Goal: Transaction & Acquisition: Purchase product/service

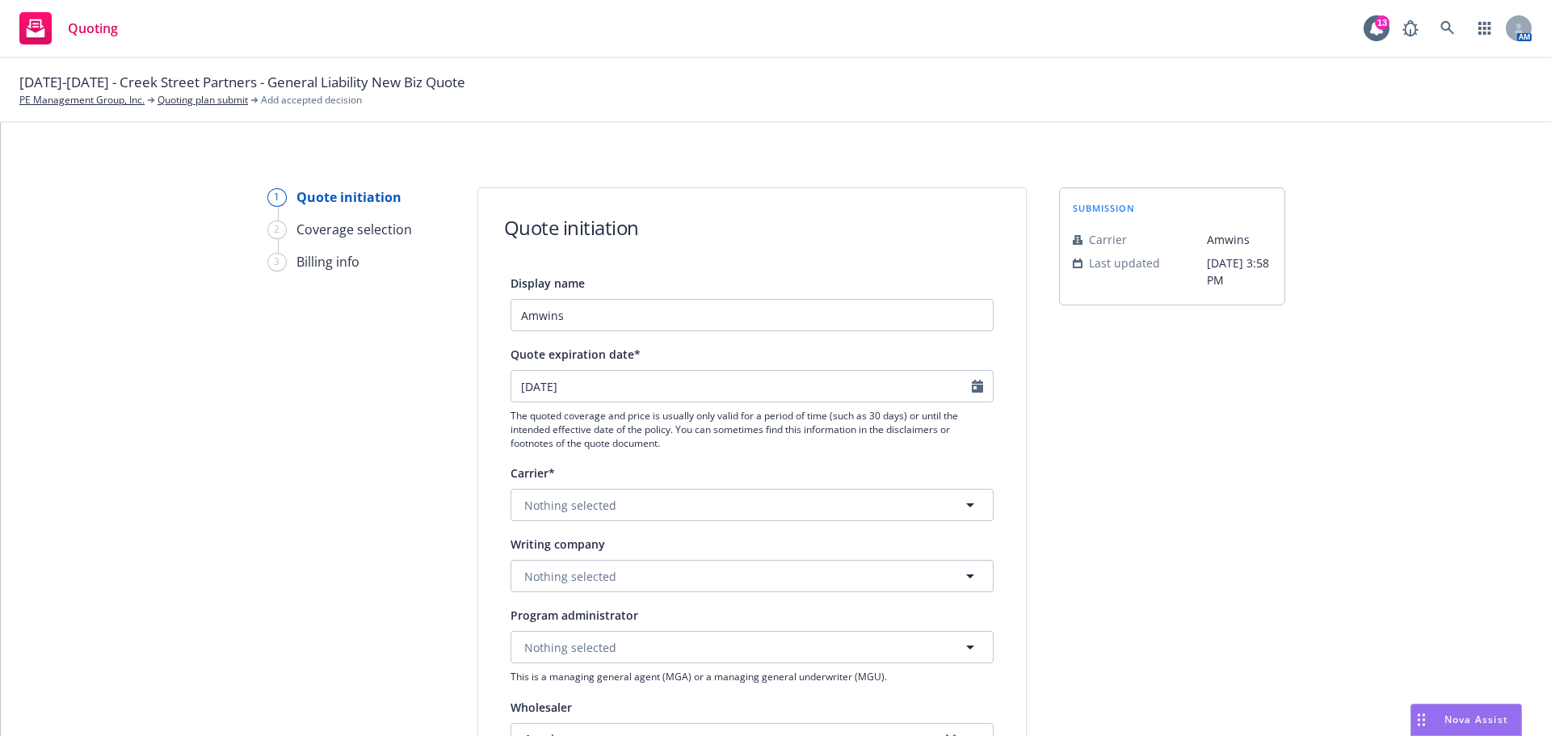
select select "12"
click at [966, 505] on icon "button" at bounding box center [970, 505] width 8 height 4
type input "underwriters at lloyds"
click at [1366, 520] on div "1 Quote initiation 2 Coverage selection 3 Billing info Quote initiation Display…" at bounding box center [775, 728] width 1511 height 1083
click at [963, 502] on icon "button" at bounding box center [969, 504] width 19 height 19
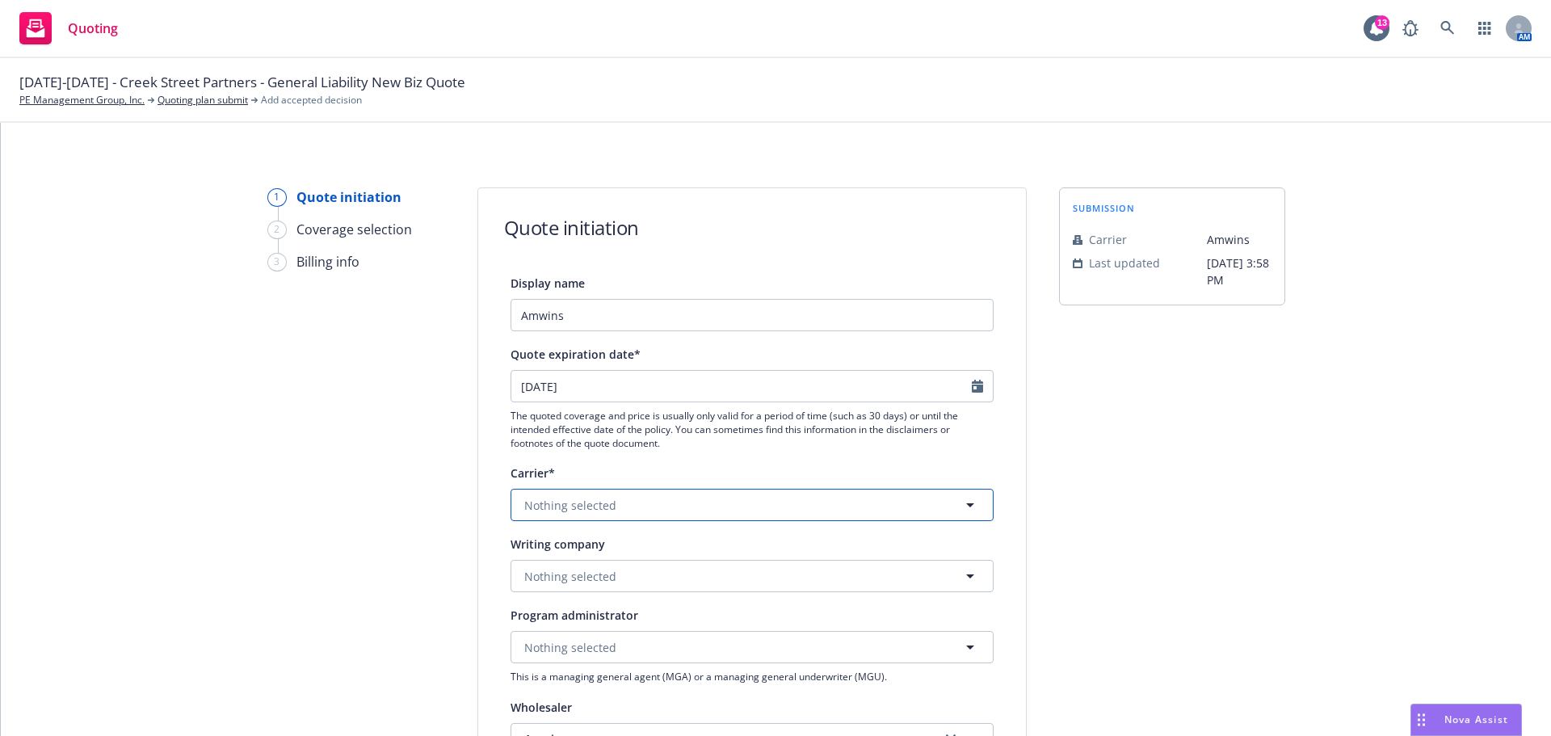
click at [708, 510] on button "Nothing selected" at bounding box center [751, 505] width 483 height 32
click at [611, 598] on span "QBE Insurance Group" at bounding box center [587, 589] width 118 height 17
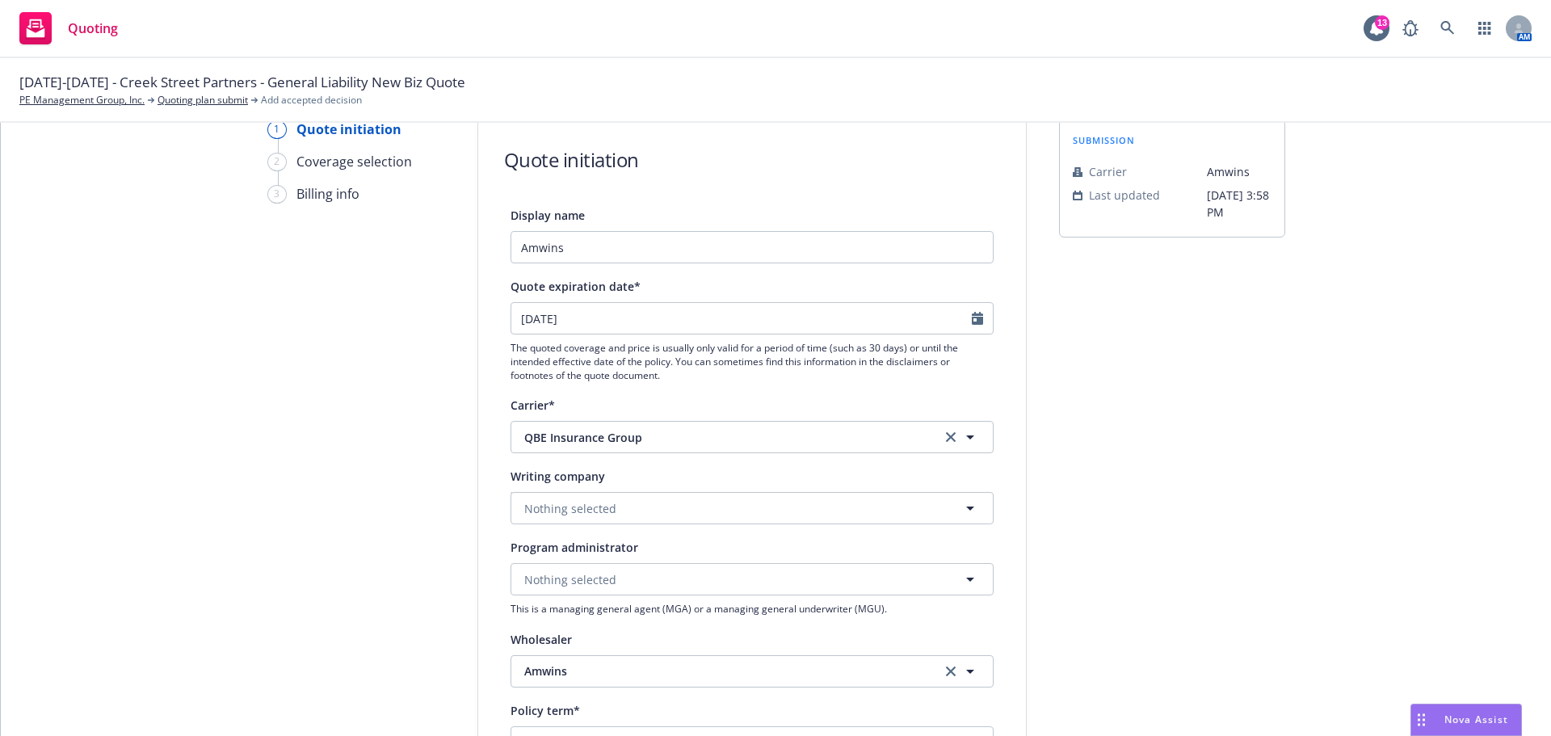
scroll to position [162, 0]
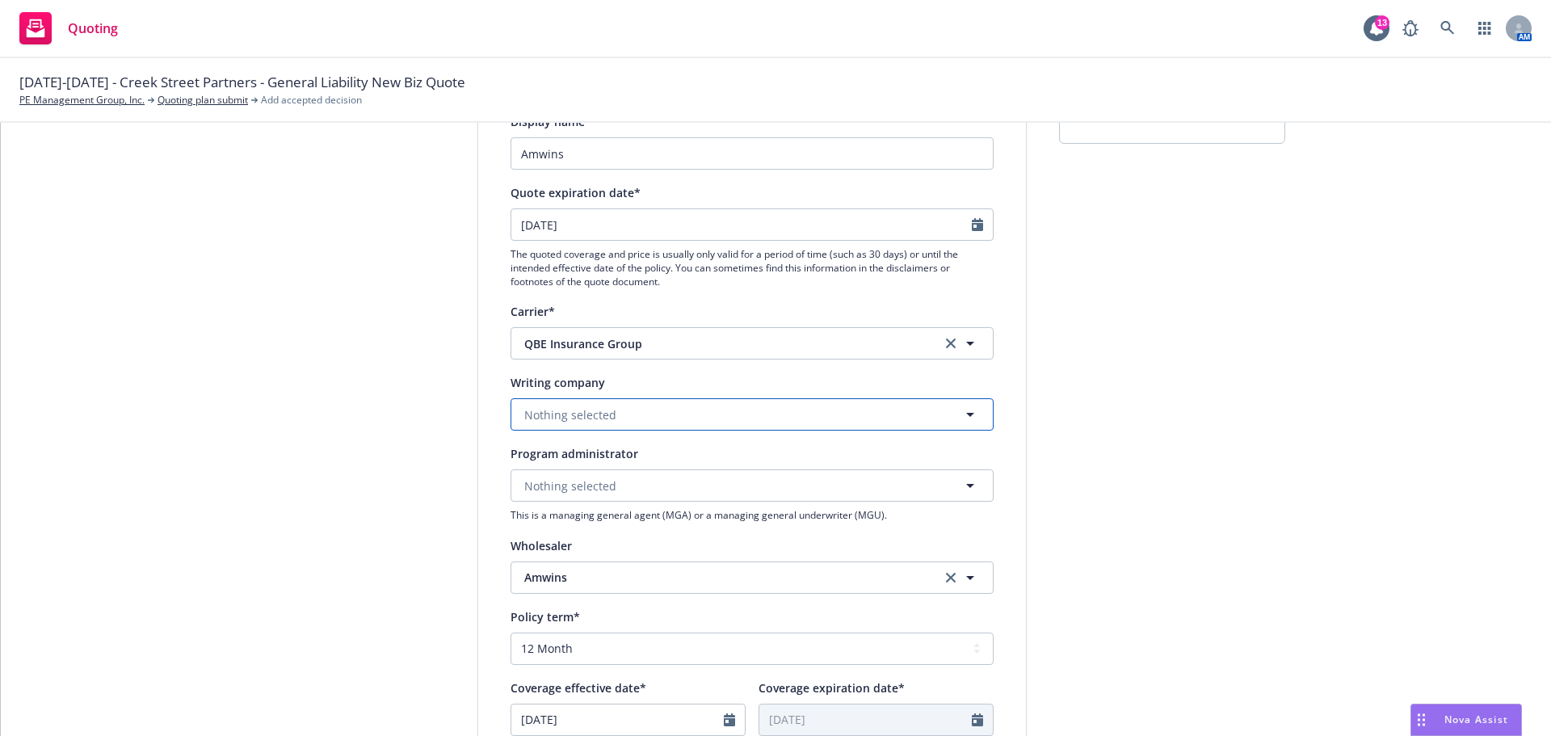
click at [967, 409] on icon "button" at bounding box center [969, 414] width 19 height 19
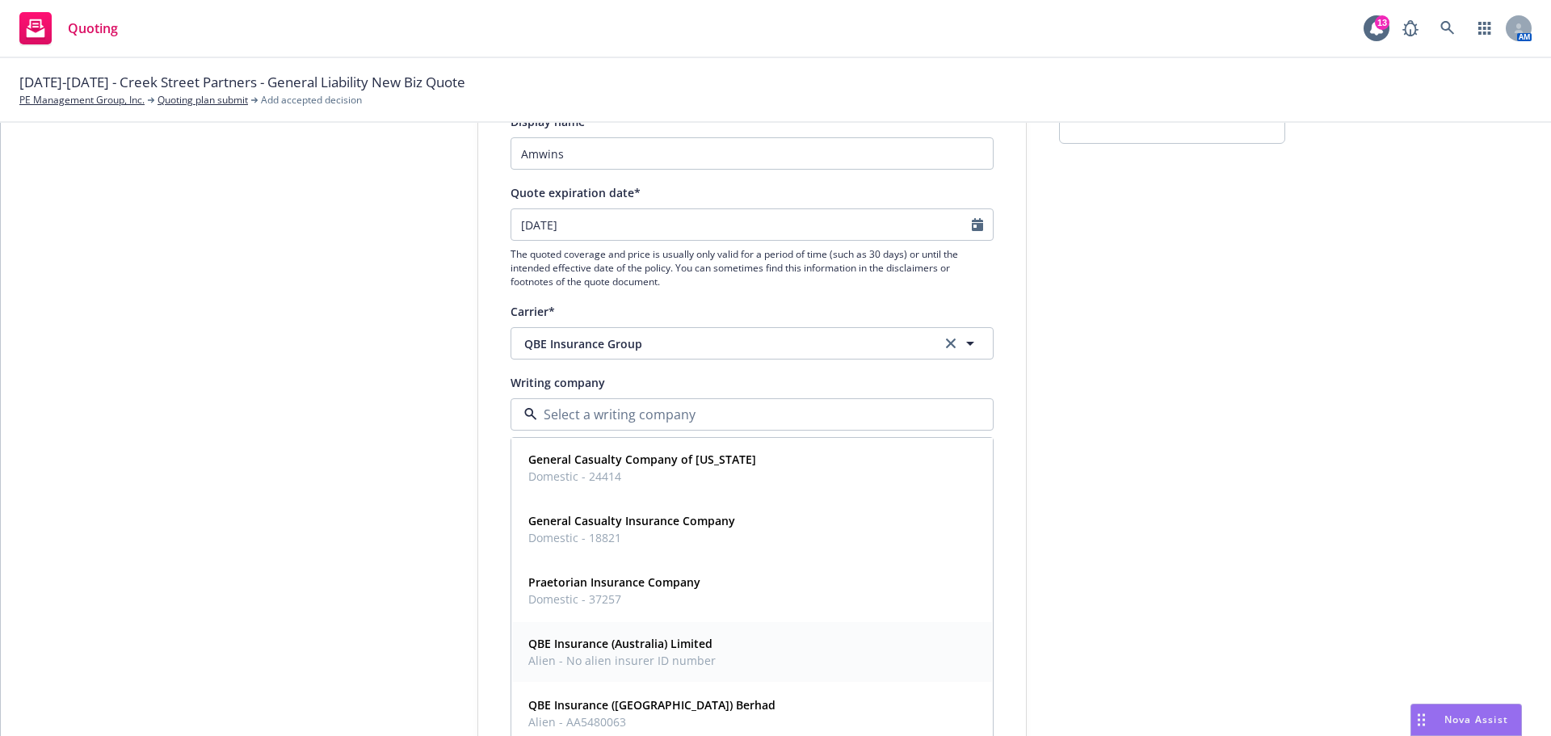
scroll to position [0, 0]
click at [724, 352] on button "QBE Insurance Group" at bounding box center [751, 343] width 483 height 32
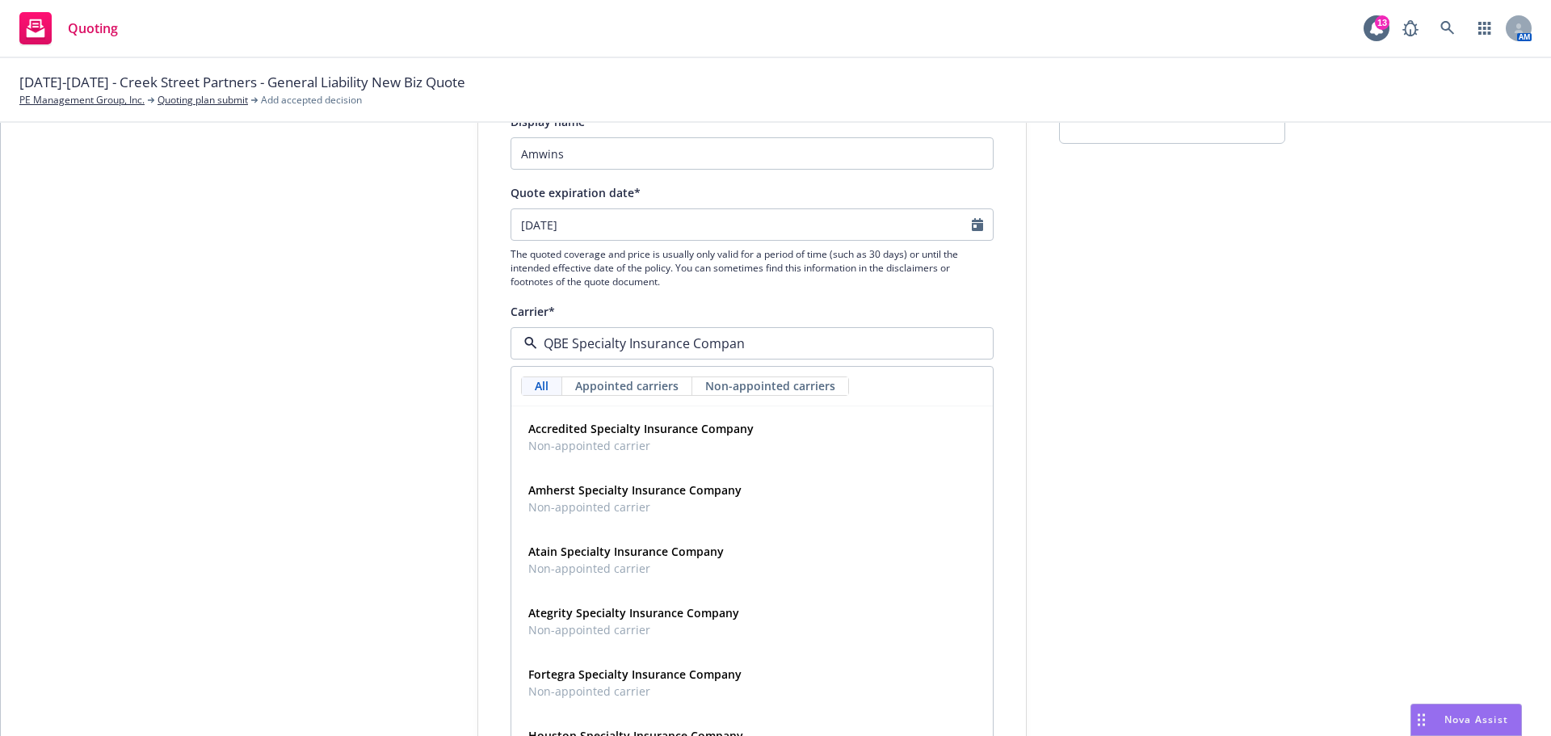
type input "QBE Specialty Insurance Company"
drag, startPoint x: 722, startPoint y: 350, endPoint x: 660, endPoint y: 443, distance: 112.4
click at [660, 443] on span "Non-appointed carrier" at bounding box center [640, 445] width 225 height 17
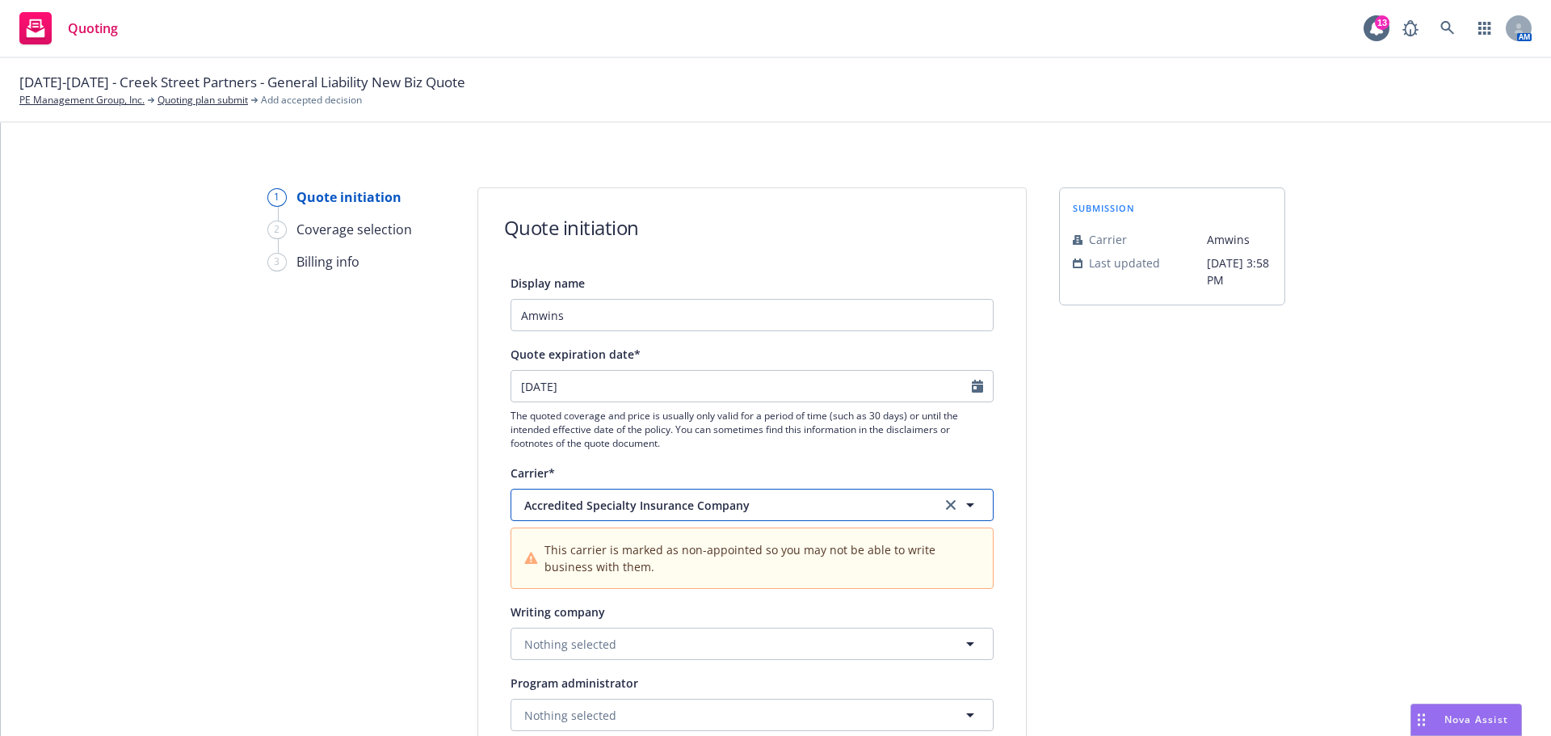
click at [836, 518] on button "Accredited Specialty Insurance Company" at bounding box center [751, 505] width 483 height 32
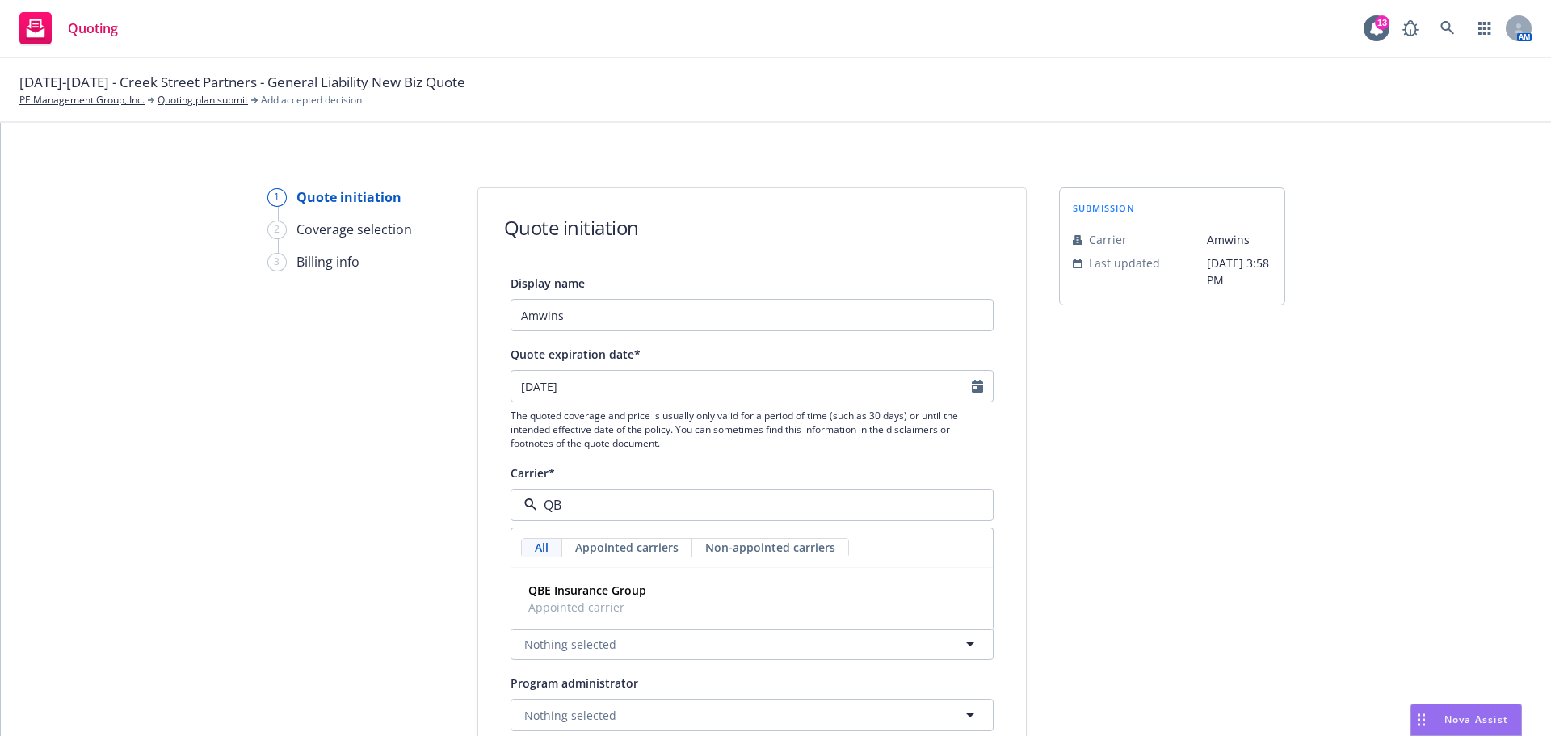
type input "QBE"
click at [618, 585] on strong "QBE Insurance Group" at bounding box center [587, 589] width 118 height 15
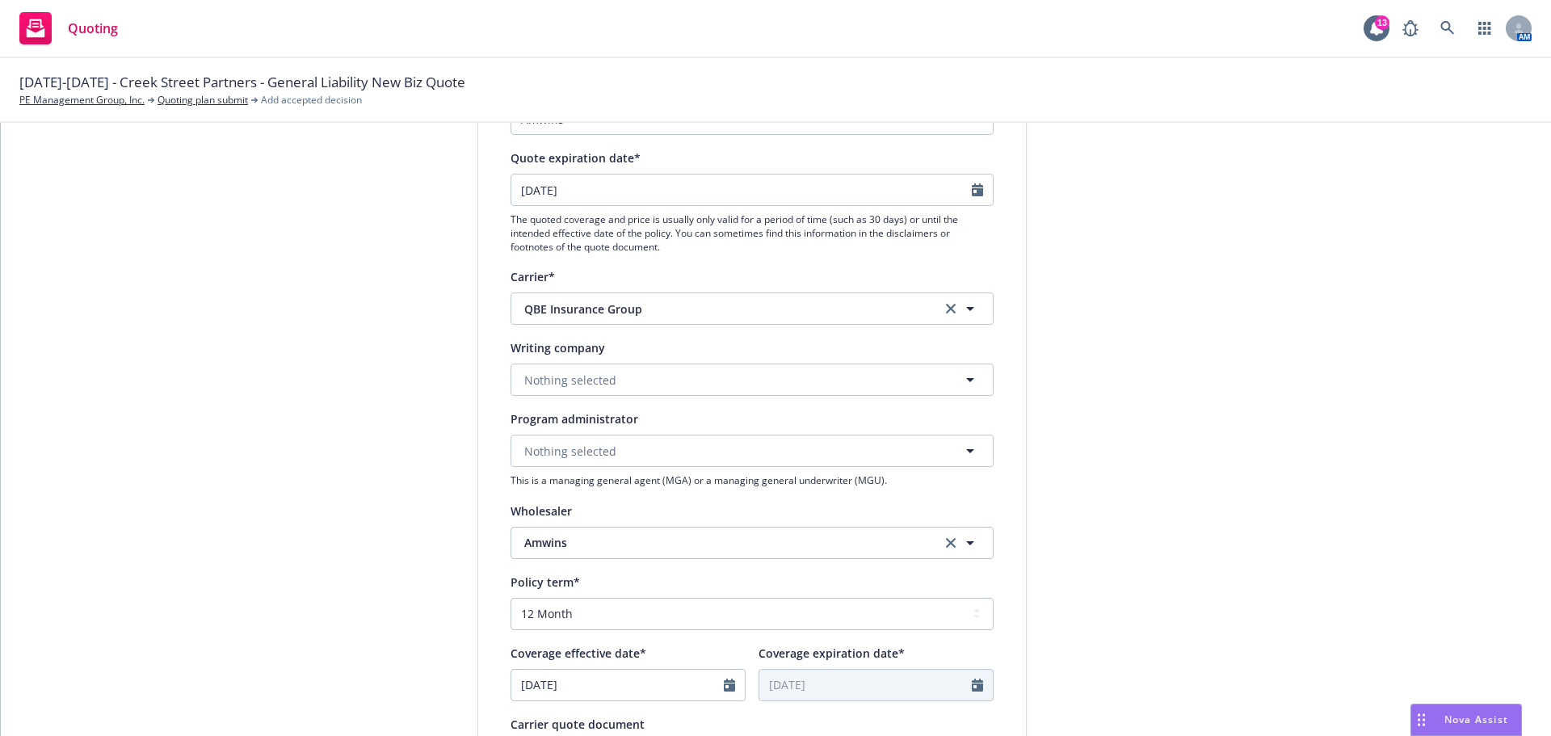
scroll to position [242, 0]
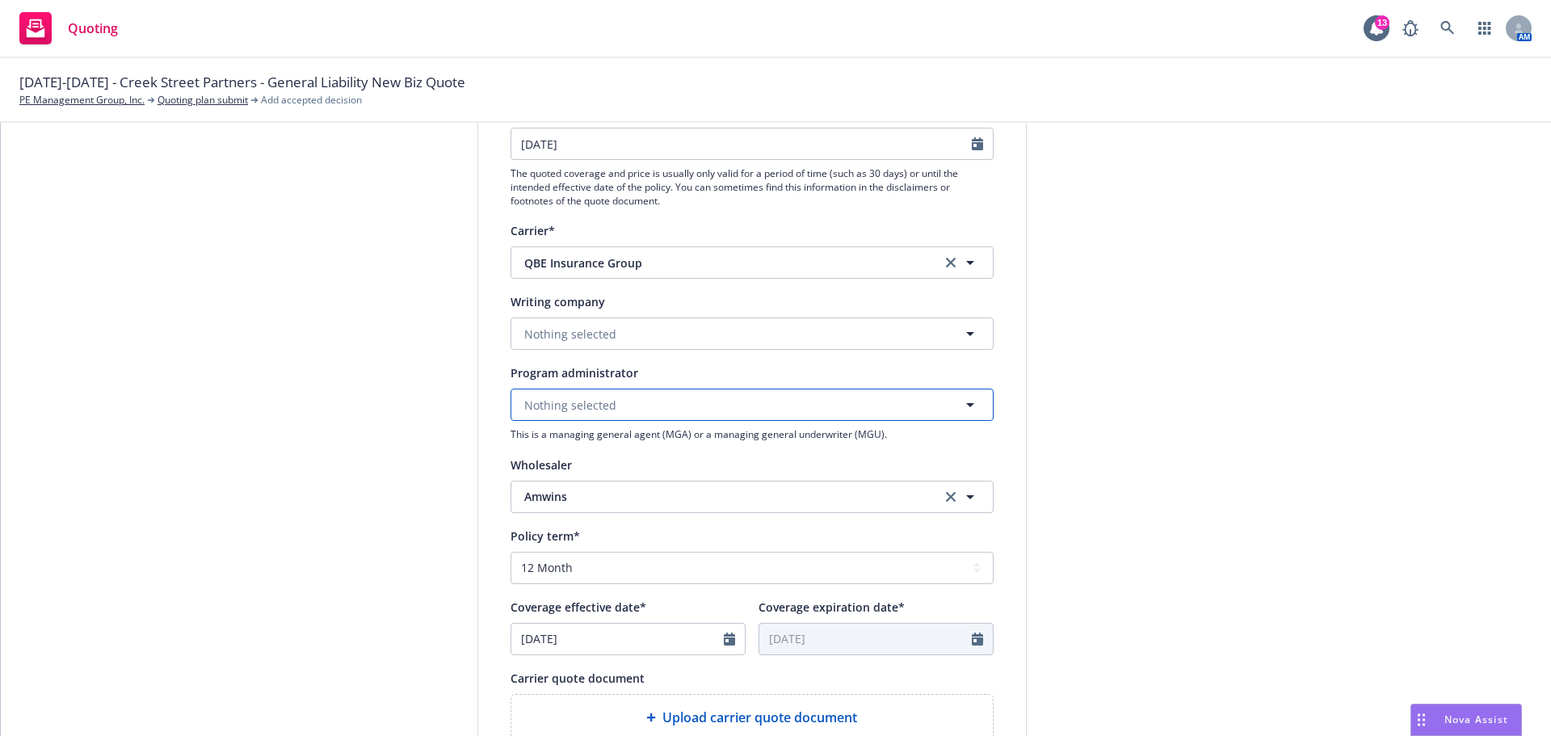
click at [645, 405] on button "Nothing selected" at bounding box center [751, 404] width 483 height 32
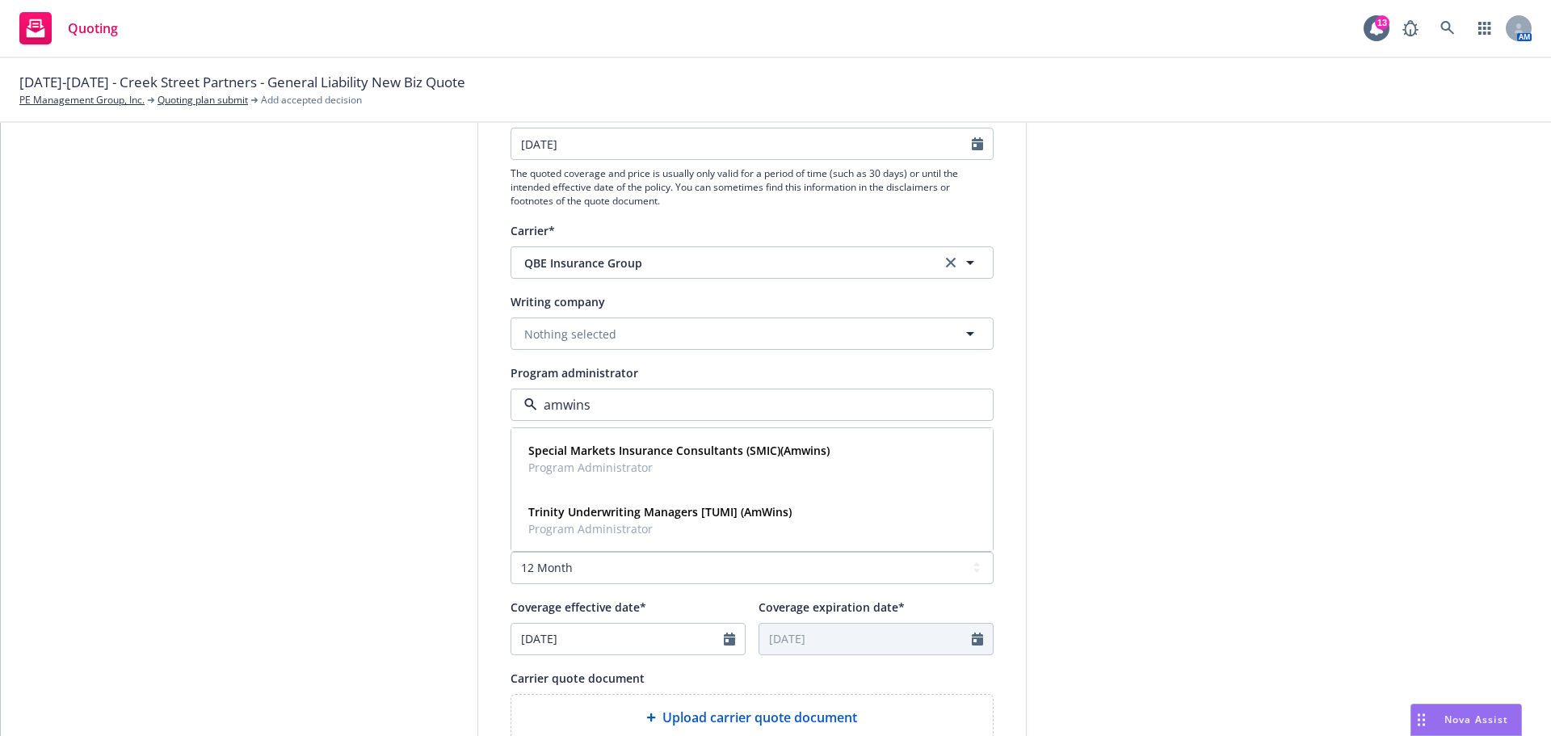
type input "amwins"
click at [1292, 528] on div "1 Quote initiation 2 Coverage selection 3 Billing info Quote initiation Display…" at bounding box center [775, 486] width 1511 height 1083
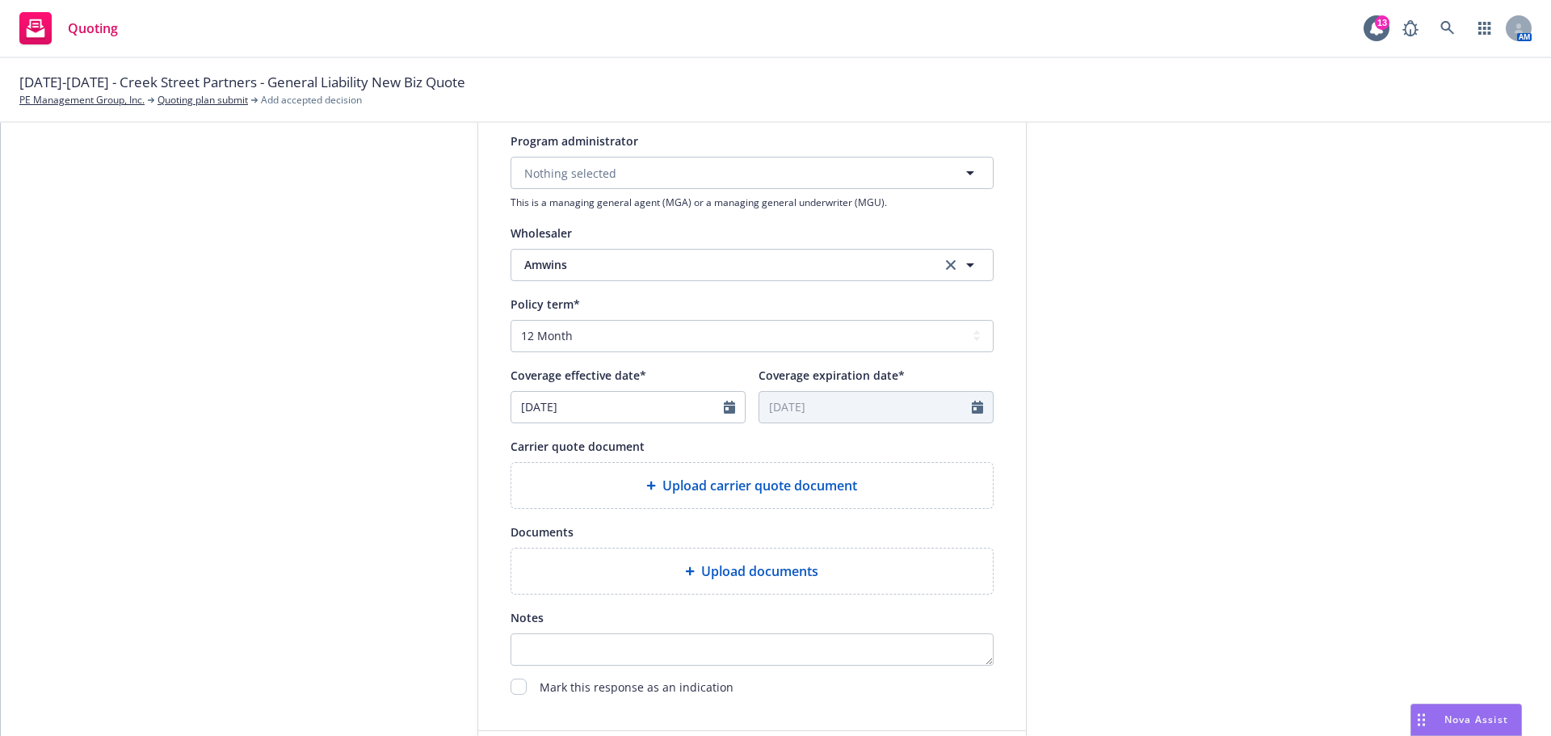
scroll to position [485, 0]
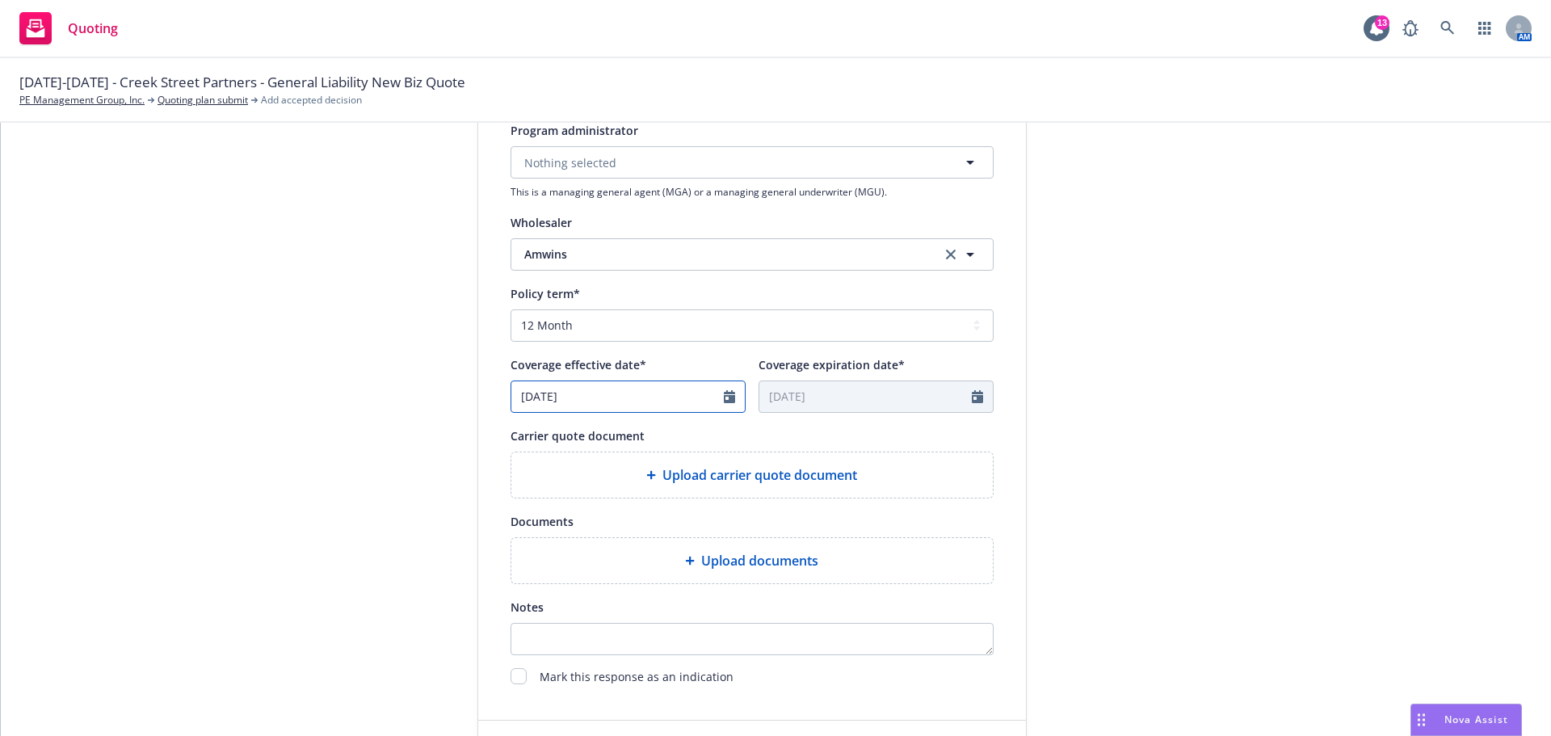
click at [726, 397] on icon "Calendar" at bounding box center [729, 396] width 11 height 13
click at [685, 434] on icon "button" at bounding box center [690, 435] width 10 height 10
click at [525, 439] on icon "button" at bounding box center [527, 435] width 5 height 10
click at [685, 432] on icon "button" at bounding box center [690, 435] width 10 height 10
select select "8"
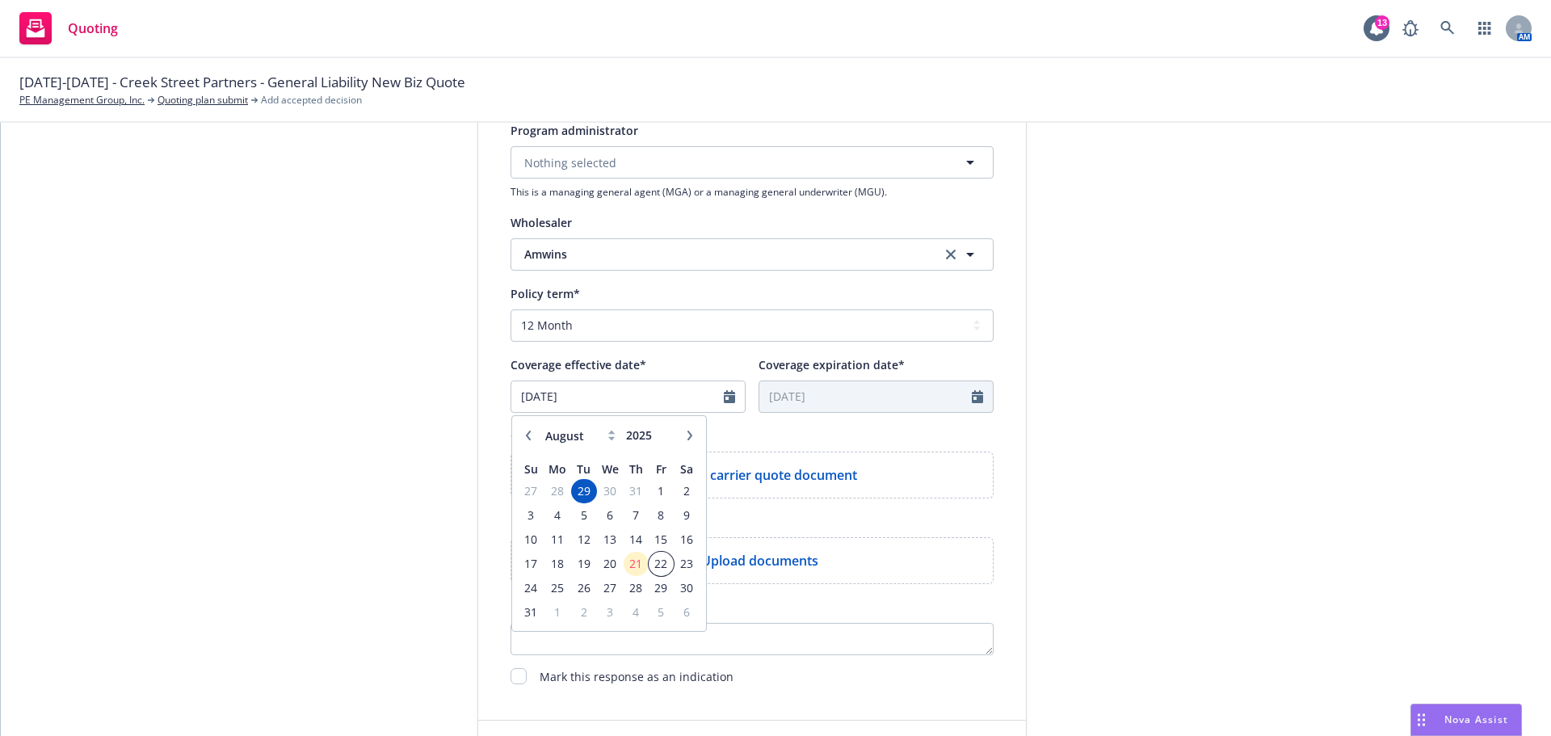
click at [660, 564] on span "22" at bounding box center [661, 563] width 22 height 20
type input "[DATE]"
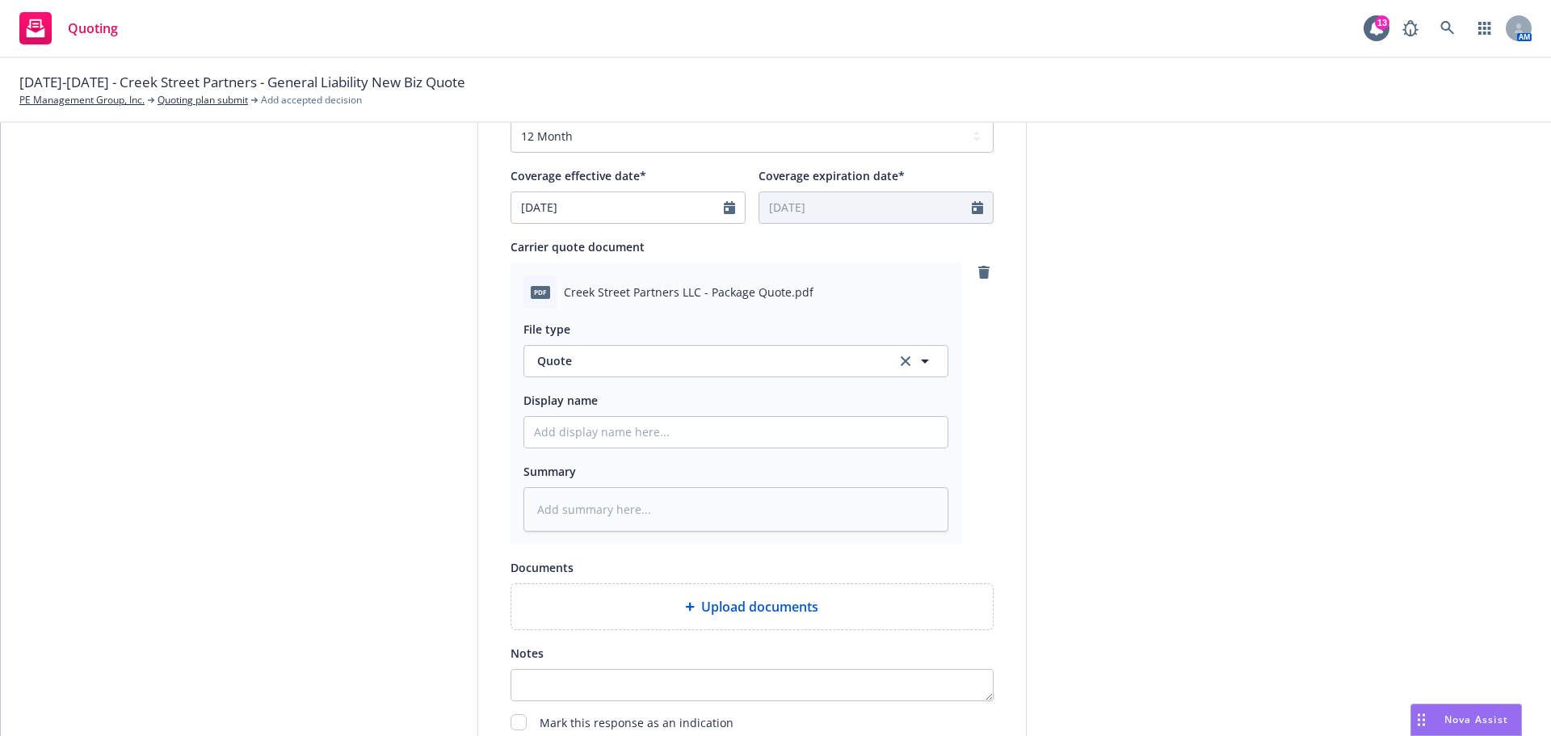
scroll to position [727, 0]
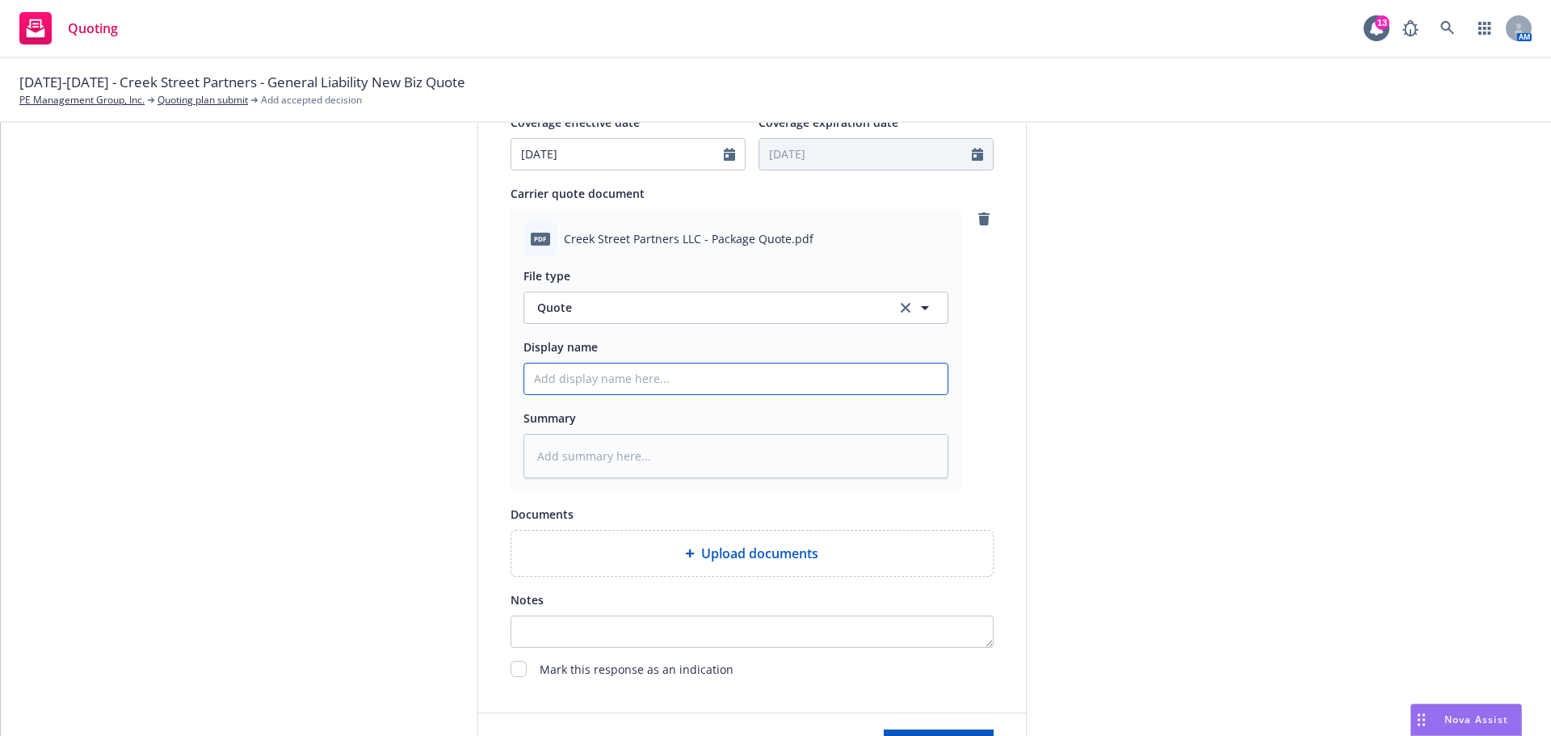
click at [546, 388] on input "Display name" at bounding box center [735, 378] width 423 height 31
type textarea "x"
type input "2"
type textarea "x"
type input "25"
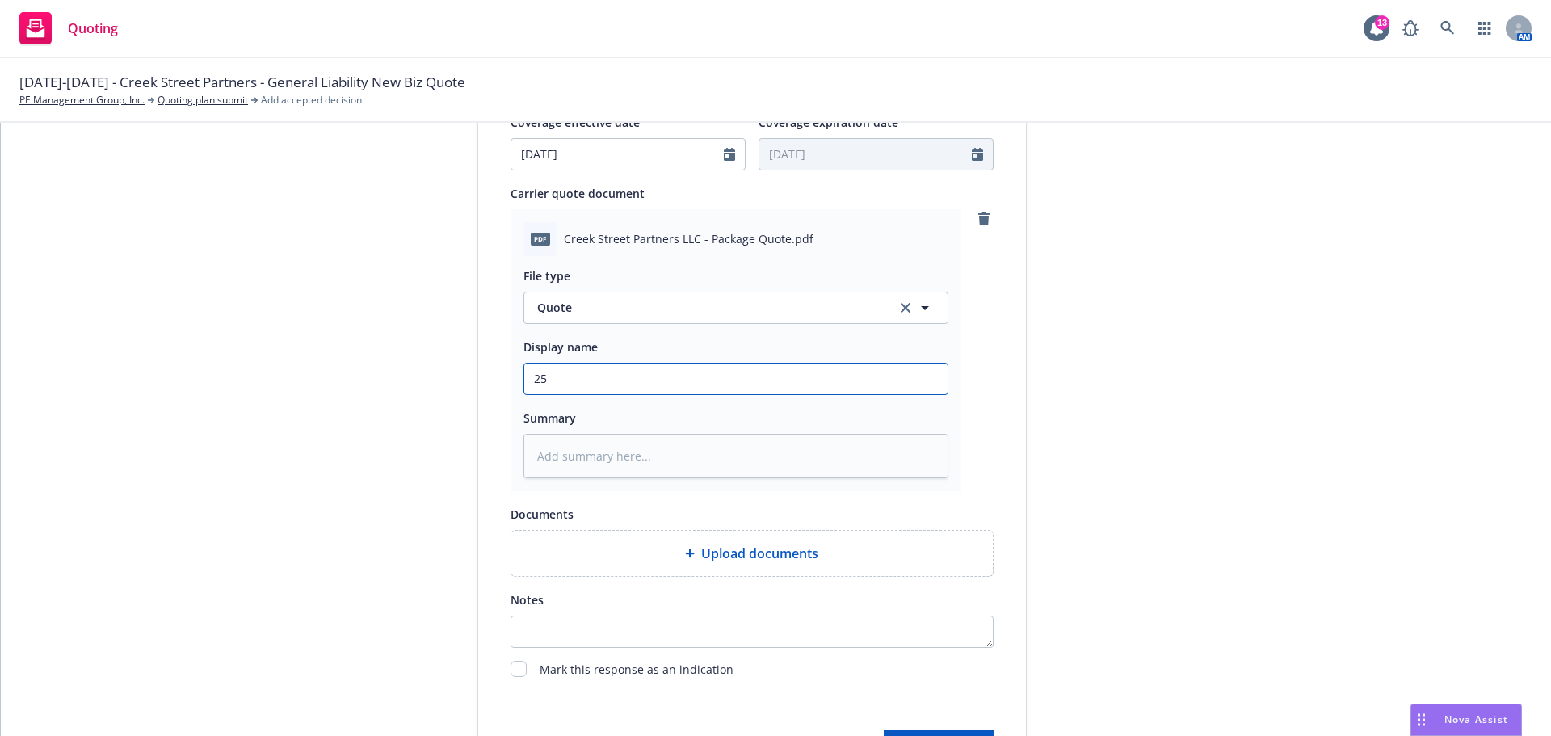
type textarea "x"
type input "25-"
type textarea "x"
type input "25-2"
type textarea "x"
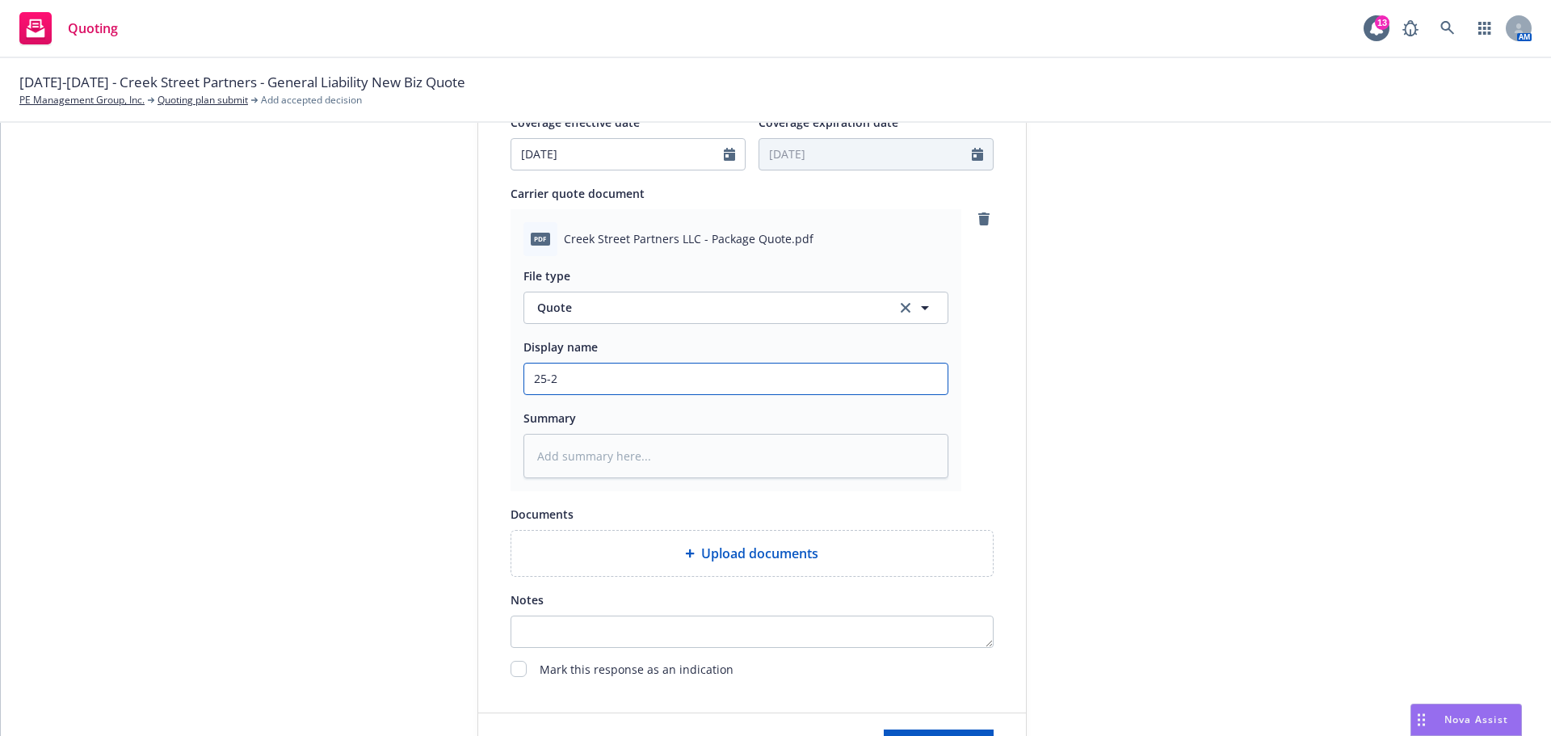
type input "25-26"
type textarea "x"
type input "25-26"
type textarea "x"
type input "25-26 C"
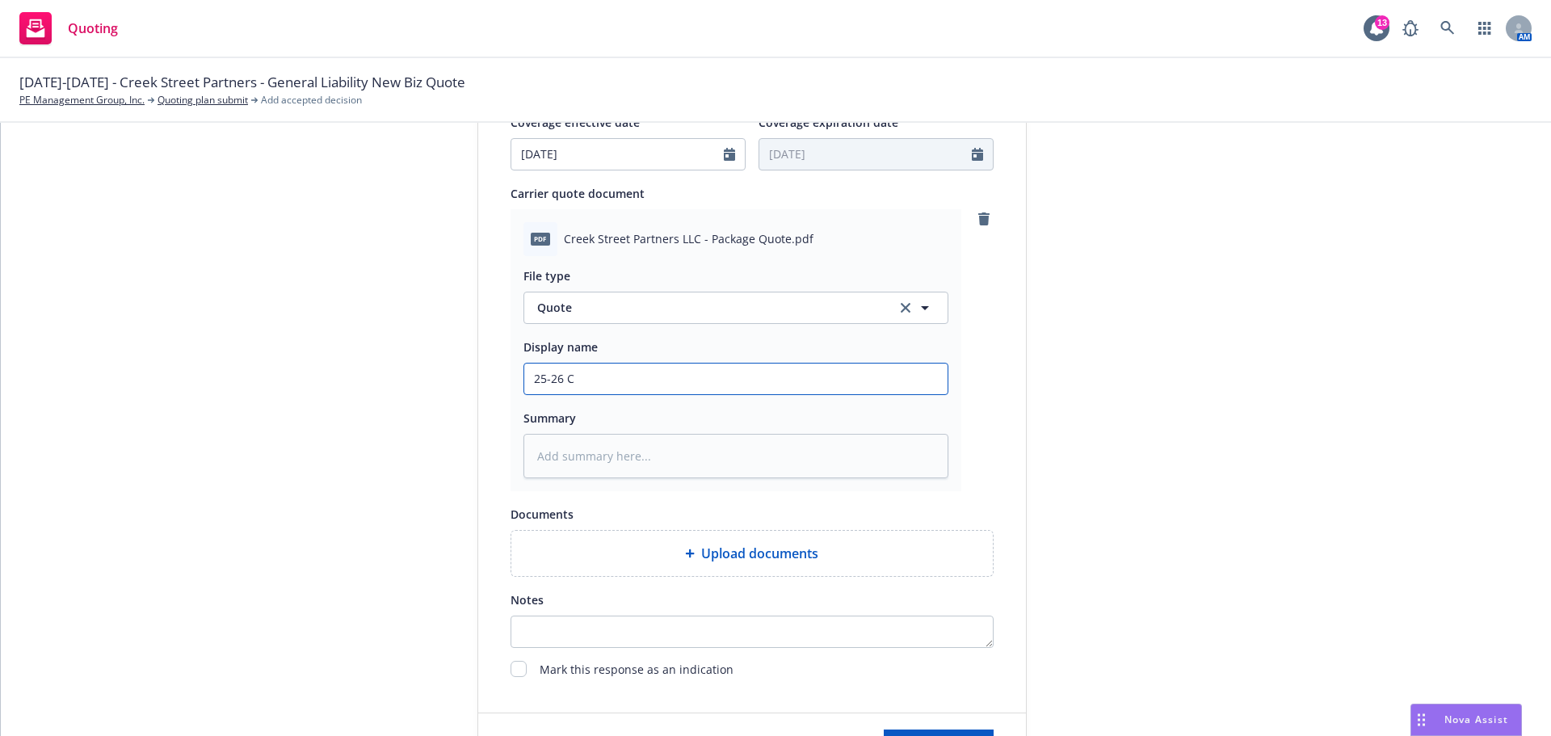
type textarea "x"
type input "25-26 Cr"
type textarea "x"
type input "25-26 Cre"
type textarea "x"
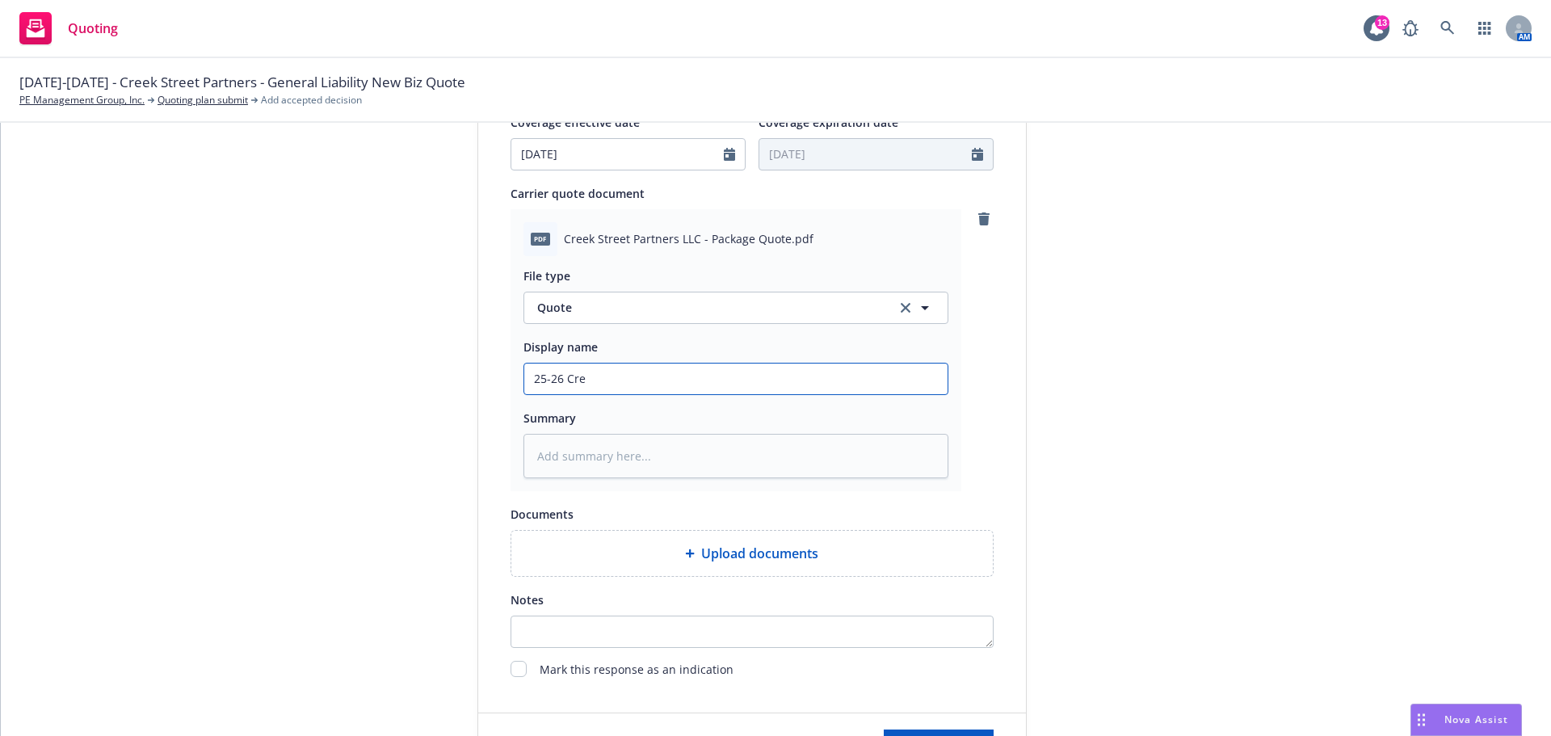
type input "25-26 Cree"
type textarea "x"
type input "25-26 Creek"
type textarea "x"
type input "25-26 Creek"
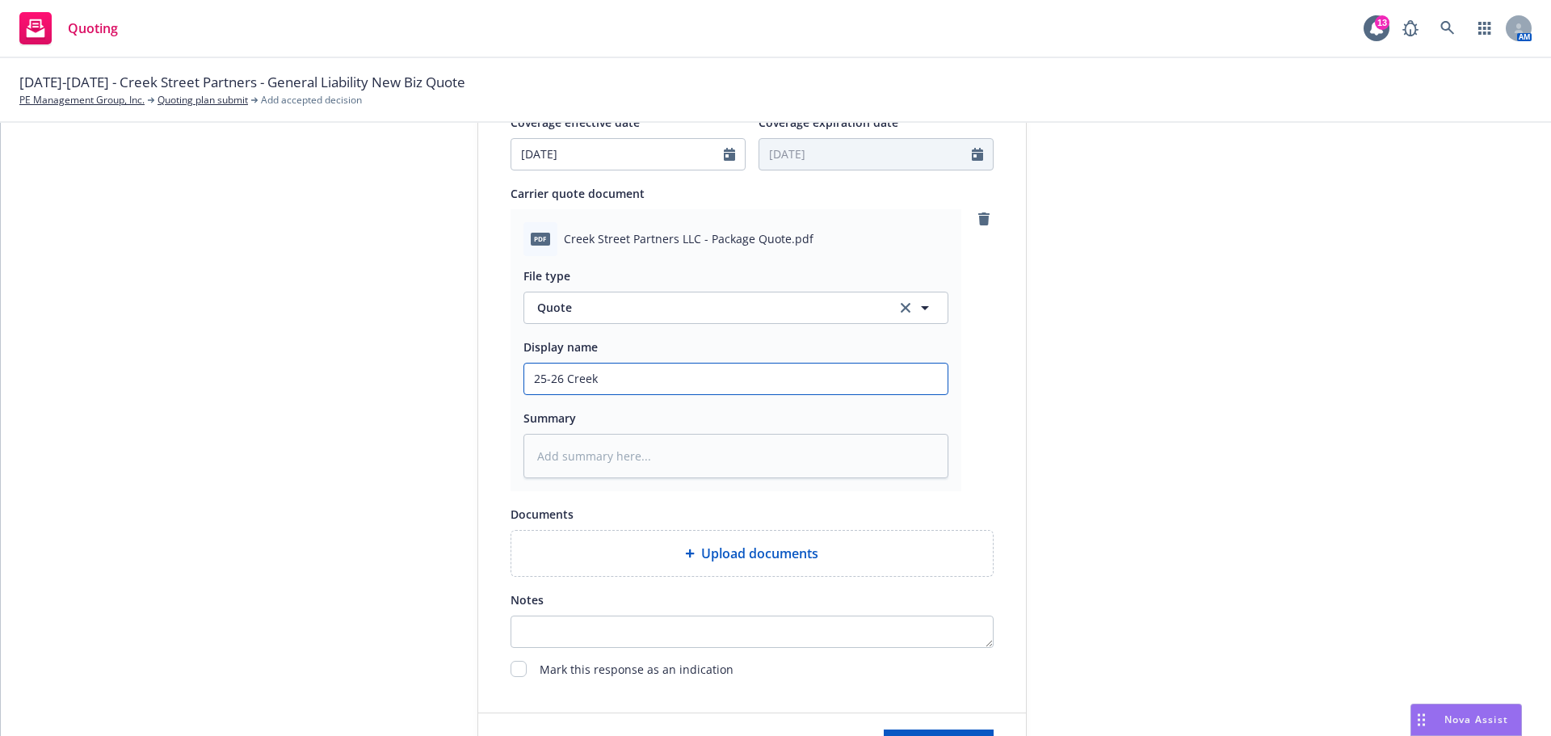
type textarea "x"
type input "25-26 Creek S"
type textarea "x"
type input "[STREET_ADDRESS]"
type textarea "x"
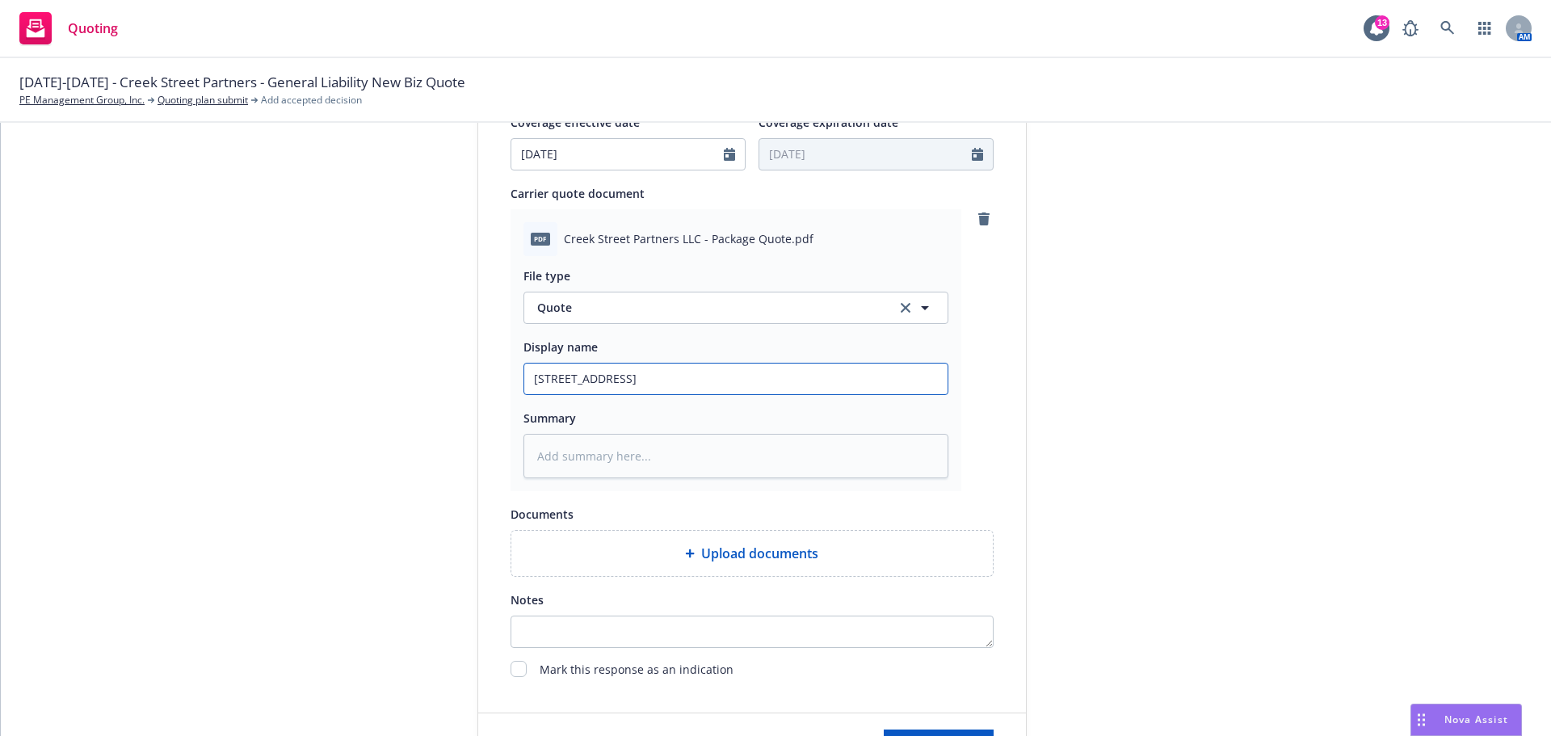
type input "[STREET_ADDRESS]"
type textarea "x"
type input "[STREET_ADDRESS]"
type textarea "x"
type input "[STREET_ADDRESS]"
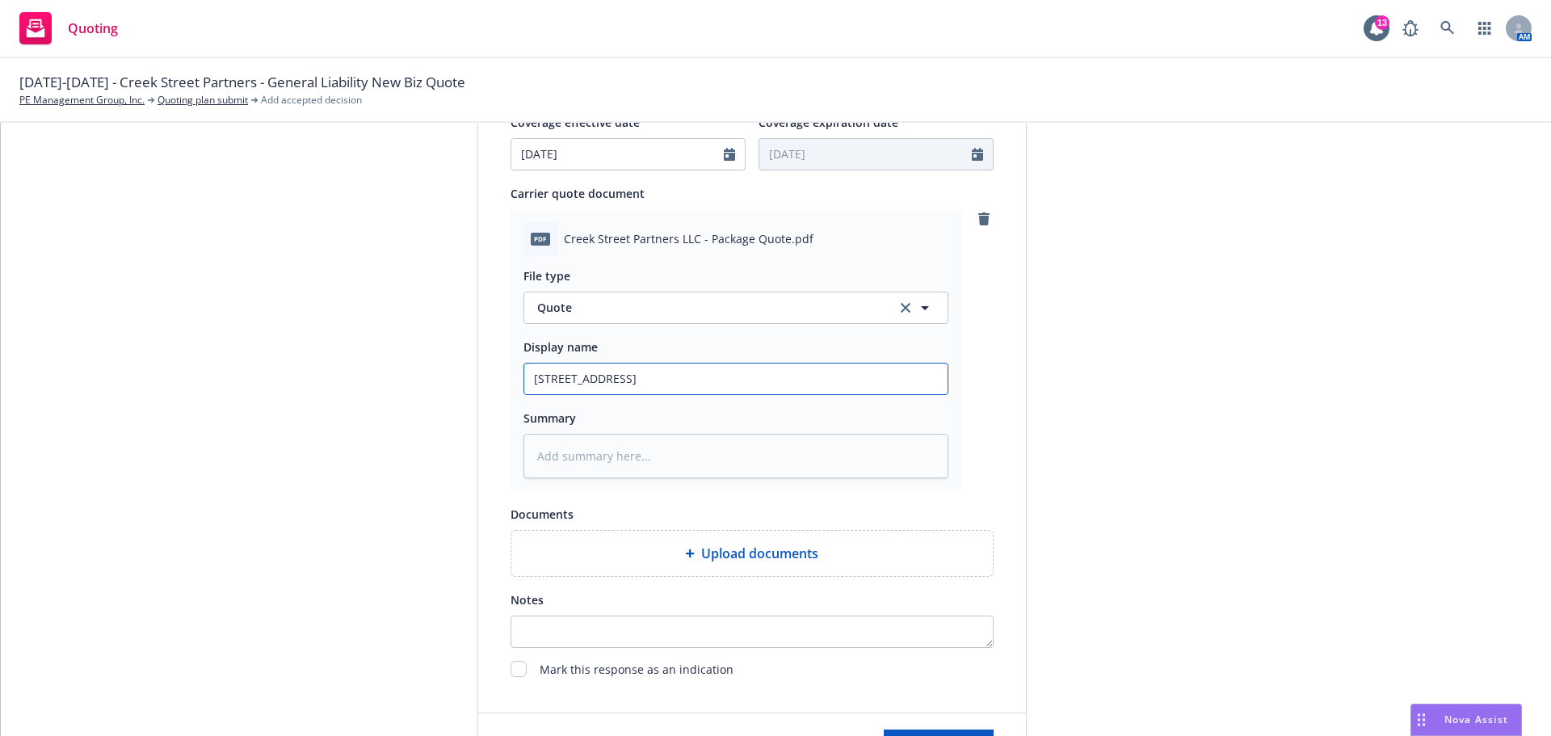
type textarea "x"
type input "[STREET_ADDRESS]"
type textarea "x"
type input "25-[GEOGRAPHIC_DATA]"
type textarea "x"
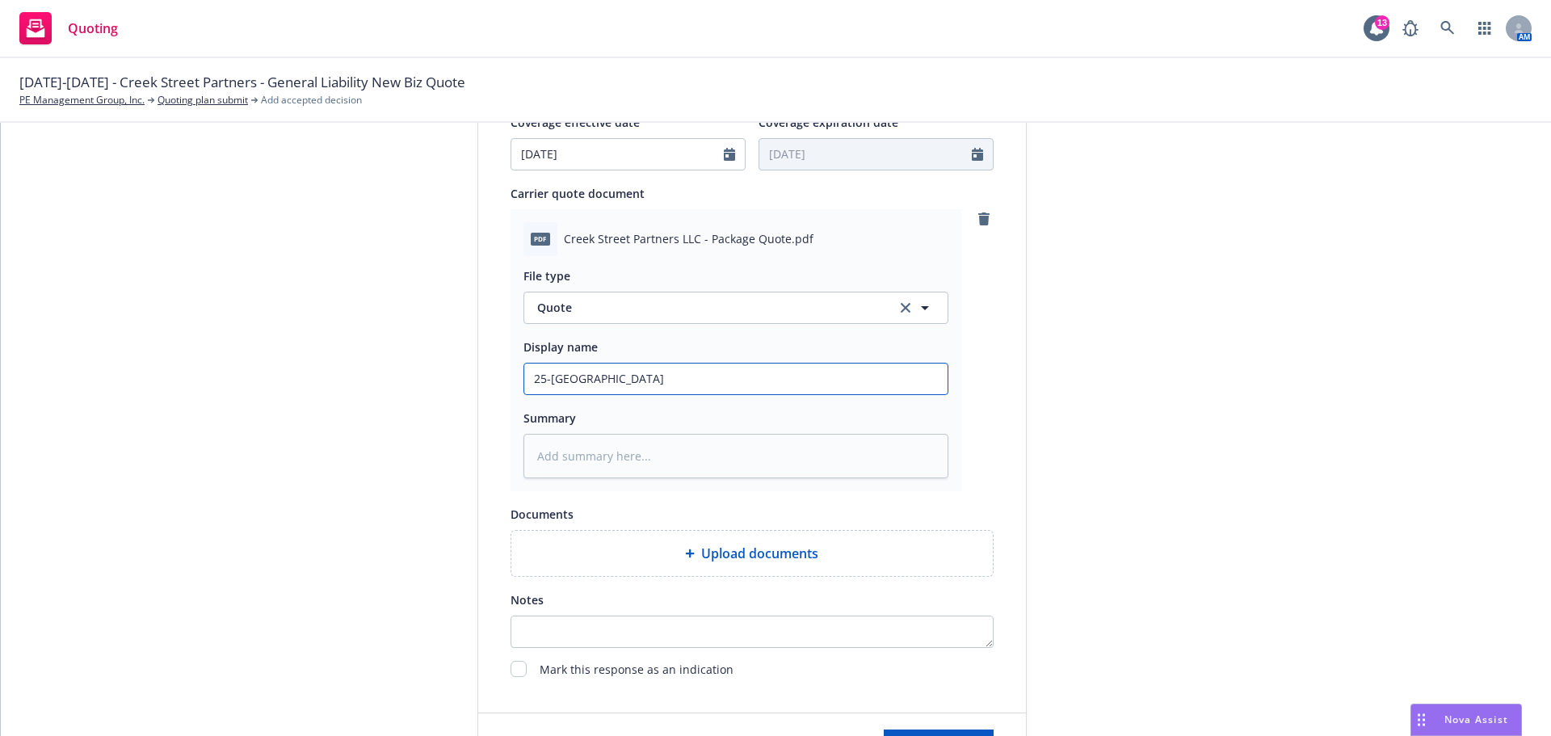
type input "25-[GEOGRAPHIC_DATA]"
type textarea "x"
type input "25-[GEOGRAPHIC_DATA]"
type textarea "x"
type input "25-[GEOGRAPHIC_DATA]"
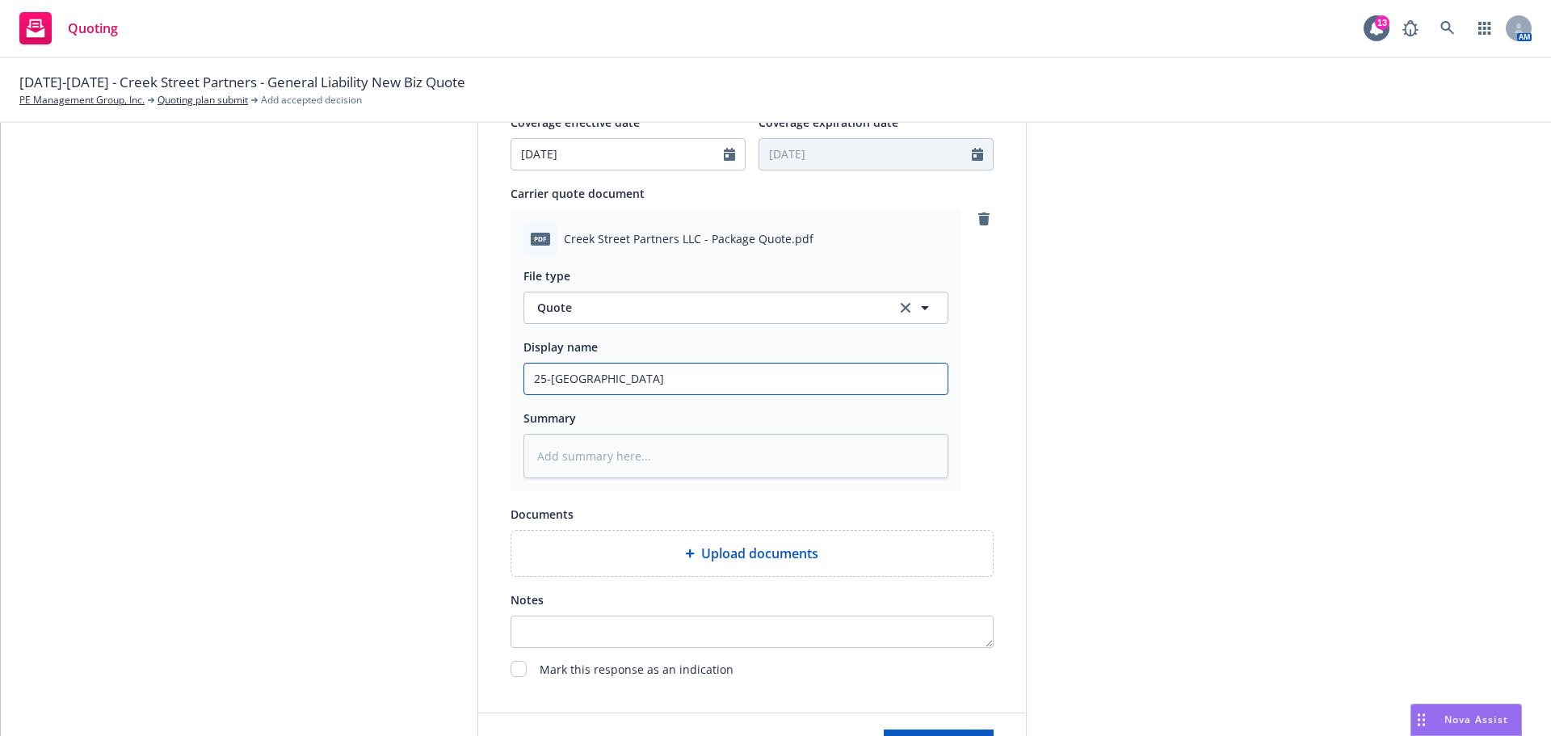
type textarea "x"
type input "25-[GEOGRAPHIC_DATA]"
type textarea "x"
type input "[STREET_ADDRESS]"
type textarea "x"
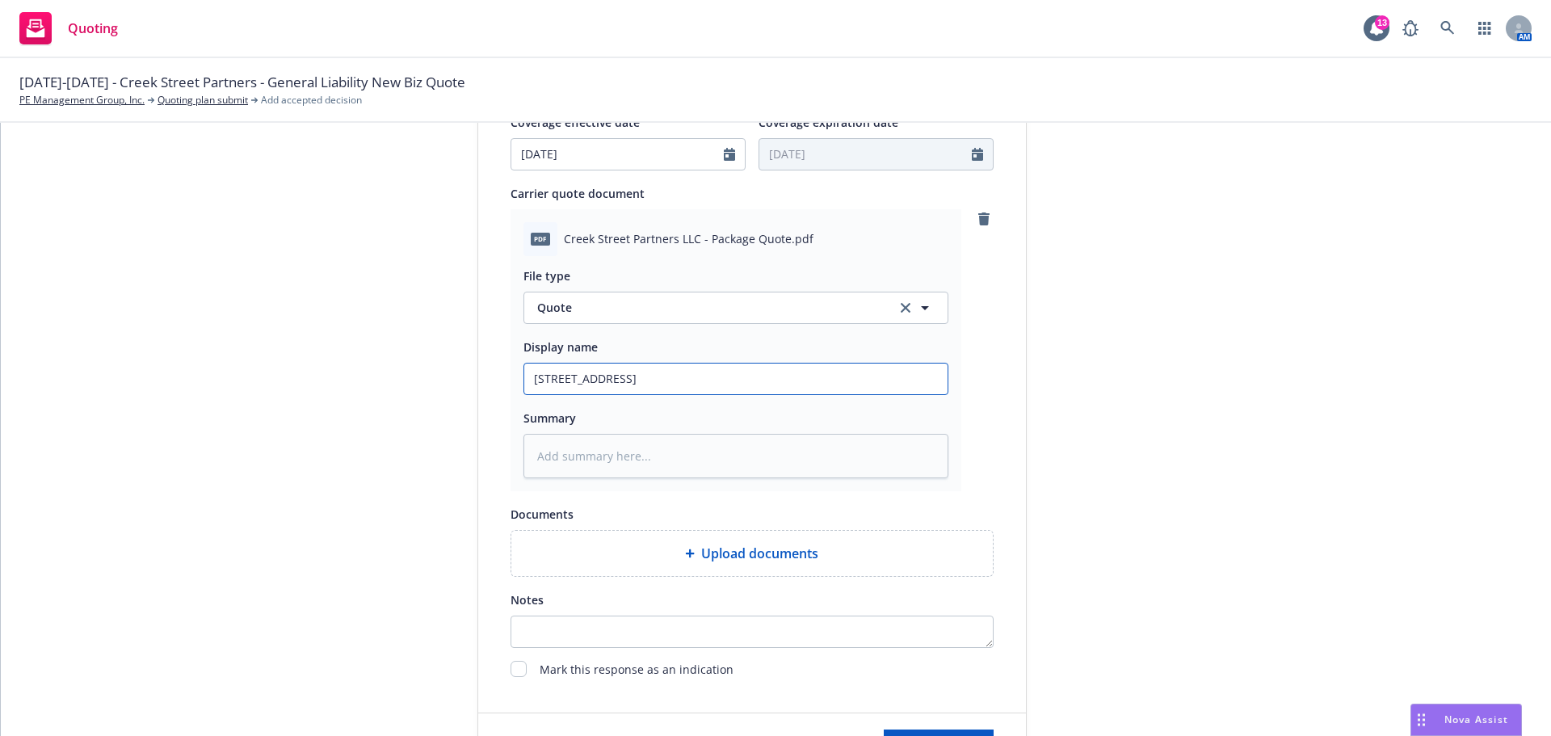
type input "[STREET_ADDRESS]"
type textarea "x"
type input "[STREET_ADDRESS]"
type textarea "x"
type input "[STREET_ADDRESS]"
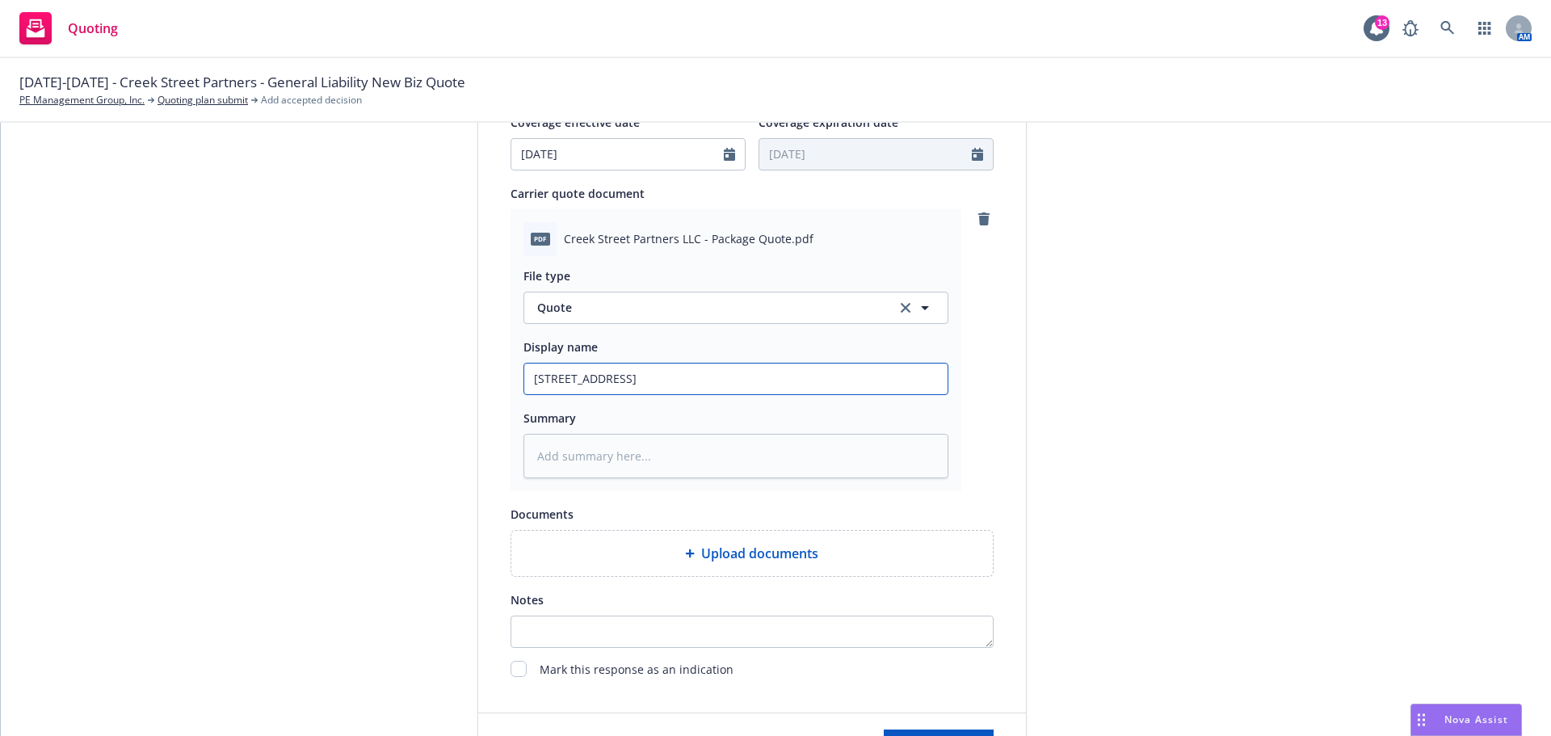
type textarea "x"
type input "[STREET_ADDRESS]"
type textarea "x"
type input "[STREET_ADDRESS]"
type textarea "x"
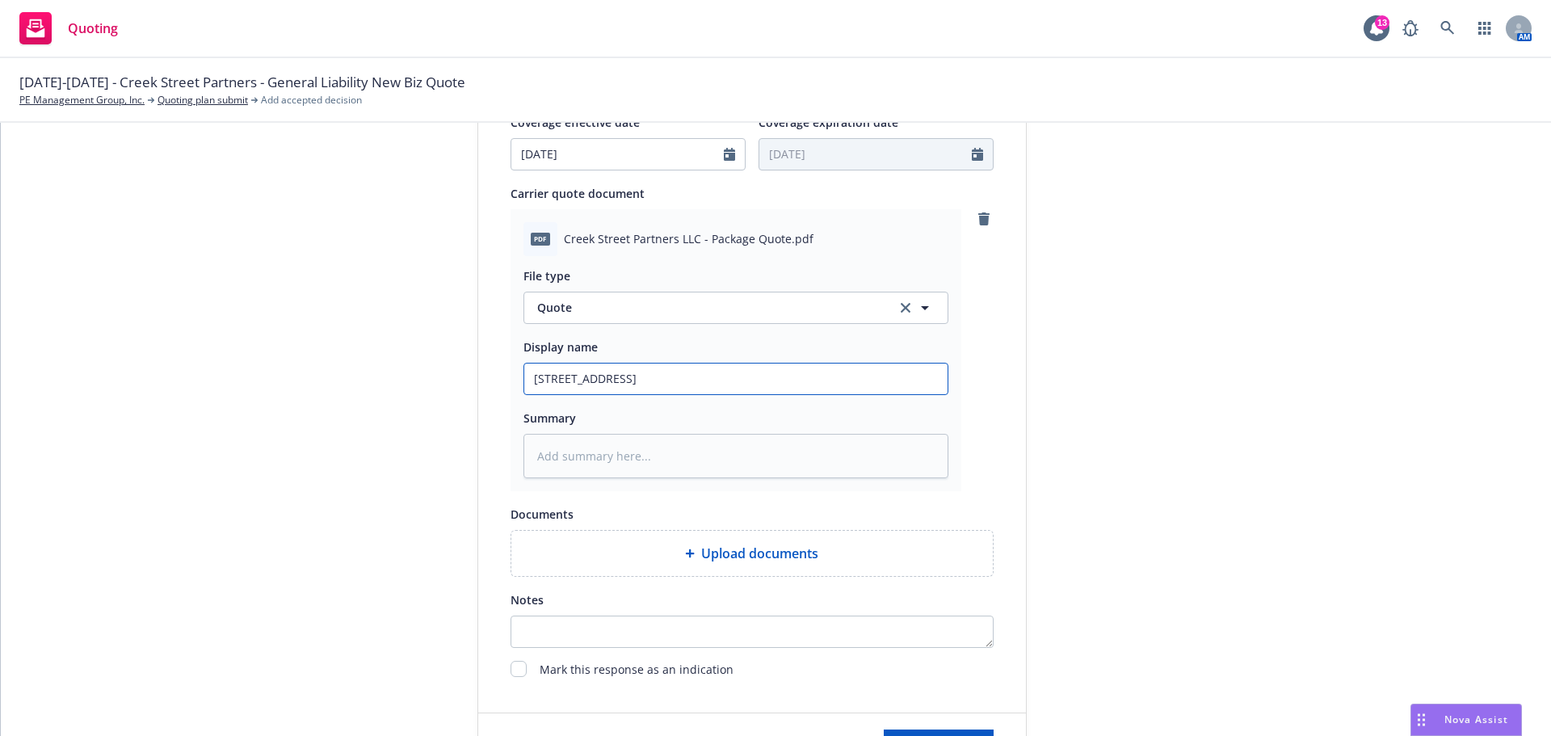
type input "[STREET_ADDRESS]"
type textarea "x"
type input "[STREET_ADDRESS]"
type textarea "x"
type input "[STREET_ADDRESS] Quo"
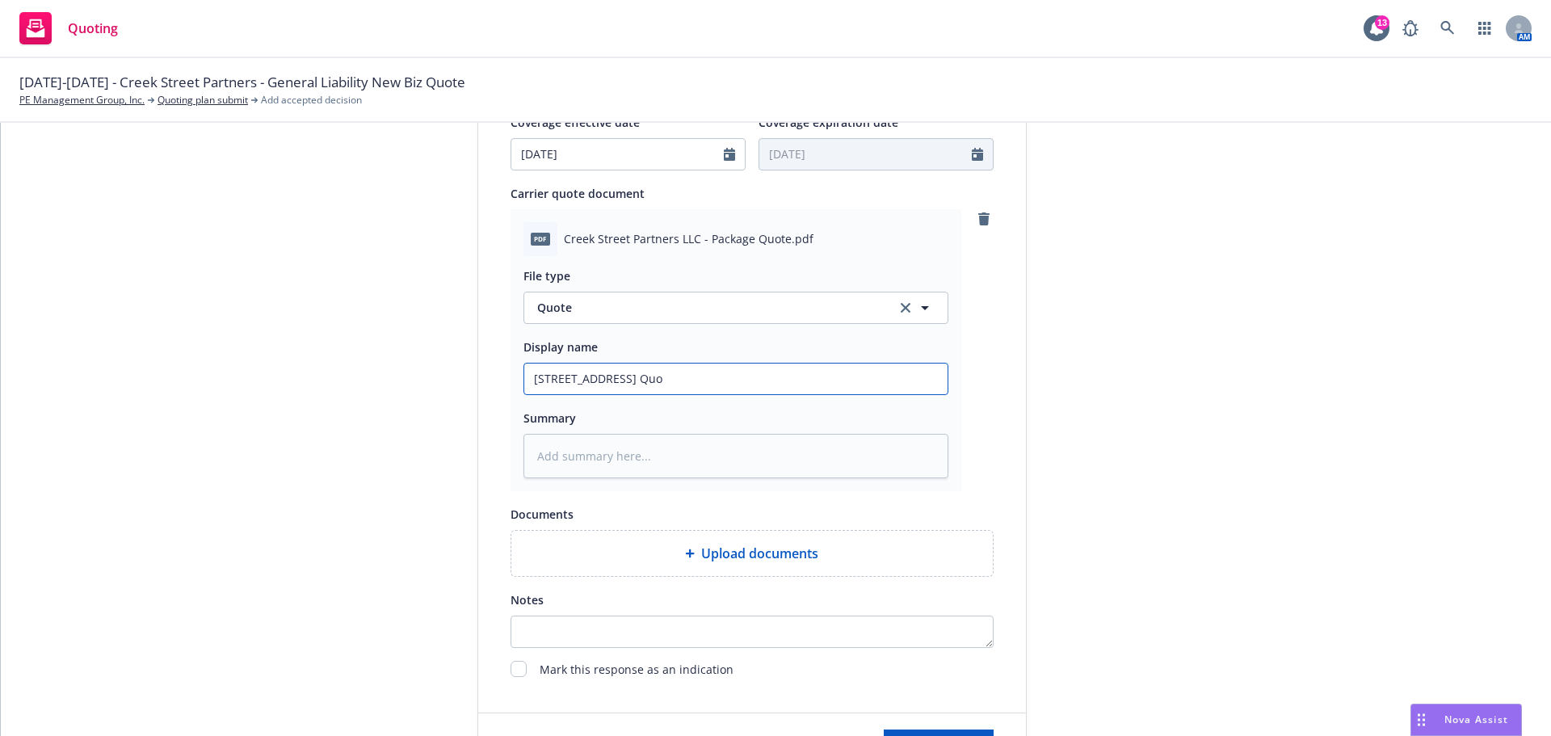
type textarea "x"
type input "[STREET_ADDRESS]"
type textarea "x"
type input "[STREET_ADDRESS] Quote"
type textarea "x"
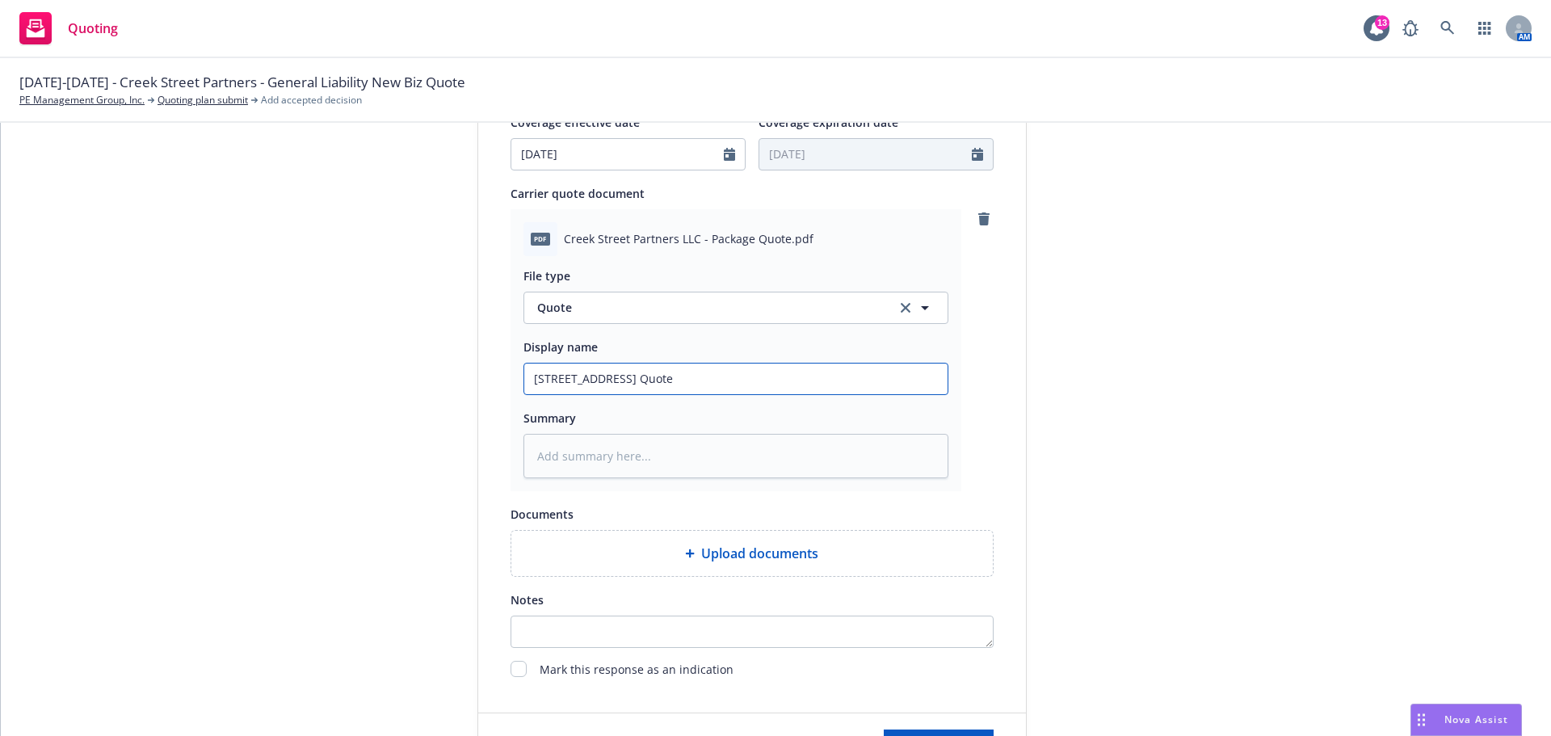
type input "[STREET_ADDRESS] Quote"
type textarea "x"
type input "[STREET_ADDRESS] Quote"
type textarea "x"
type input "[STREET_ADDRESS]"
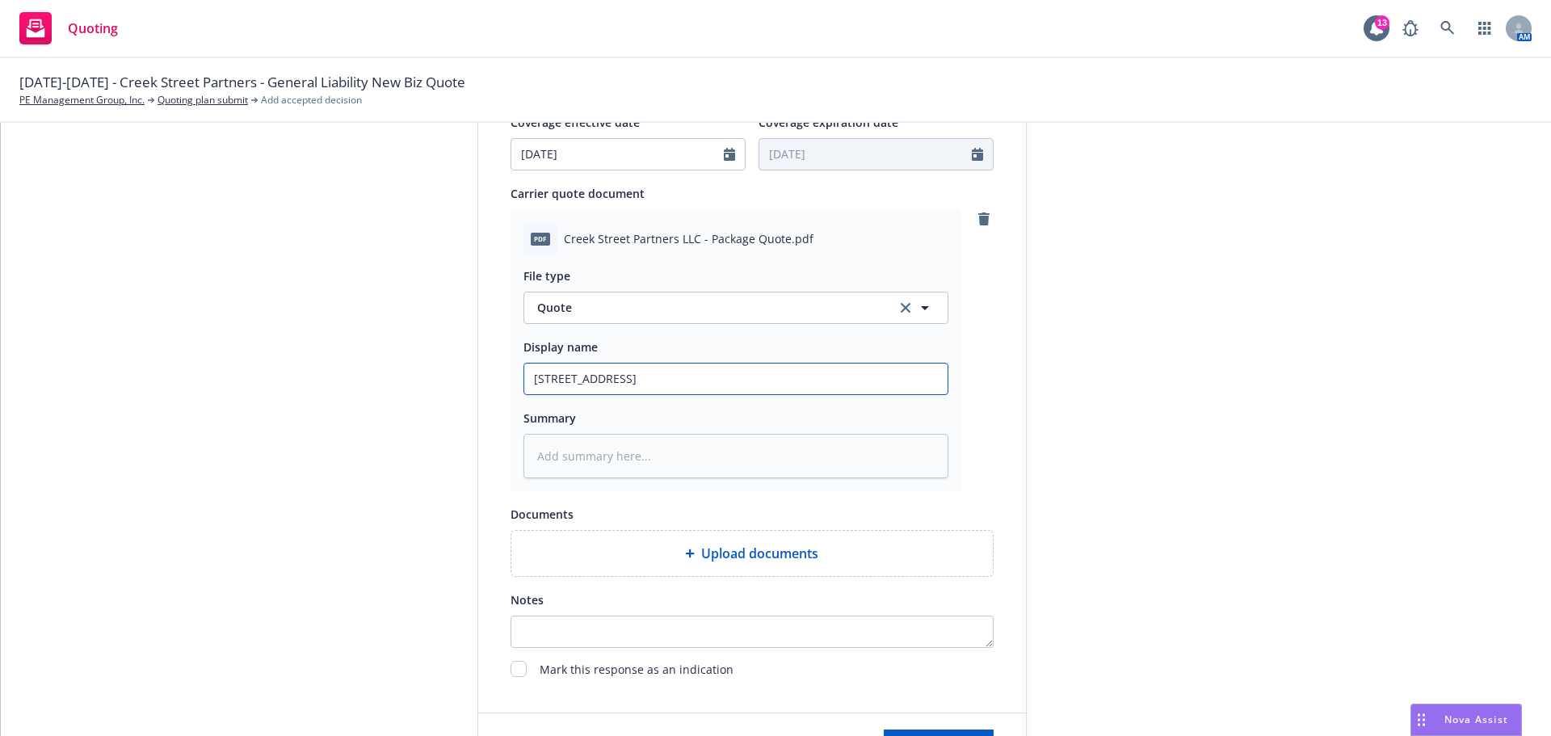
type textarea "x"
type input "[STREET_ADDRESS] Quo"
type textarea "x"
type input "[STREET_ADDRESS]"
type textarea "x"
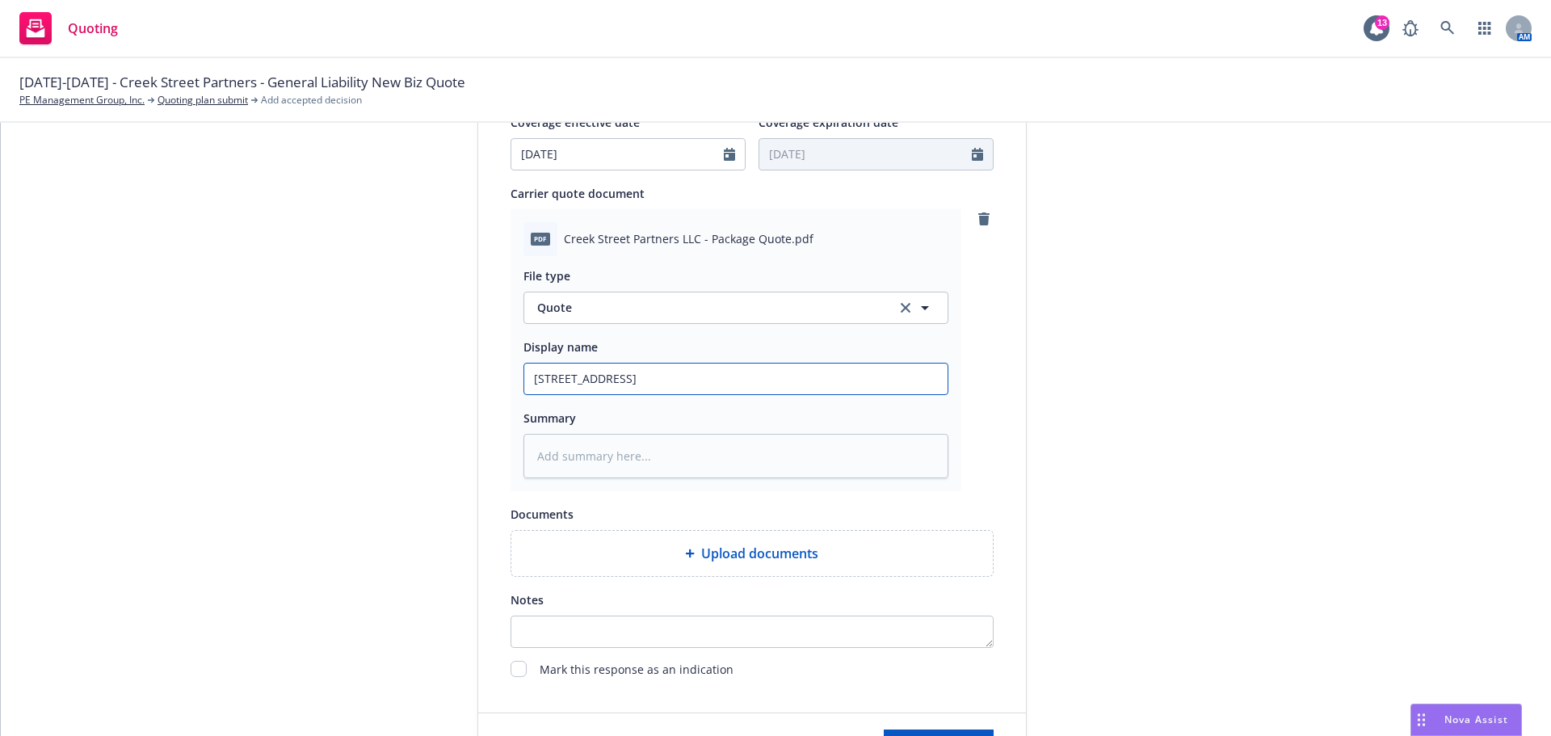
type input "[STREET_ADDRESS]"
type textarea "x"
type input "[STREET_ADDRESS]"
type textarea "x"
type input "[STREET_ADDRESS]"
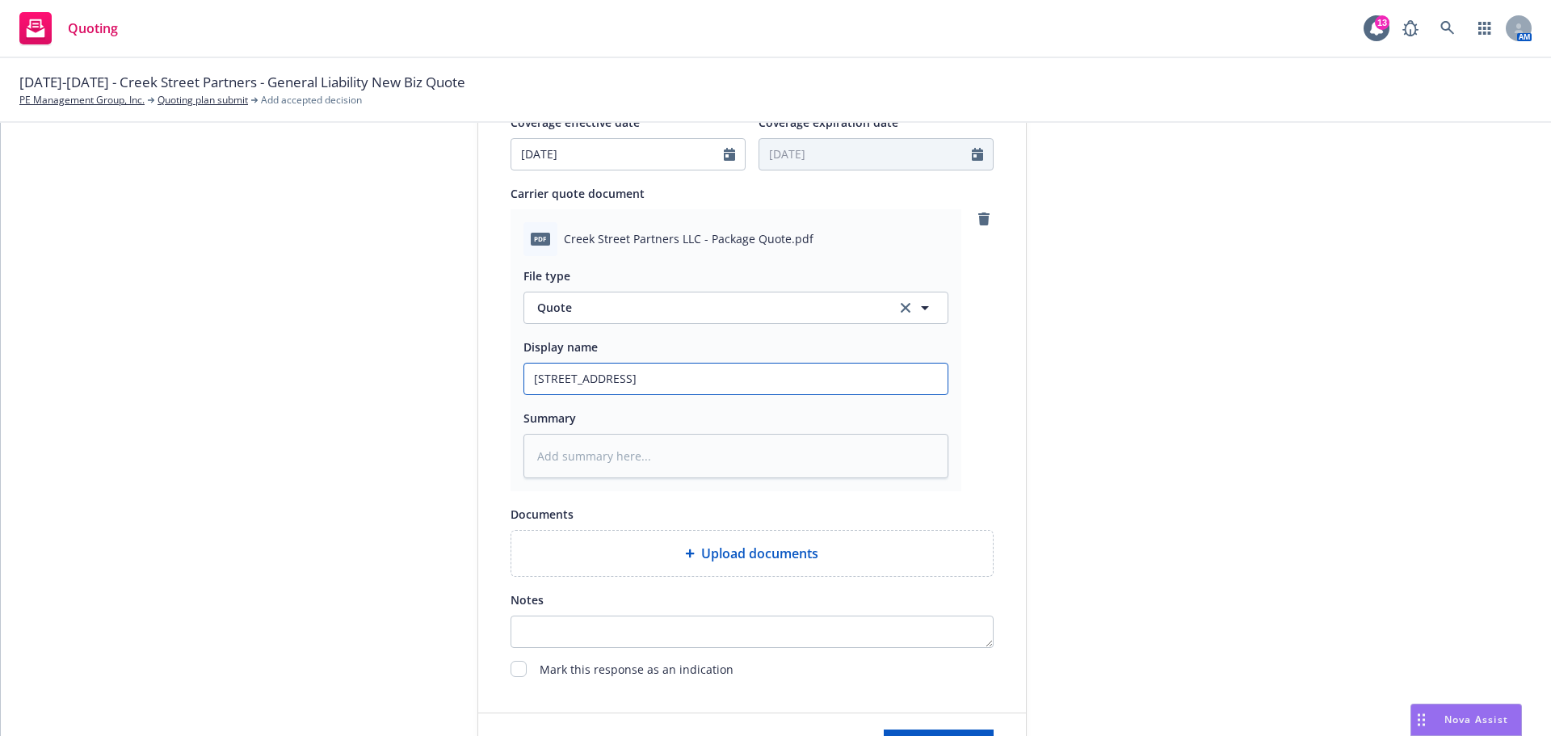
type textarea "x"
type input "[STREET_ADDRESS]"
type textarea "x"
type input "[STREET_ADDRESS]"
type textarea "x"
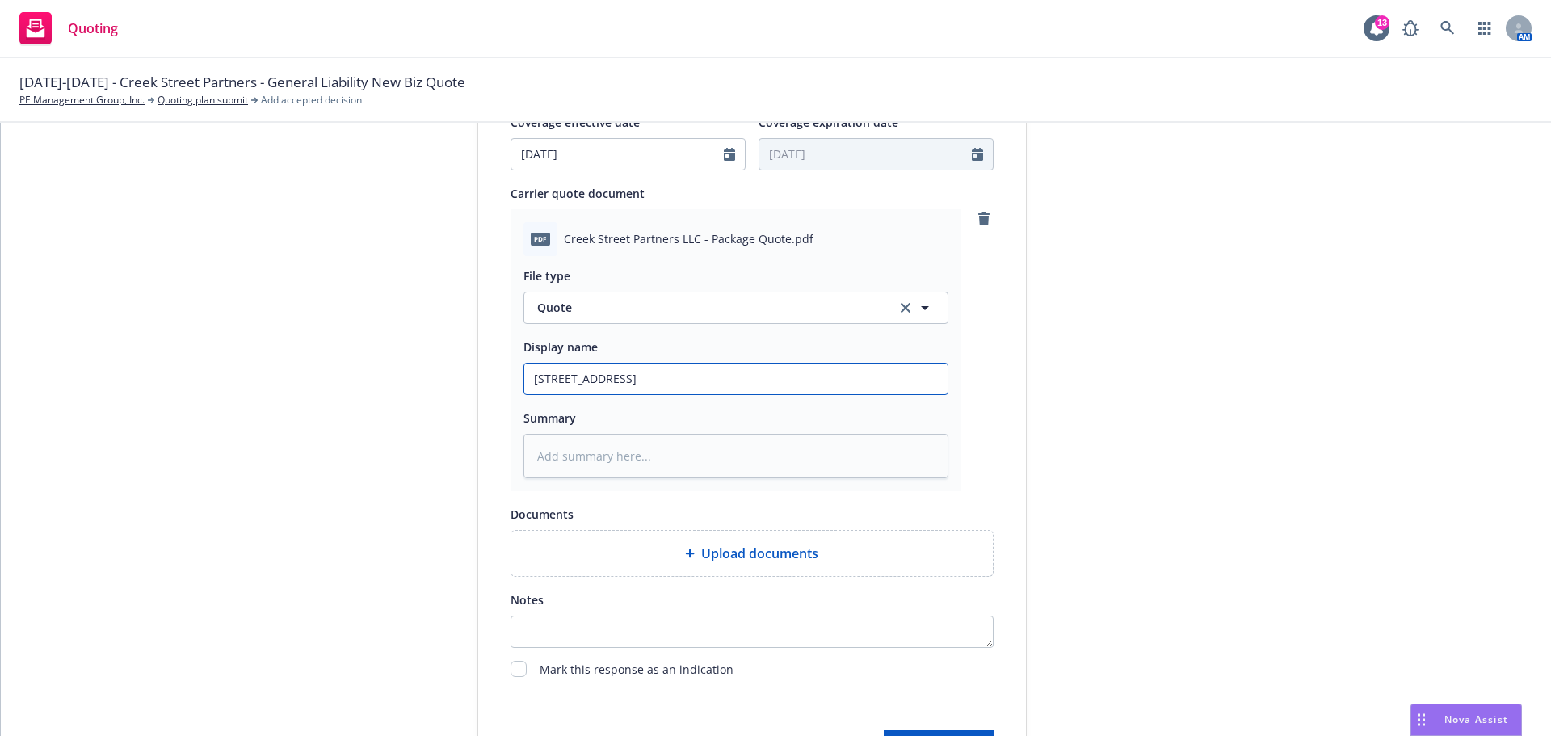
type input "[STREET_ADDRESS] Pack"
type textarea "x"
type input "25-[GEOGRAPHIC_DATA] Packa"
type textarea "x"
type input "25-26 [GEOGRAPHIC_DATA] Packag"
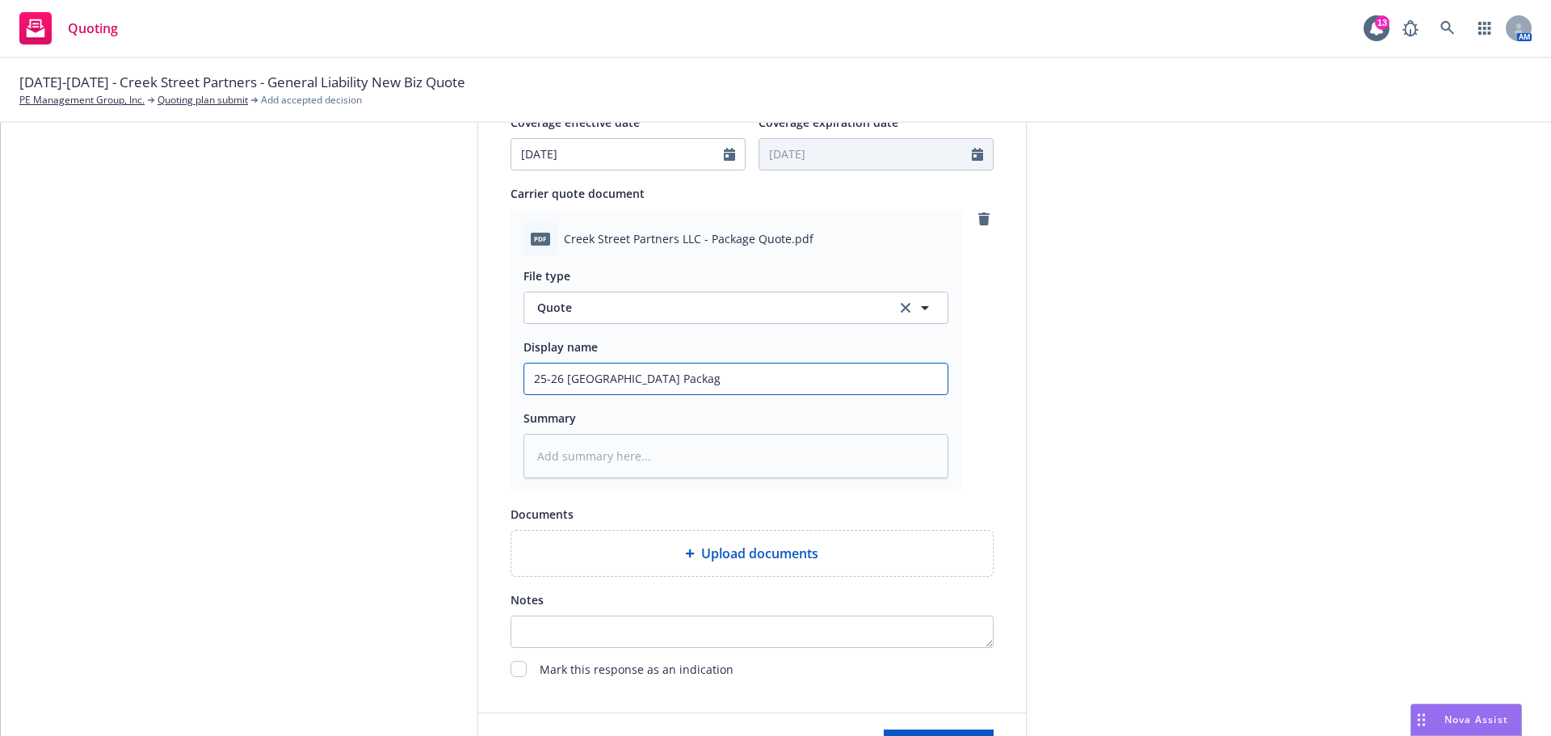
type textarea "x"
type input "25-[GEOGRAPHIC_DATA] Package"
type textarea "x"
type input "25-[GEOGRAPHIC_DATA] Package"
type textarea "x"
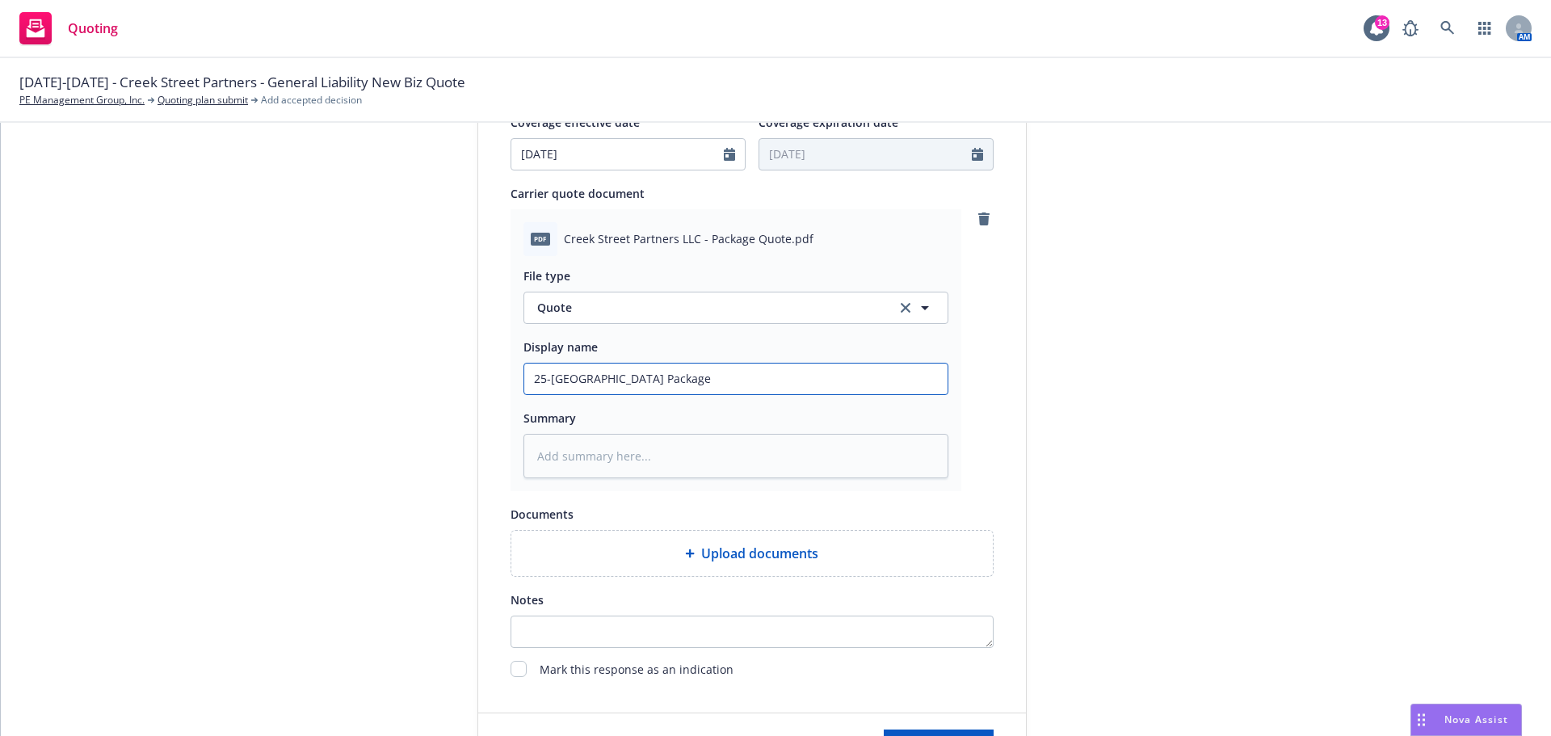
type input "25-[GEOGRAPHIC_DATA] Package Q"
type textarea "x"
type input "25-[GEOGRAPHIC_DATA] Package Qu"
type textarea "x"
type input "25-26 [GEOGRAPHIC_DATA] Package Quo"
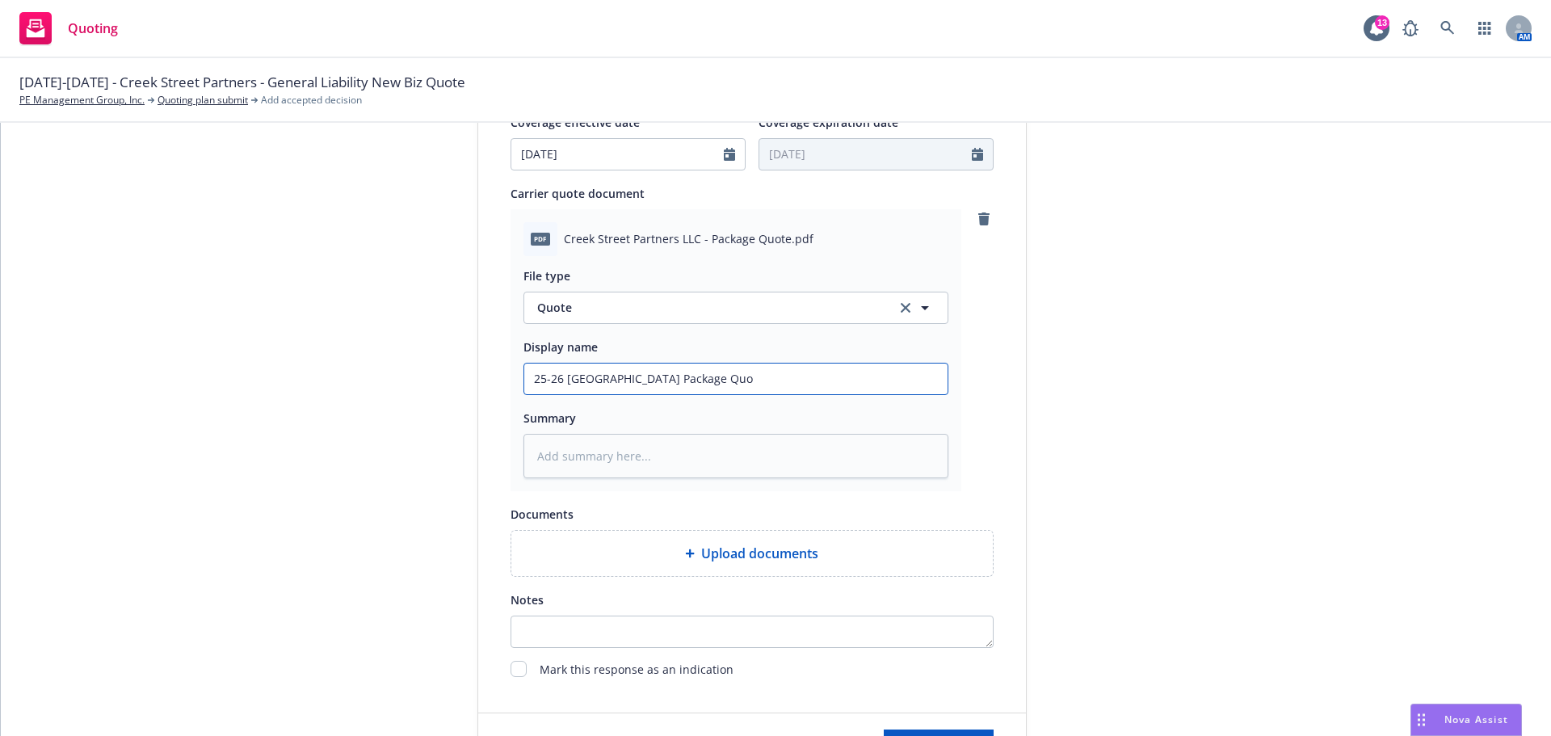
type textarea "x"
type input "25-[GEOGRAPHIC_DATA] Package Quot"
type textarea "x"
type input "25-[GEOGRAPHIC_DATA] Package Quote"
click at [557, 460] on textarea at bounding box center [735, 456] width 425 height 44
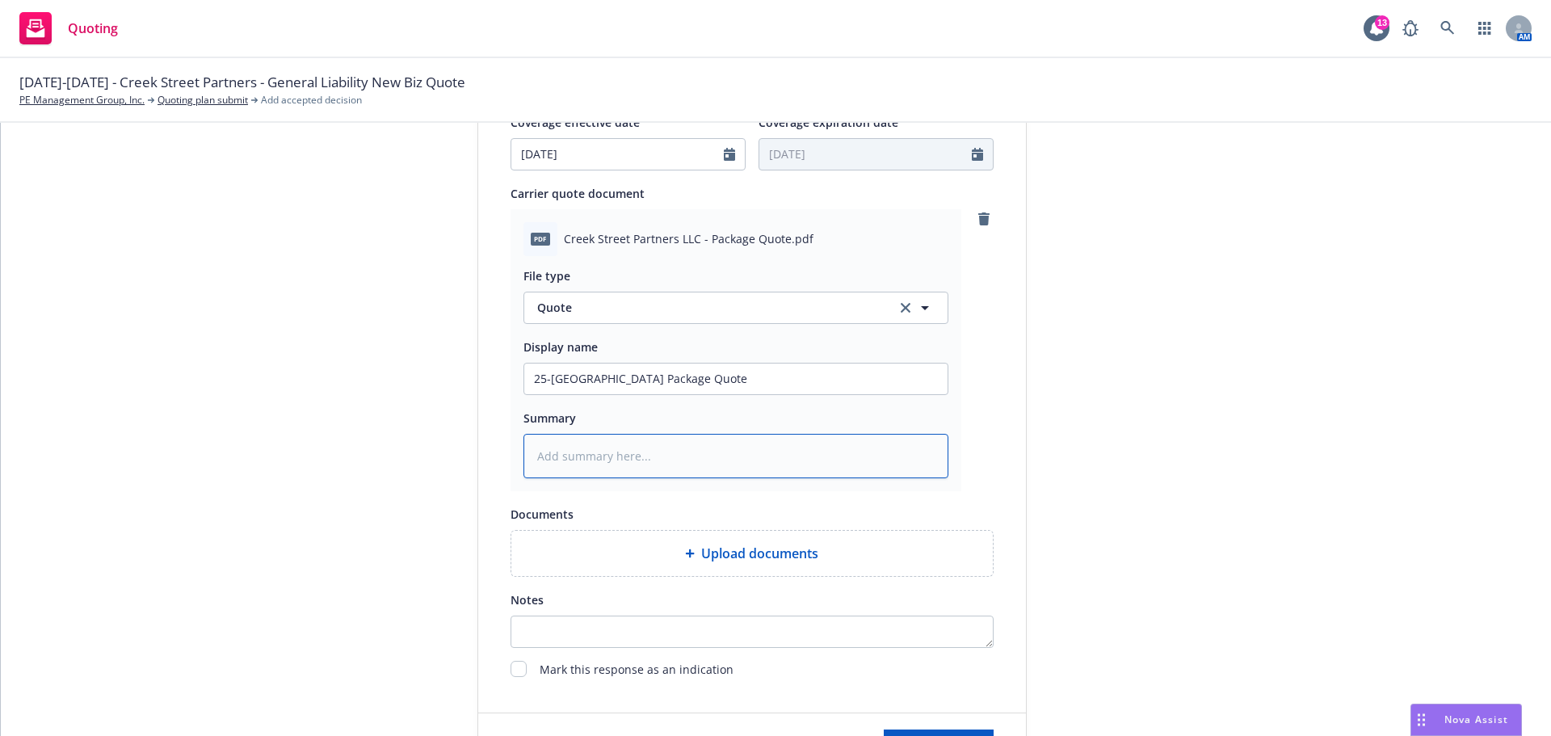
type textarea "x"
type textarea "Q"
type textarea "x"
type textarea "QB"
type textarea "x"
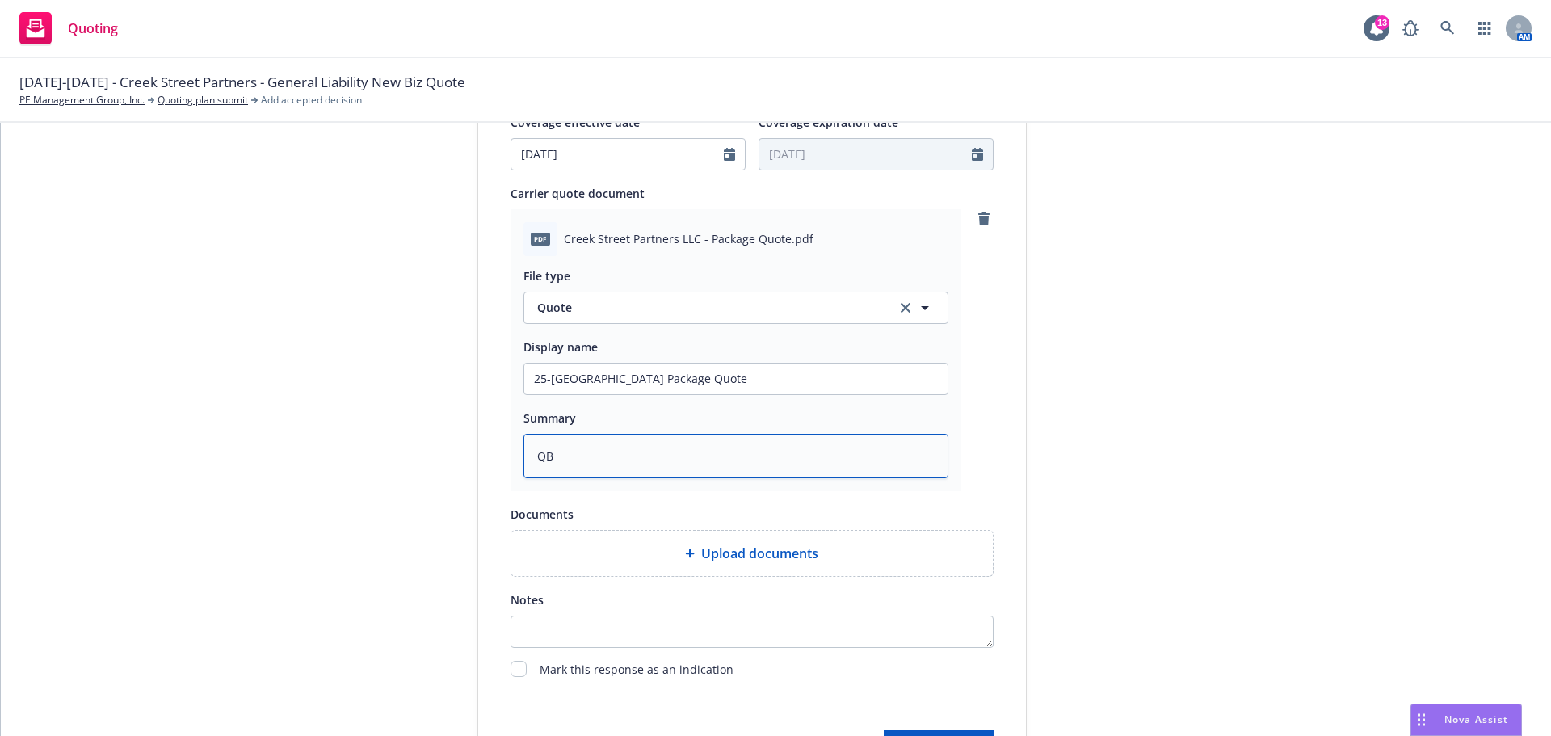
type textarea "QBE"
type textarea "x"
type textarea "QBE"
type textarea "x"
type textarea "QBE P"
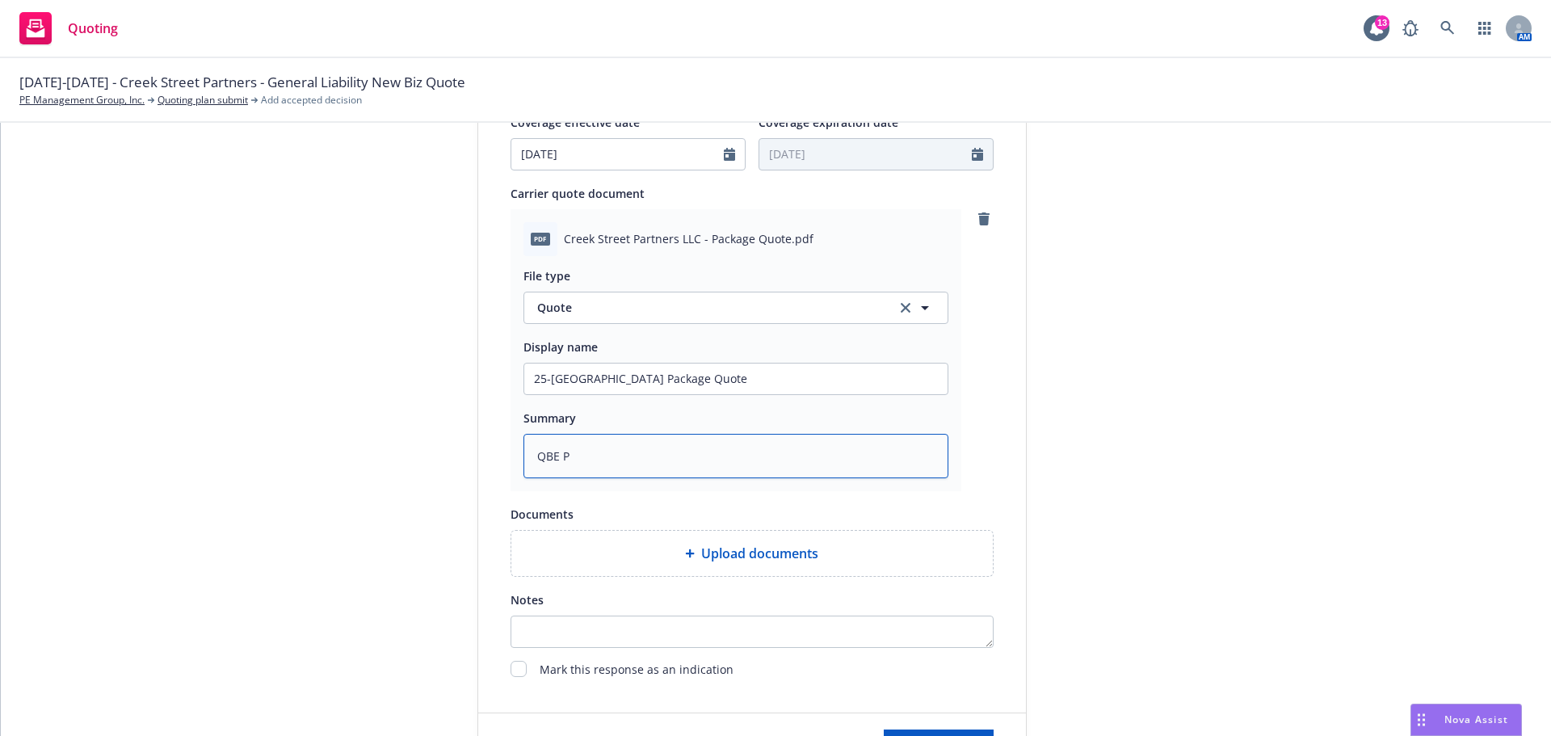
type textarea "x"
type textarea "QBE Pa"
type textarea "x"
type textarea "QBE Pac"
type textarea "x"
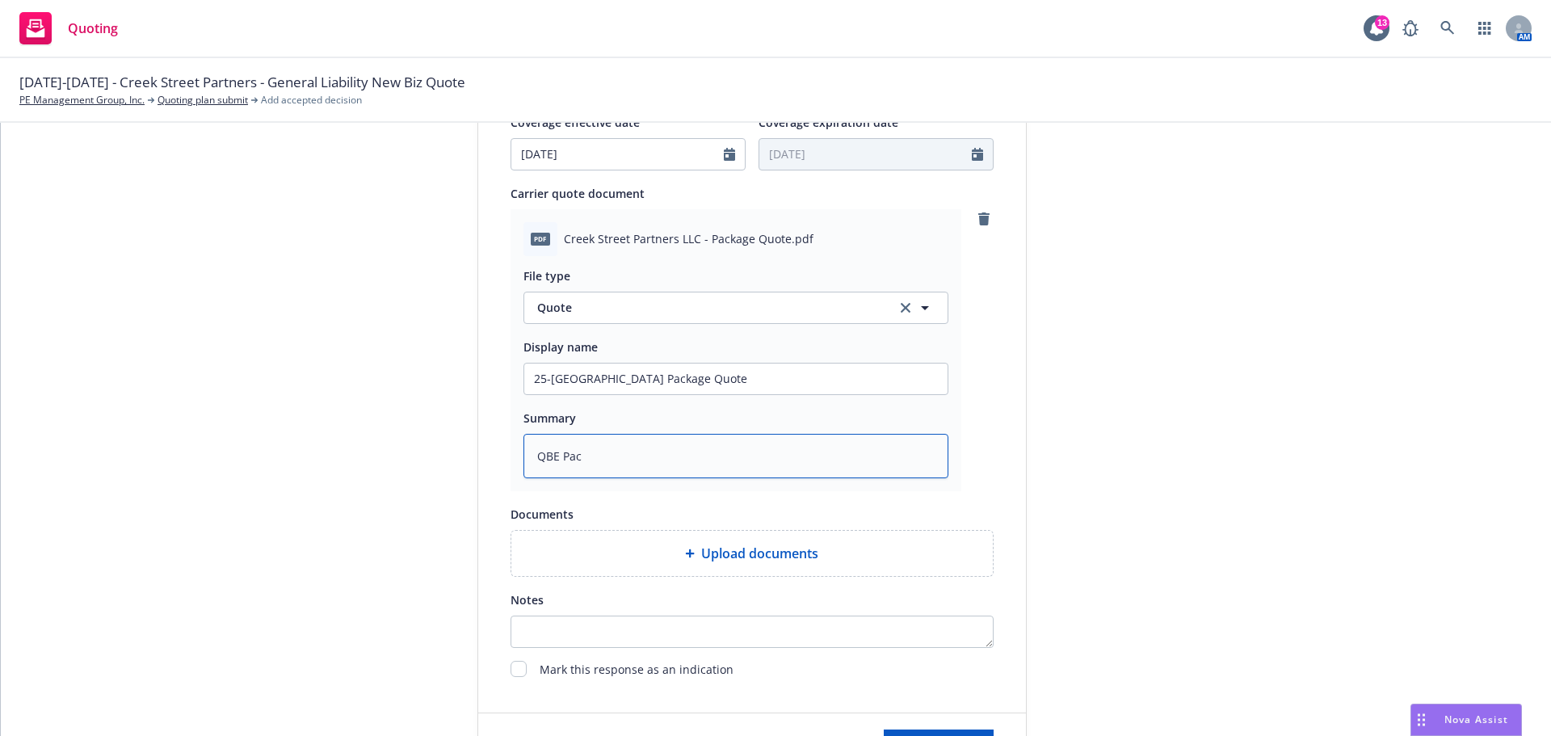
type textarea "QBE Pack"
type textarea "x"
type textarea "QBE Packa"
type textarea "x"
type textarea "QBE Packag"
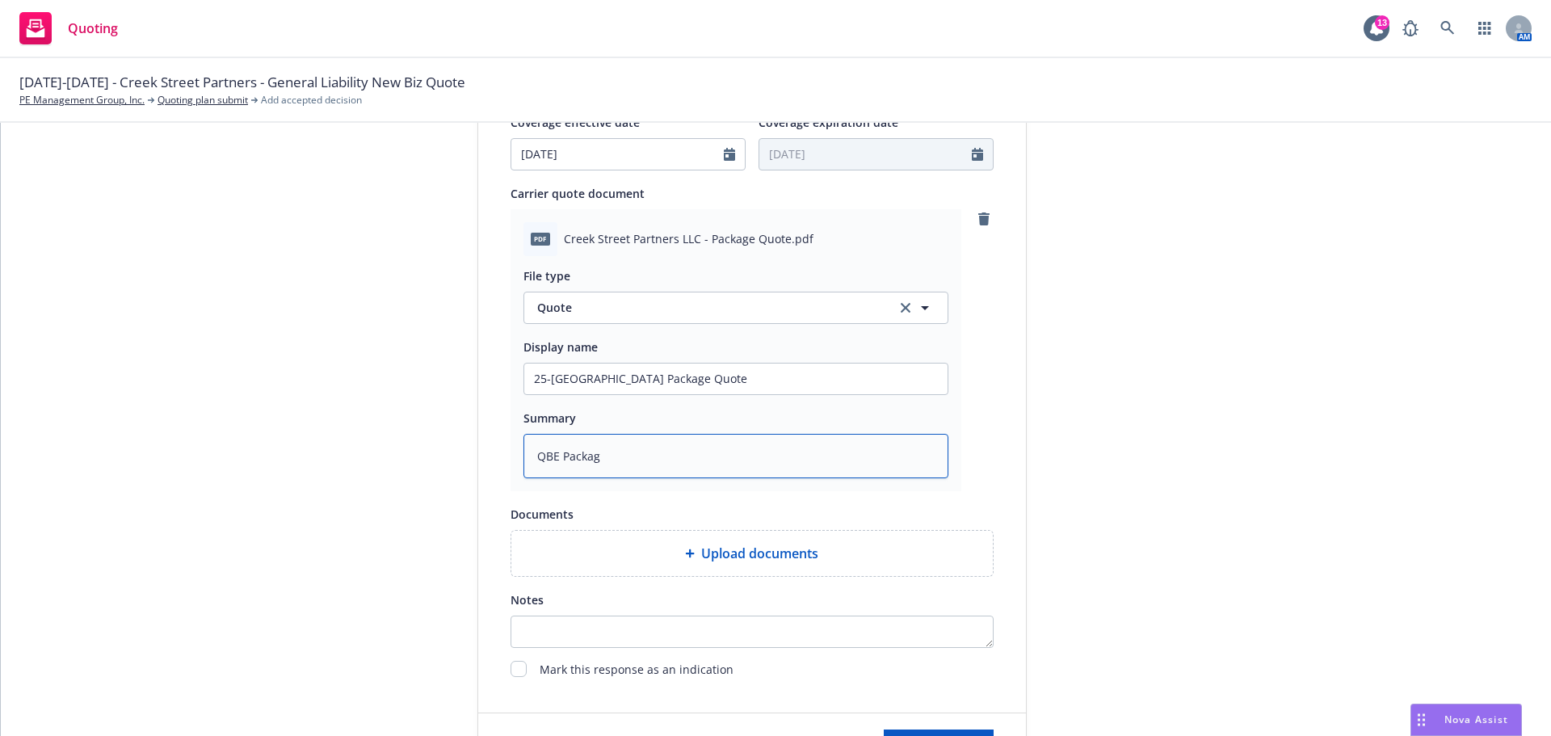
type textarea "x"
type textarea "QBE Package"
type textarea "x"
type textarea "QBE Package"
type textarea "x"
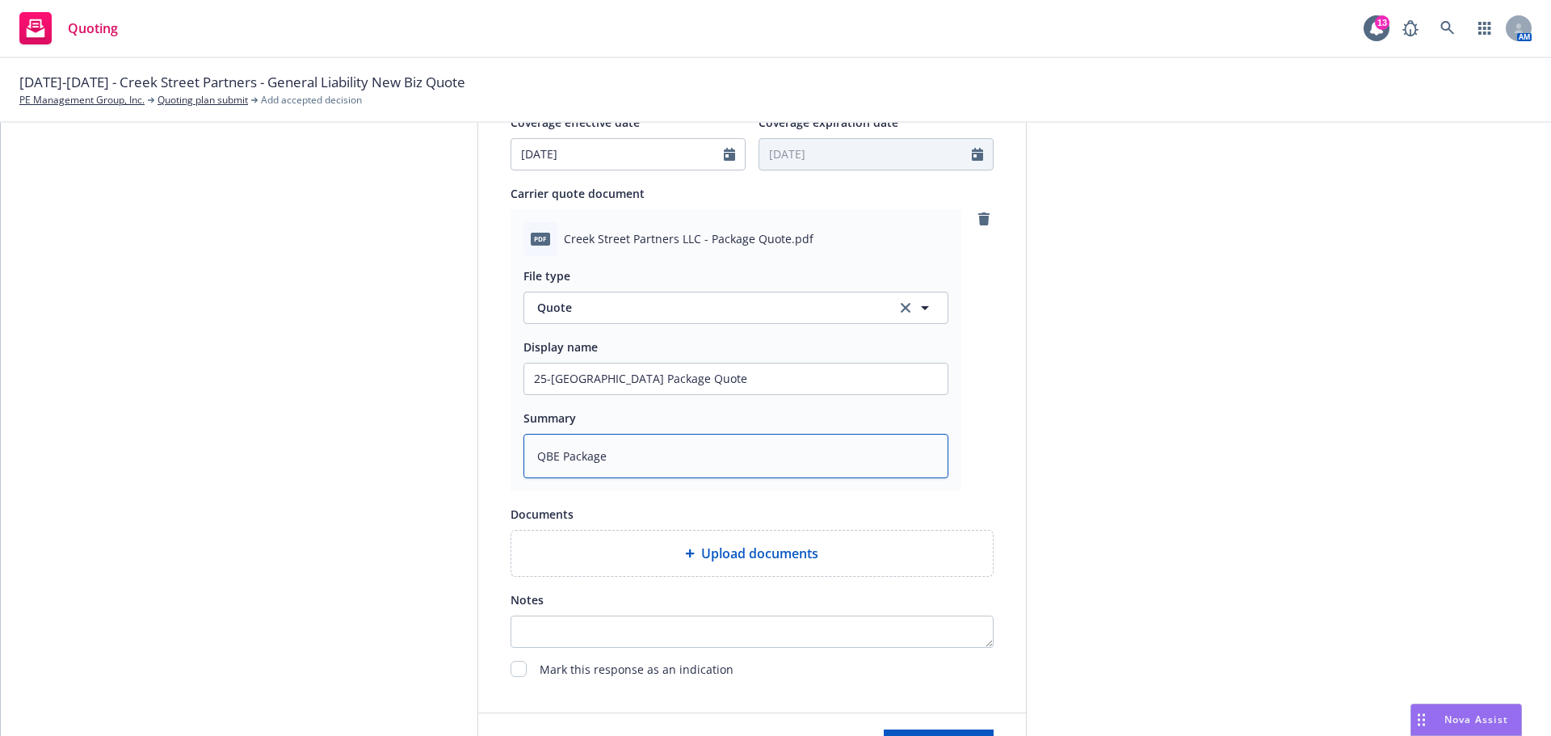
type textarea "QBE Package q"
type textarea "x"
type textarea "QBE Package qu"
type textarea "x"
type textarea "QBE Package quo"
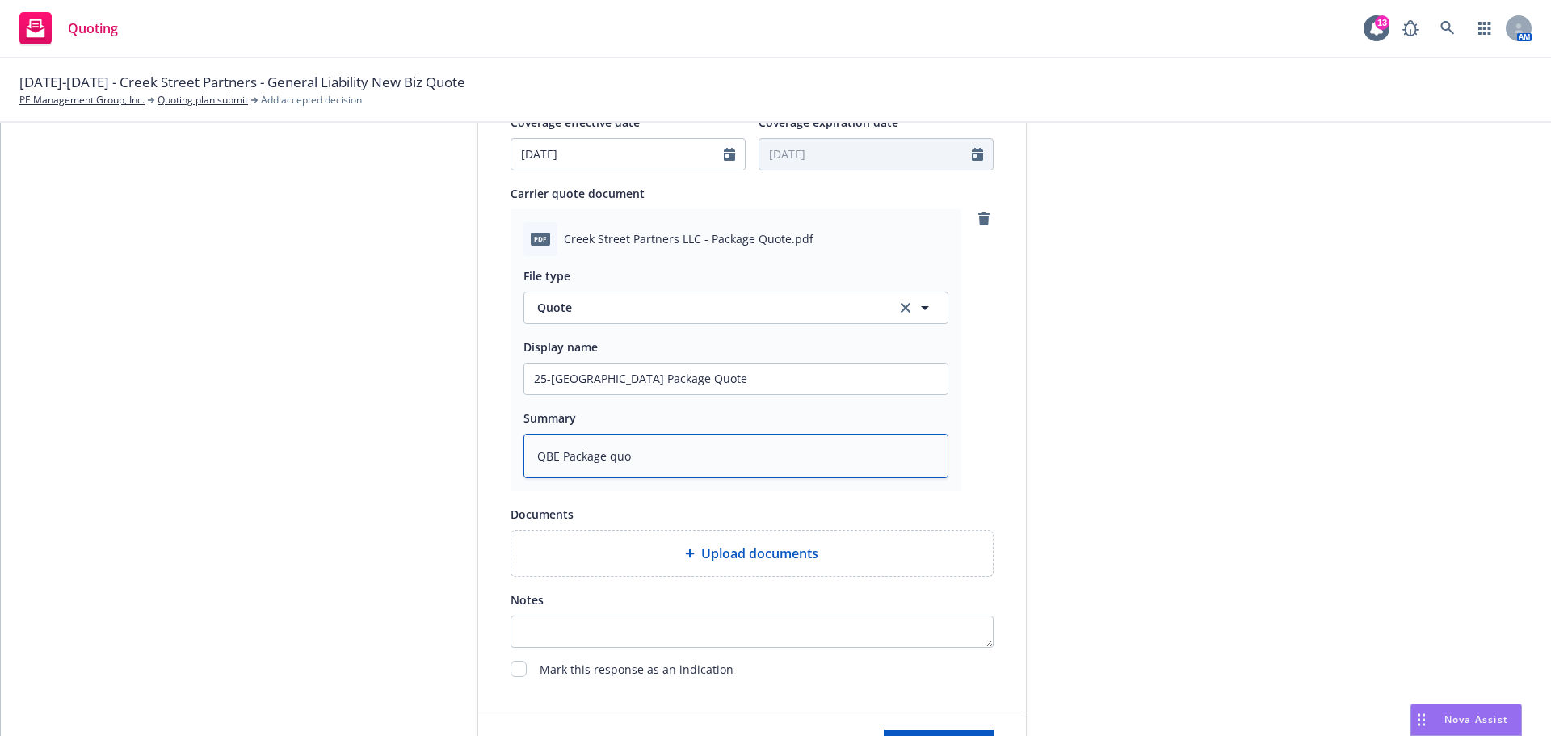
type textarea "x"
type textarea "QBE Package quot"
type textarea "x"
type textarea "QBE Package quota"
type textarea "x"
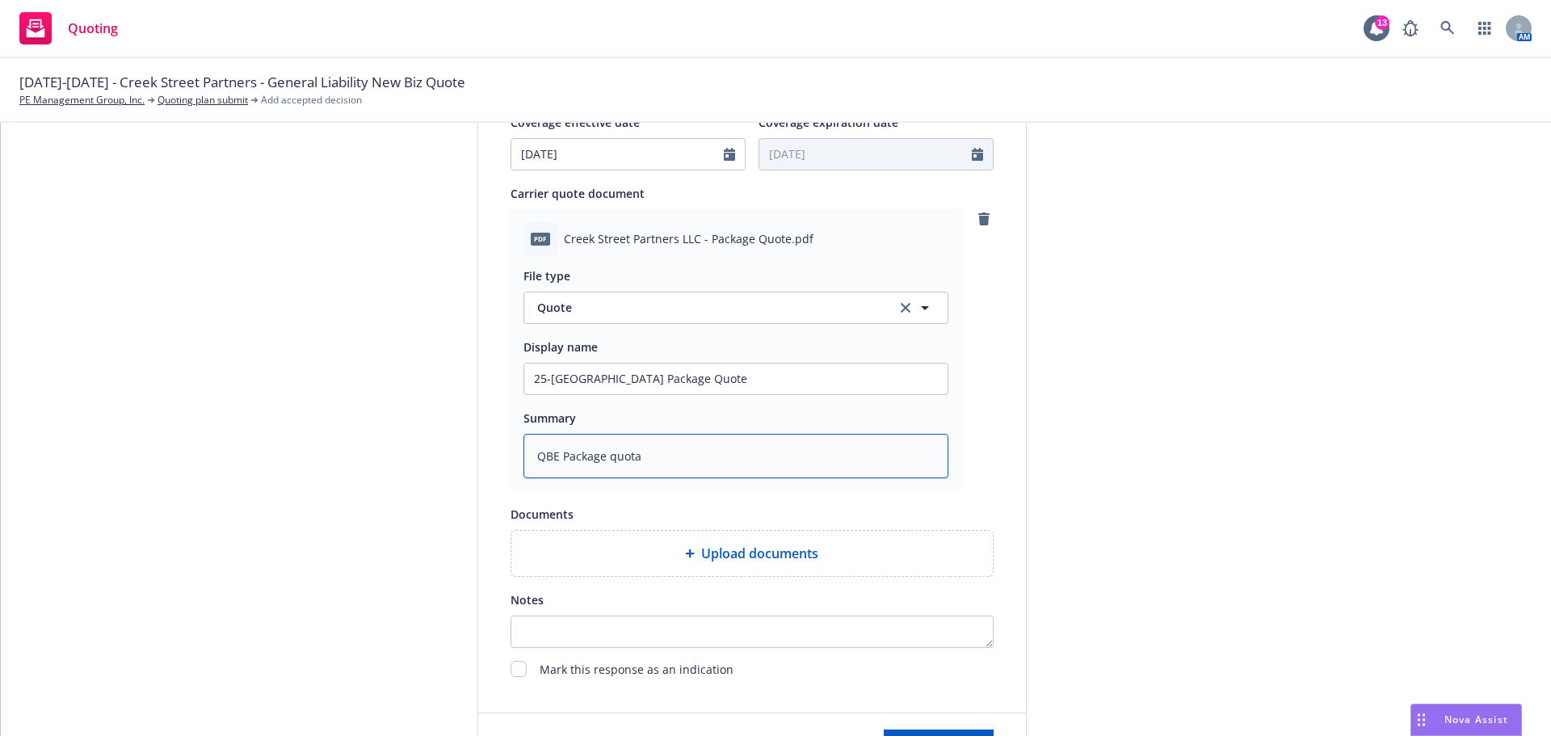
type textarea "QBE Package quotat"
type textarea "x"
type textarea "QBE Package quotati"
type textarea "x"
type textarea "QBE Package quotatio"
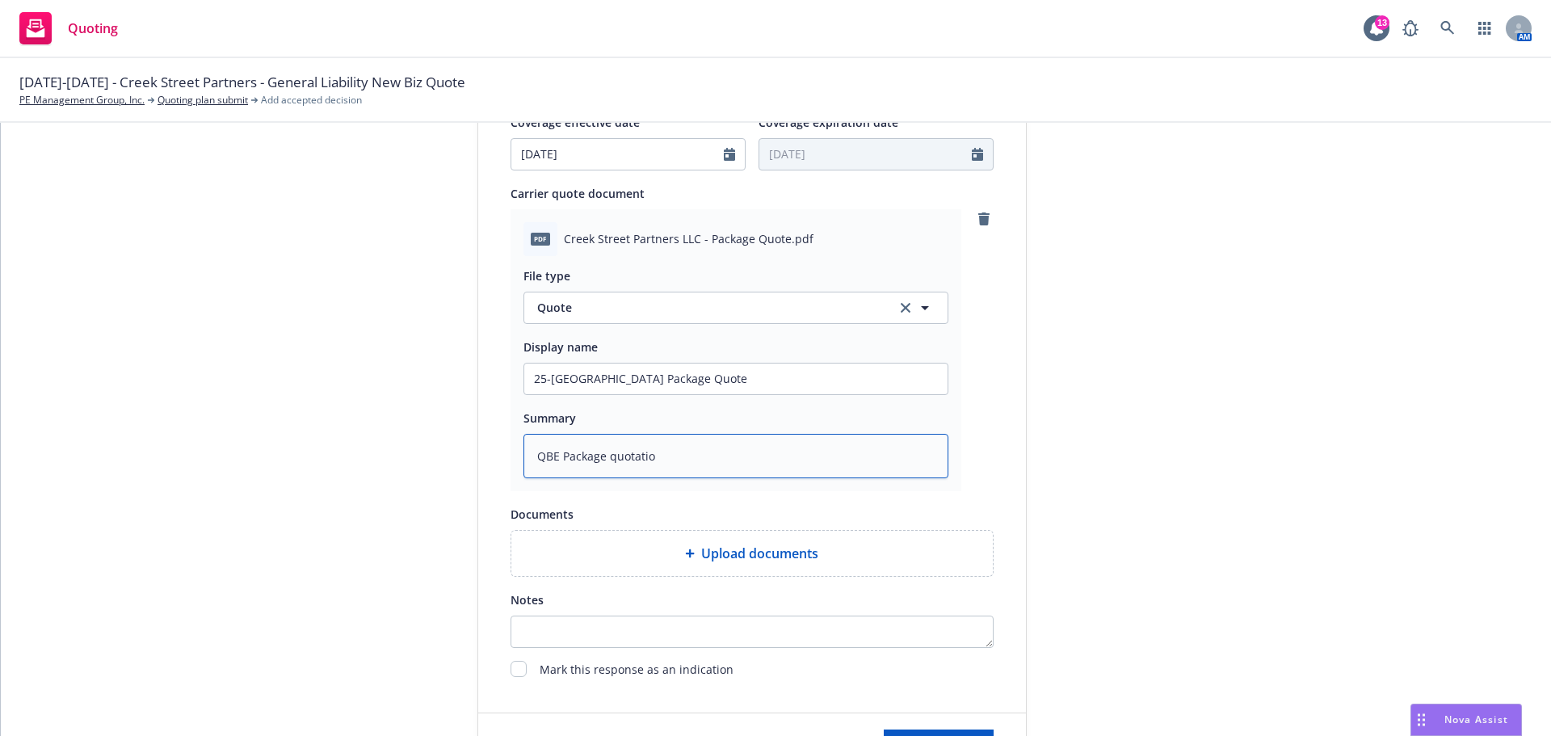
type textarea "x"
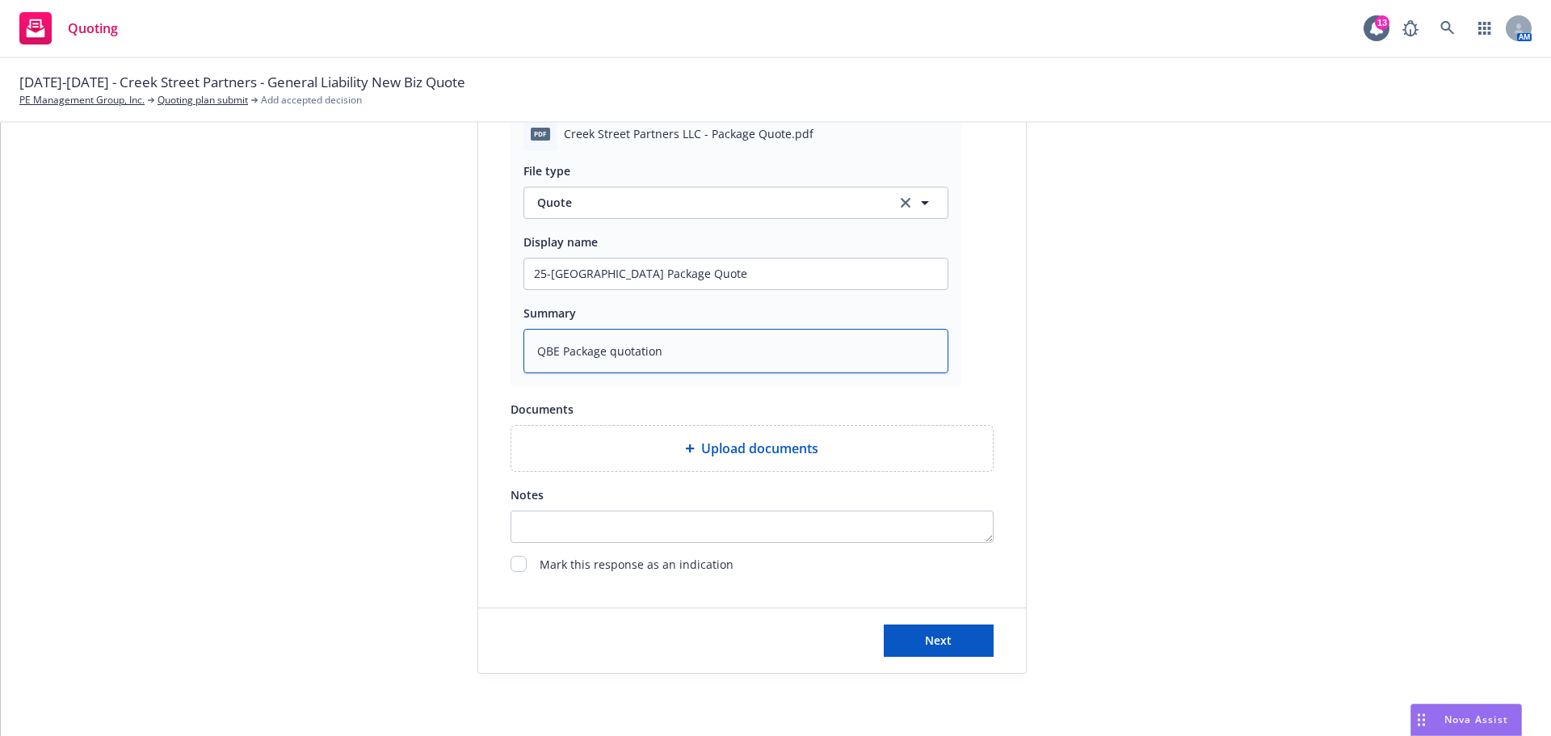
scroll to position [834, 0]
type textarea "QBE Package quotation"
click at [912, 642] on button "Next" at bounding box center [938, 638] width 110 height 32
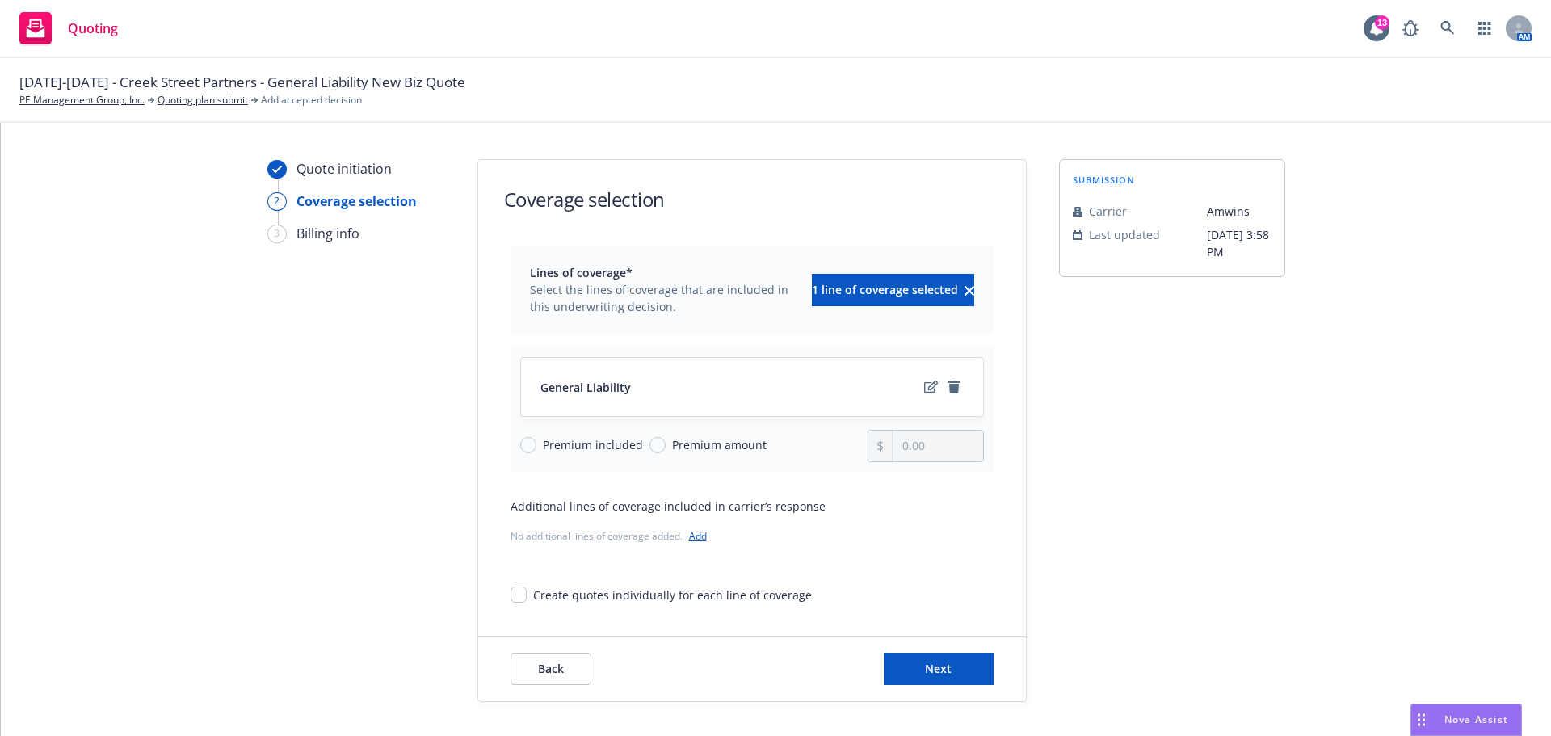
scroll to position [0, 0]
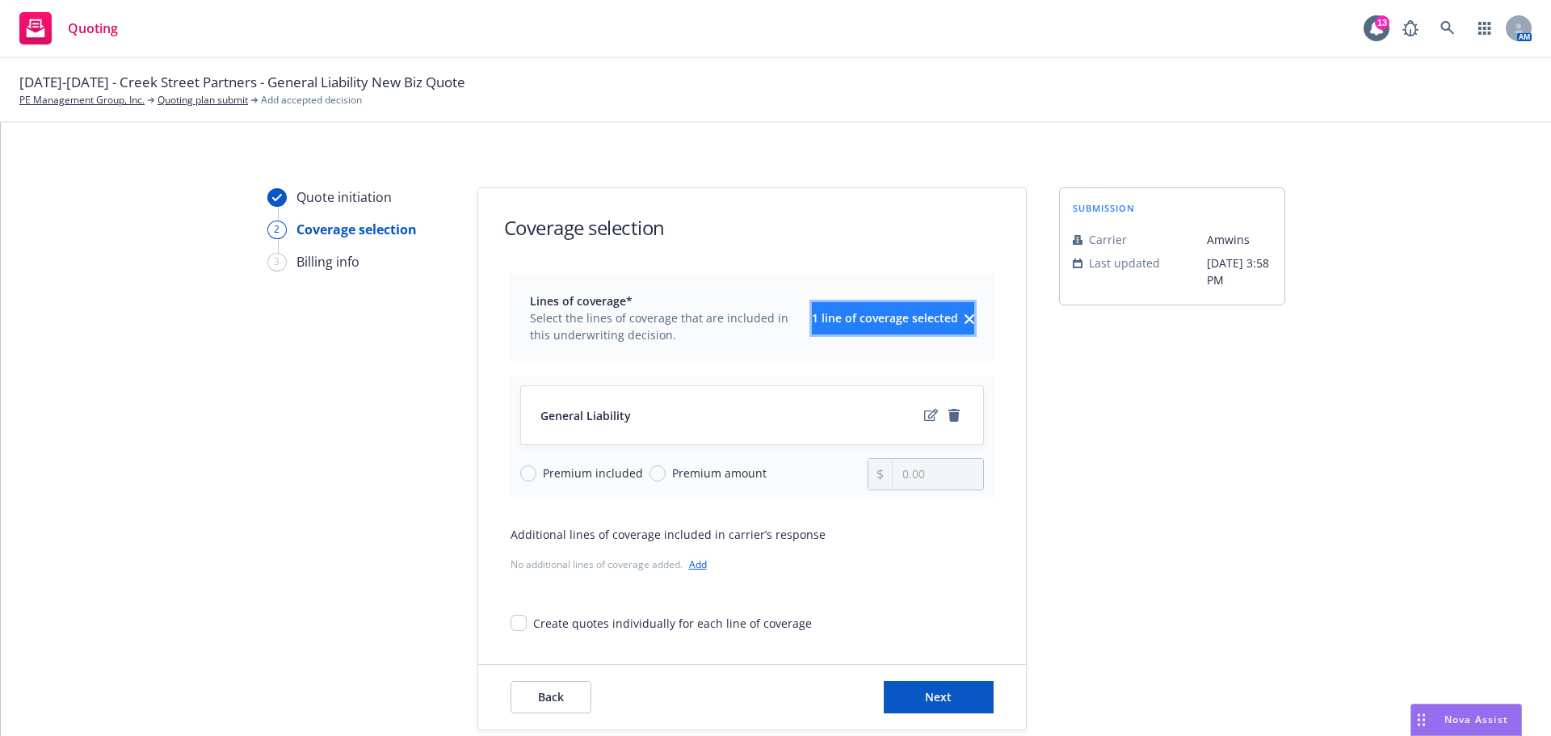
click at [917, 317] on span "1 line of coverage selected" at bounding box center [885, 317] width 146 height 15
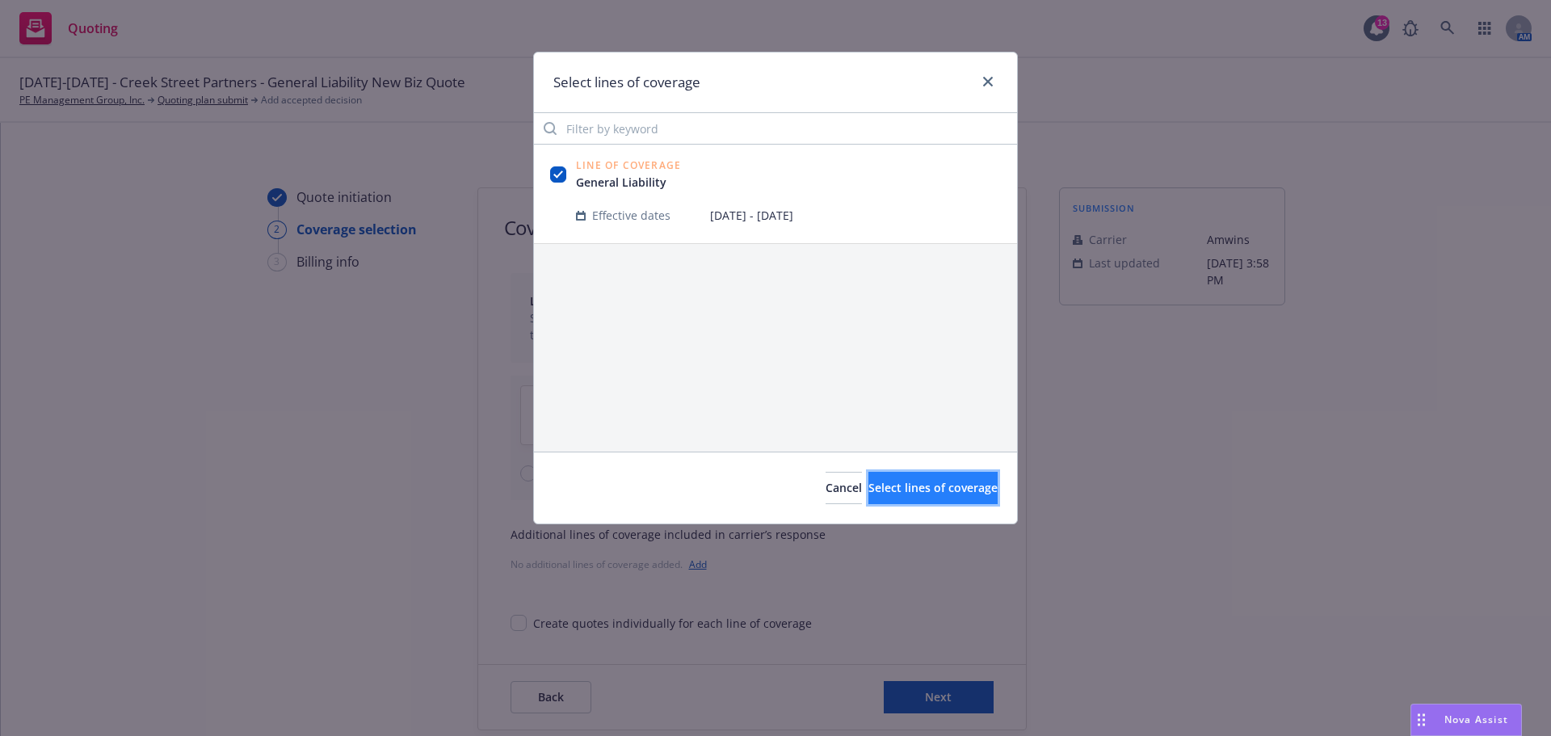
click at [871, 485] on span "Select lines of coverage" at bounding box center [932, 487] width 129 height 15
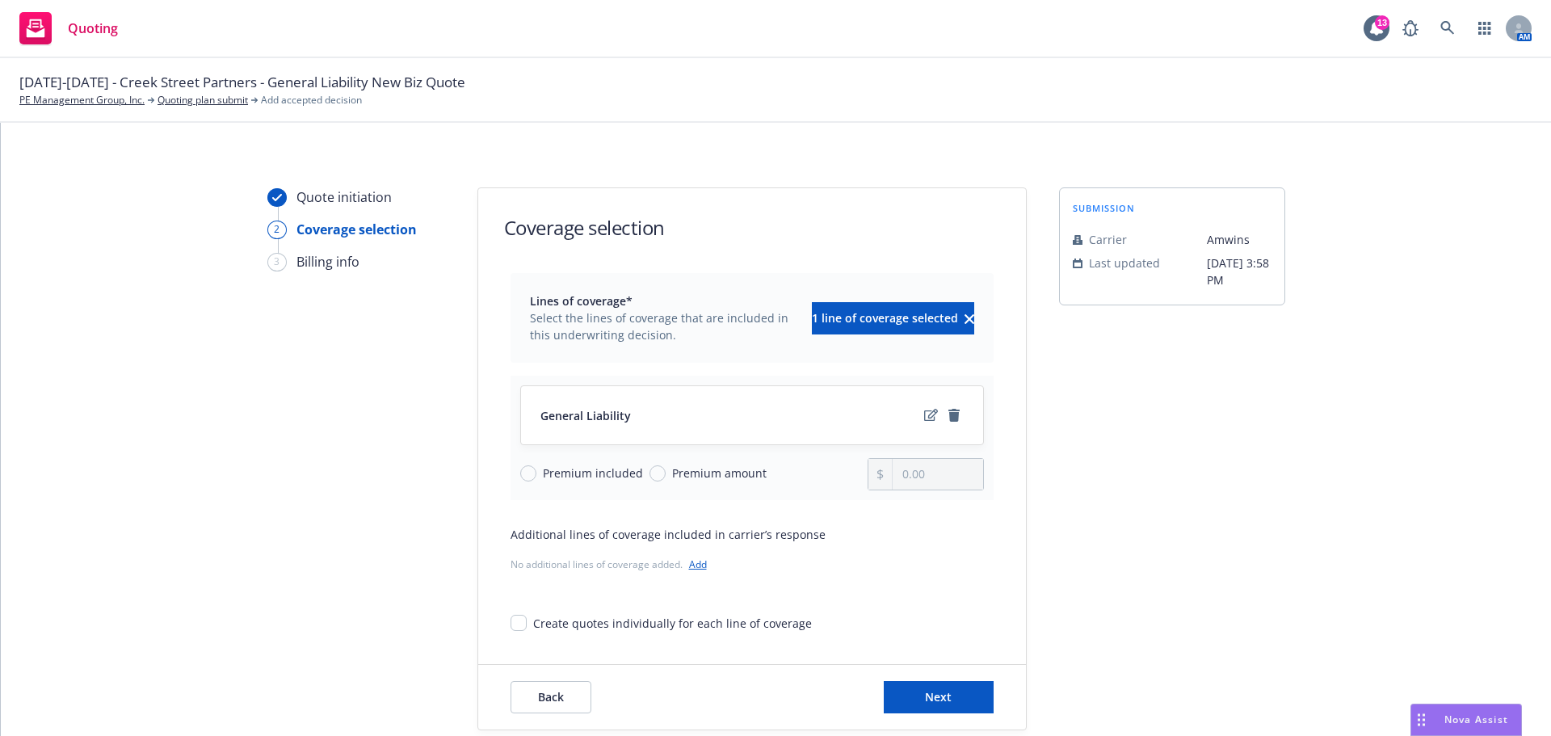
scroll to position [59, 0]
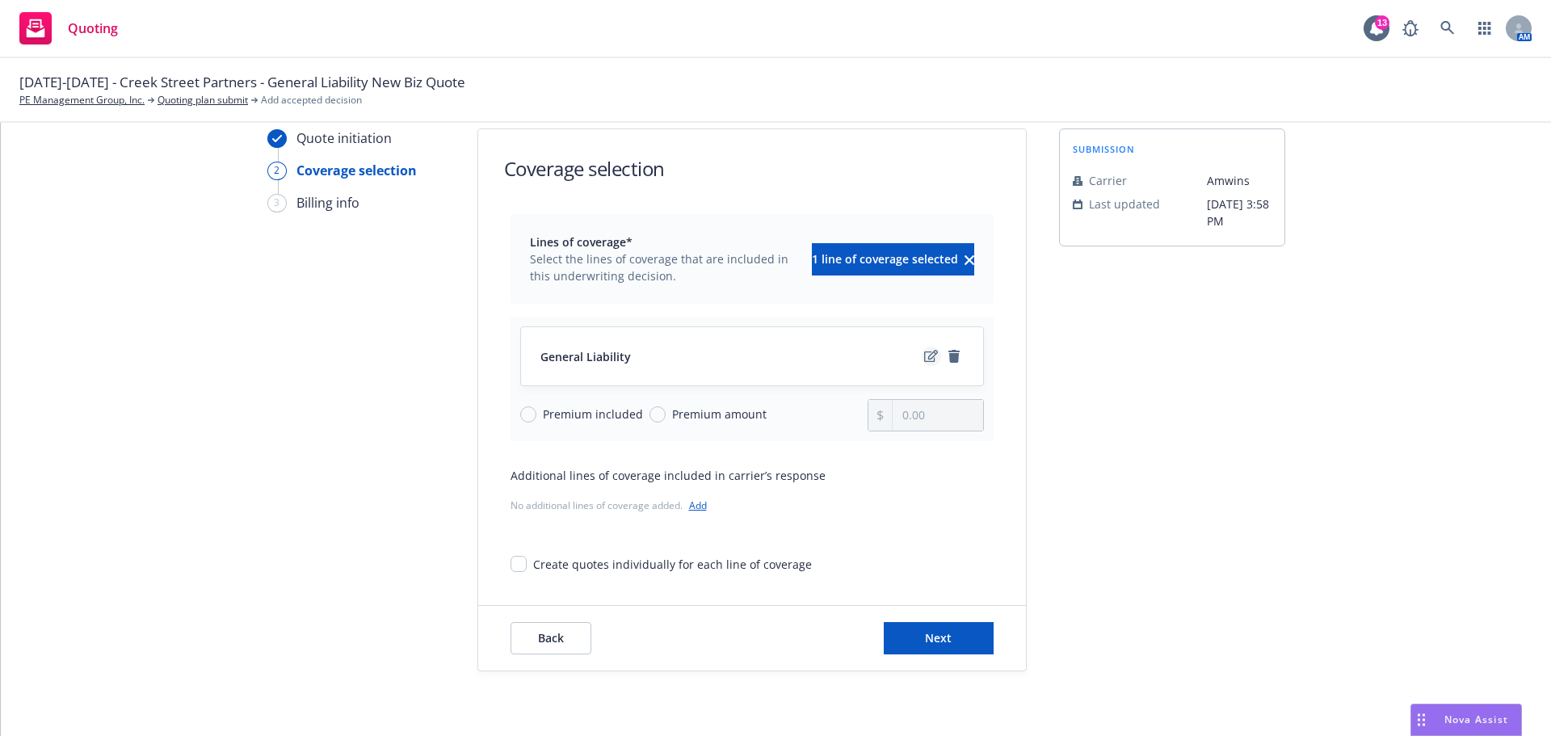
click at [924, 355] on icon "edit" at bounding box center [931, 356] width 14 height 13
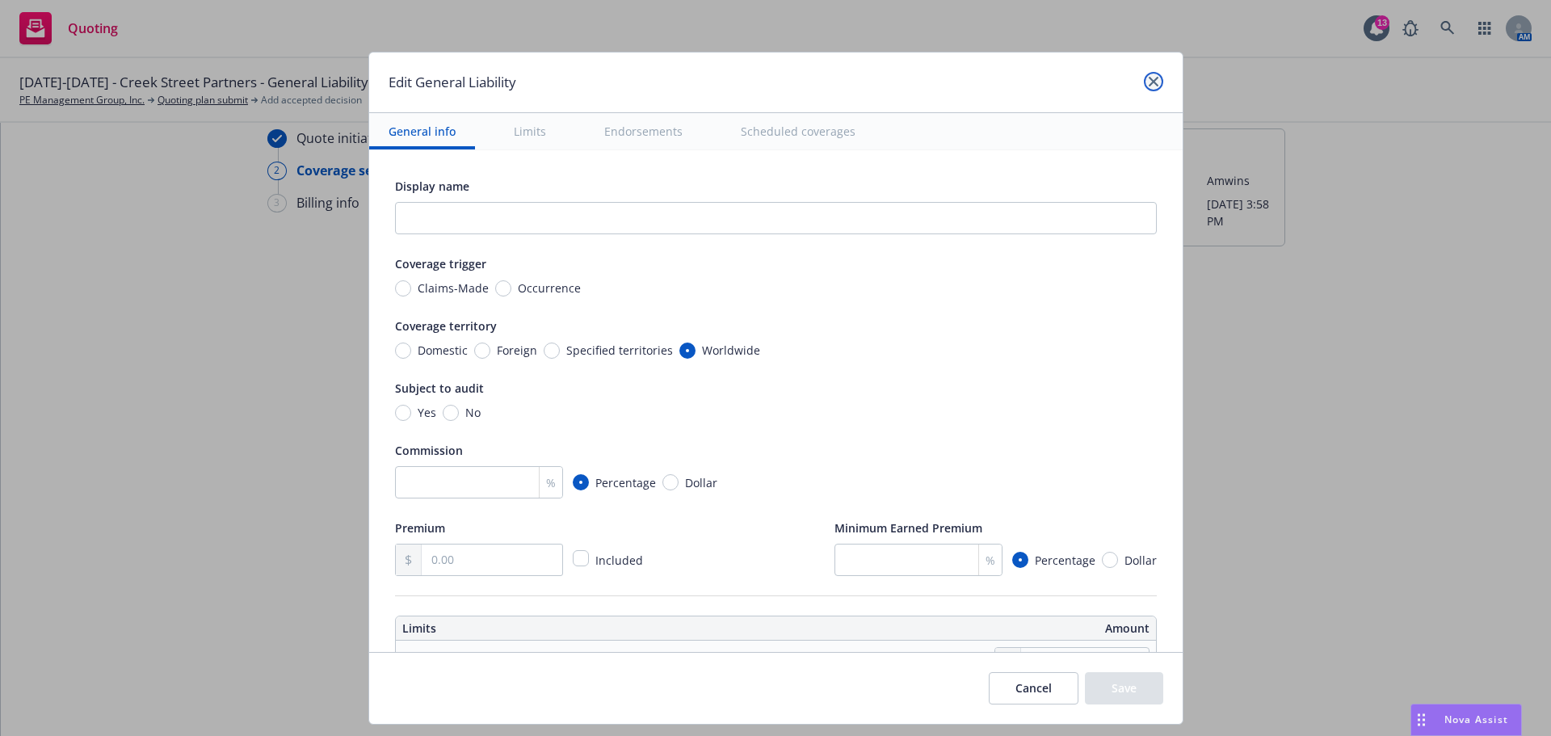
click at [1150, 78] on icon "close" at bounding box center [1153, 82] width 10 height 10
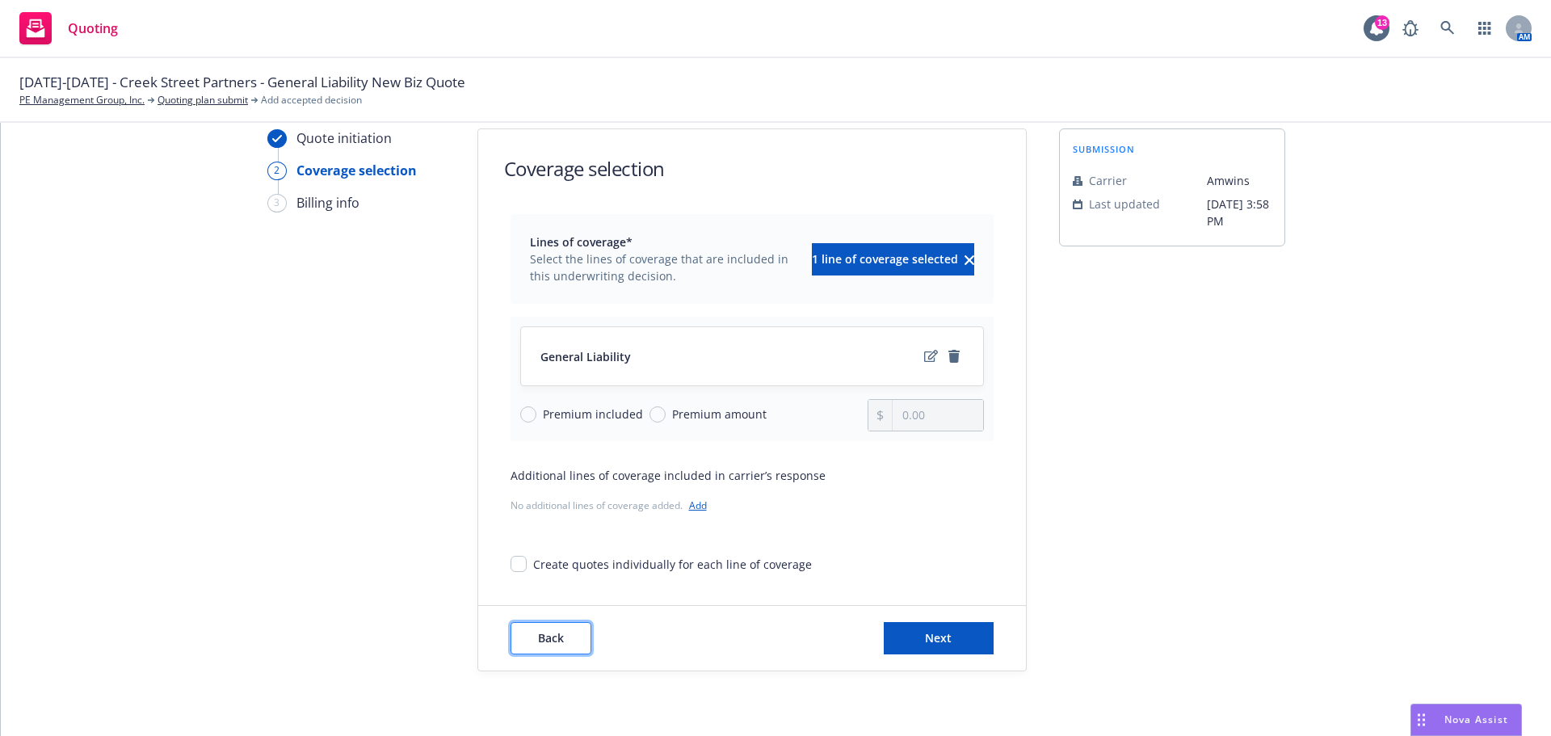
click at [548, 642] on span "Back" at bounding box center [551, 637] width 26 height 15
type textarea "x"
select select "12"
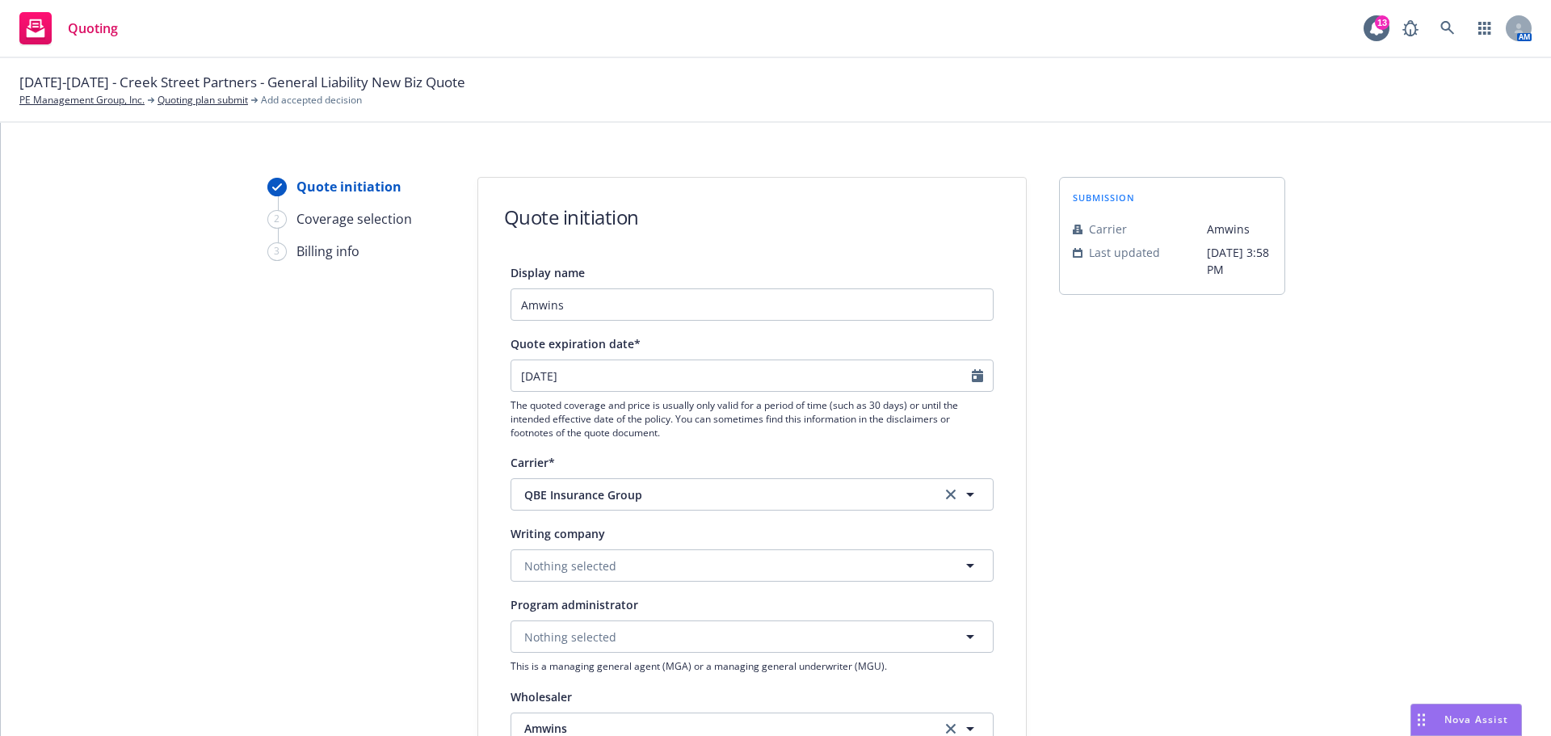
scroll to position [0, 0]
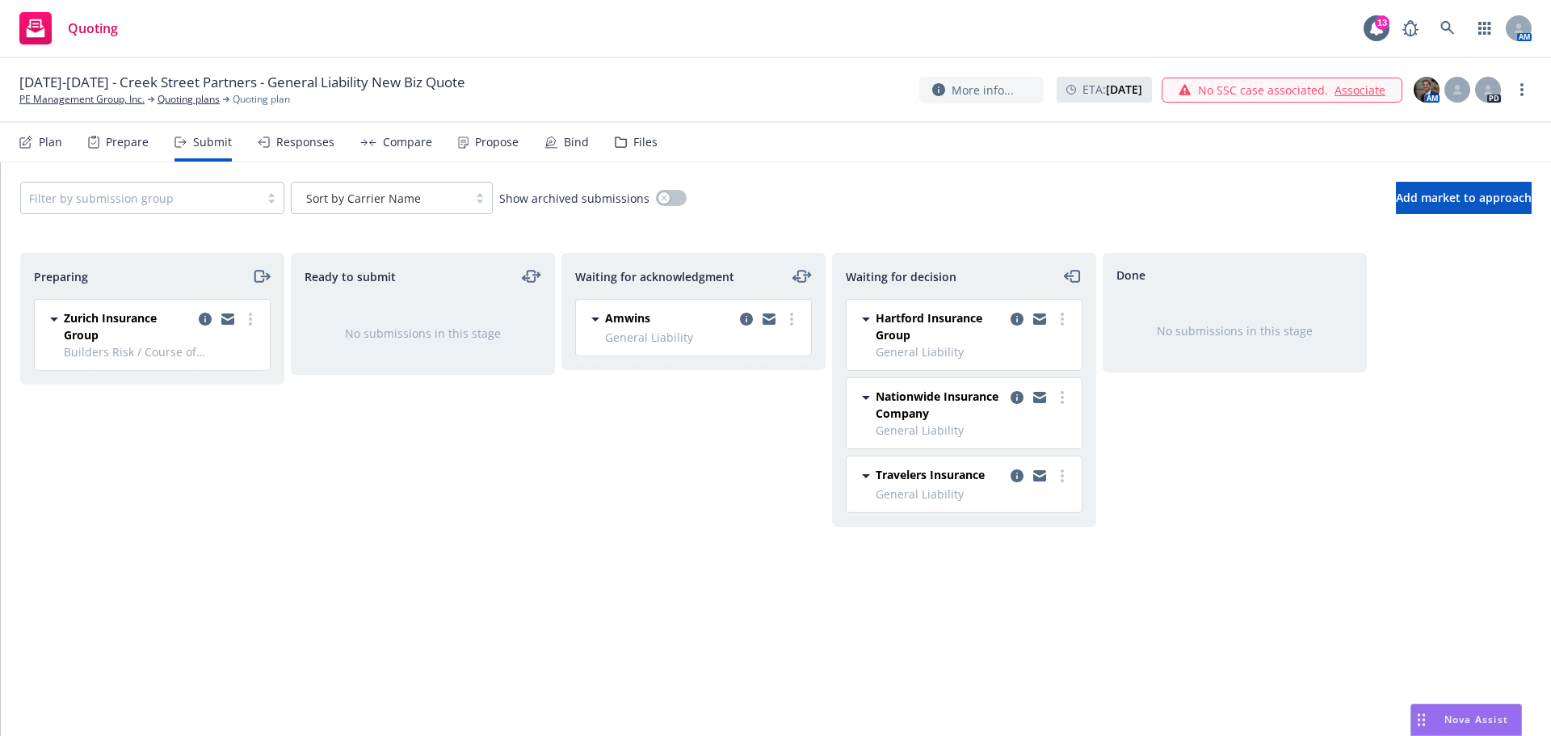
click at [615, 315] on span "Amwins" at bounding box center [627, 317] width 45 height 17
click at [634, 344] on span "General Liability" at bounding box center [703, 337] width 196 height 17
click at [647, 321] on span "Amwins" at bounding box center [627, 317] width 45 height 17
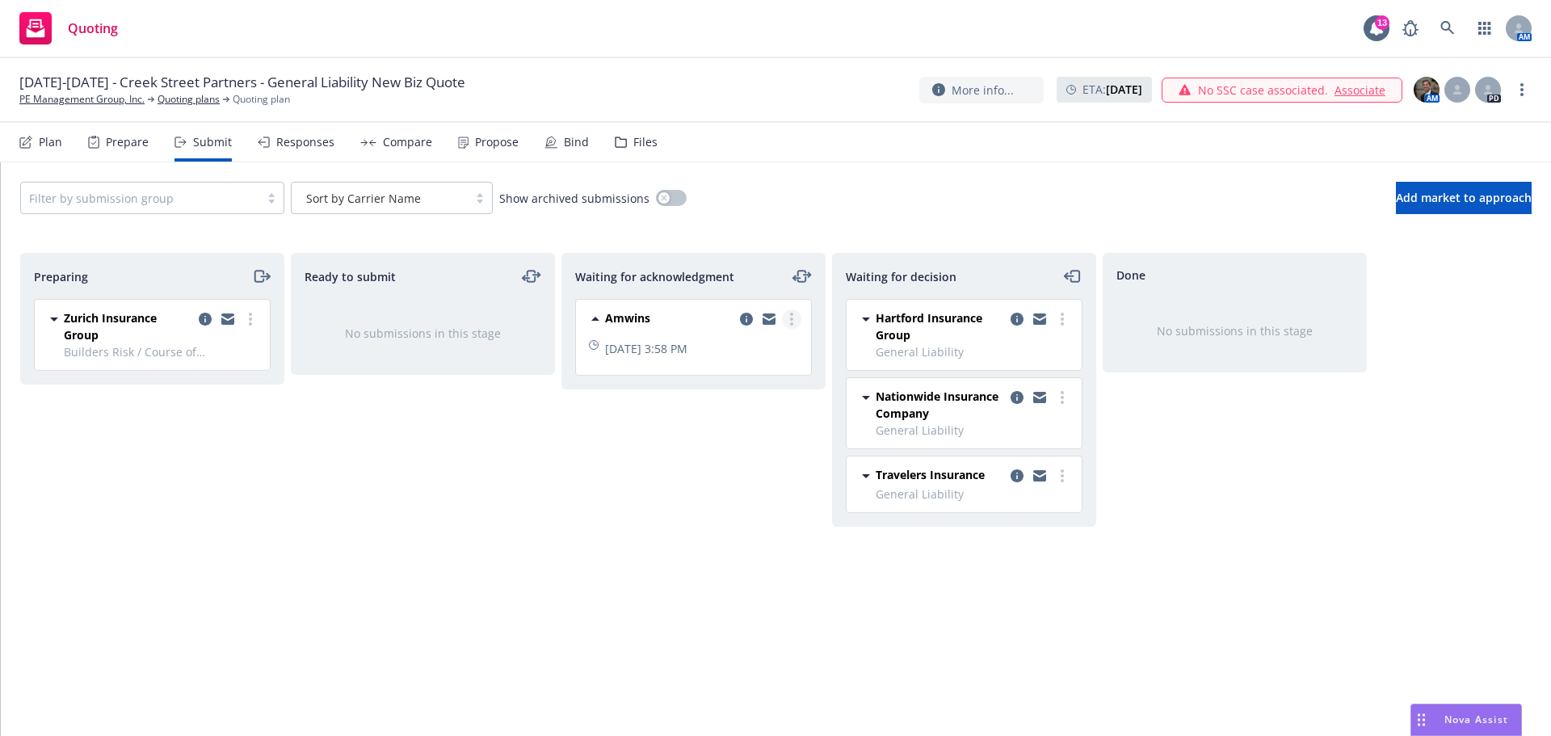
click at [794, 319] on link "more" at bounding box center [791, 318] width 19 height 19
click at [599, 552] on div "Waiting for acknowledgment Amwins [DATE] 3:58 PM" at bounding box center [693, 477] width 264 height 449
click at [804, 271] on icon "moveLeftRight" at bounding box center [802, 276] width 8 height 11
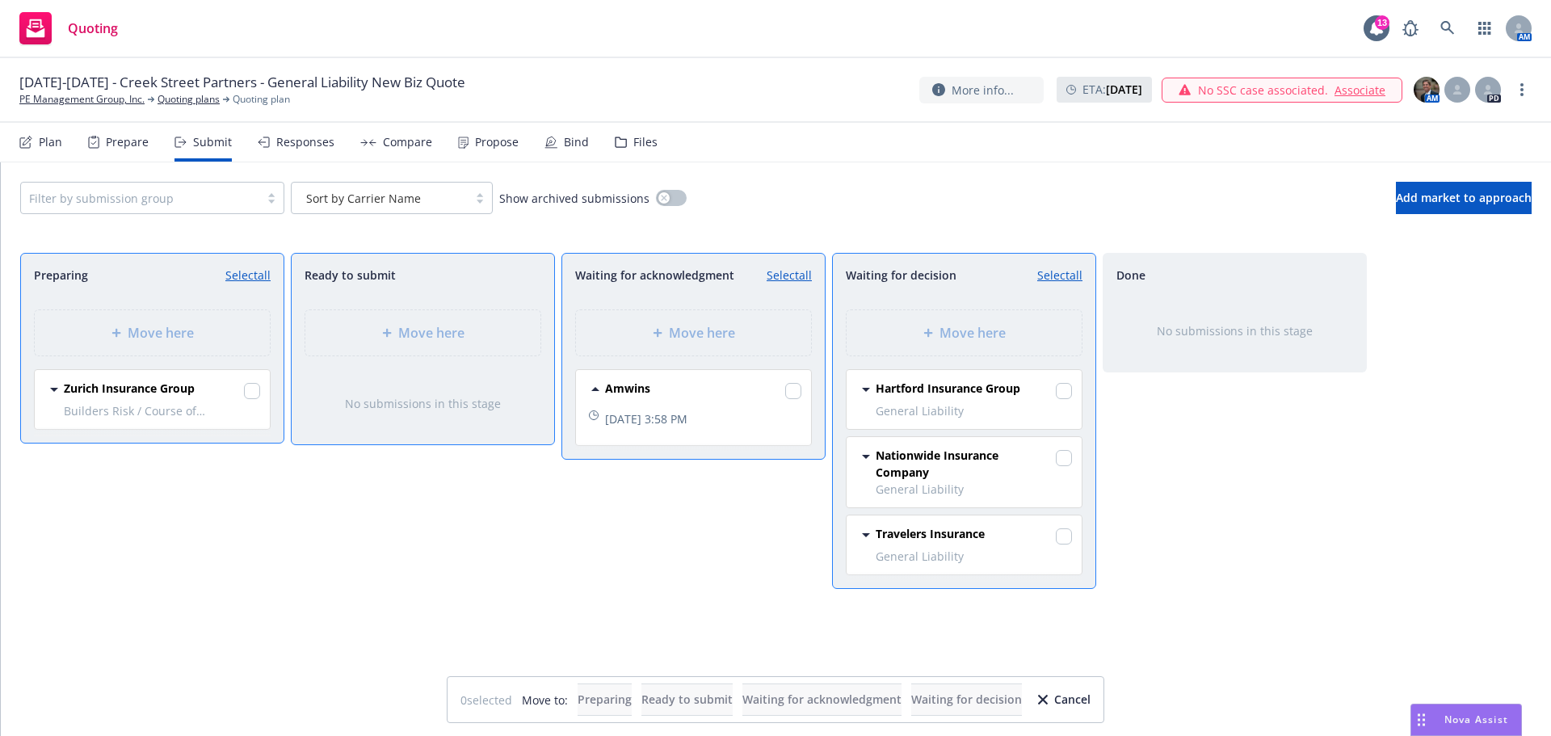
drag, startPoint x: 763, startPoint y: 331, endPoint x: 799, endPoint y: 319, distance: 38.3
click at [799, 319] on div "Move here" at bounding box center [693, 332] width 262 height 73
drag, startPoint x: 662, startPoint y: 384, endPoint x: 753, endPoint y: 489, distance: 139.7
click at [753, 489] on div "Waiting for acknowledgment Select all Move here [PERSON_NAME] [DATE] 3:58 PM" at bounding box center [693, 477] width 264 height 449
click at [792, 389] on input "checkbox" at bounding box center [793, 391] width 16 height 16
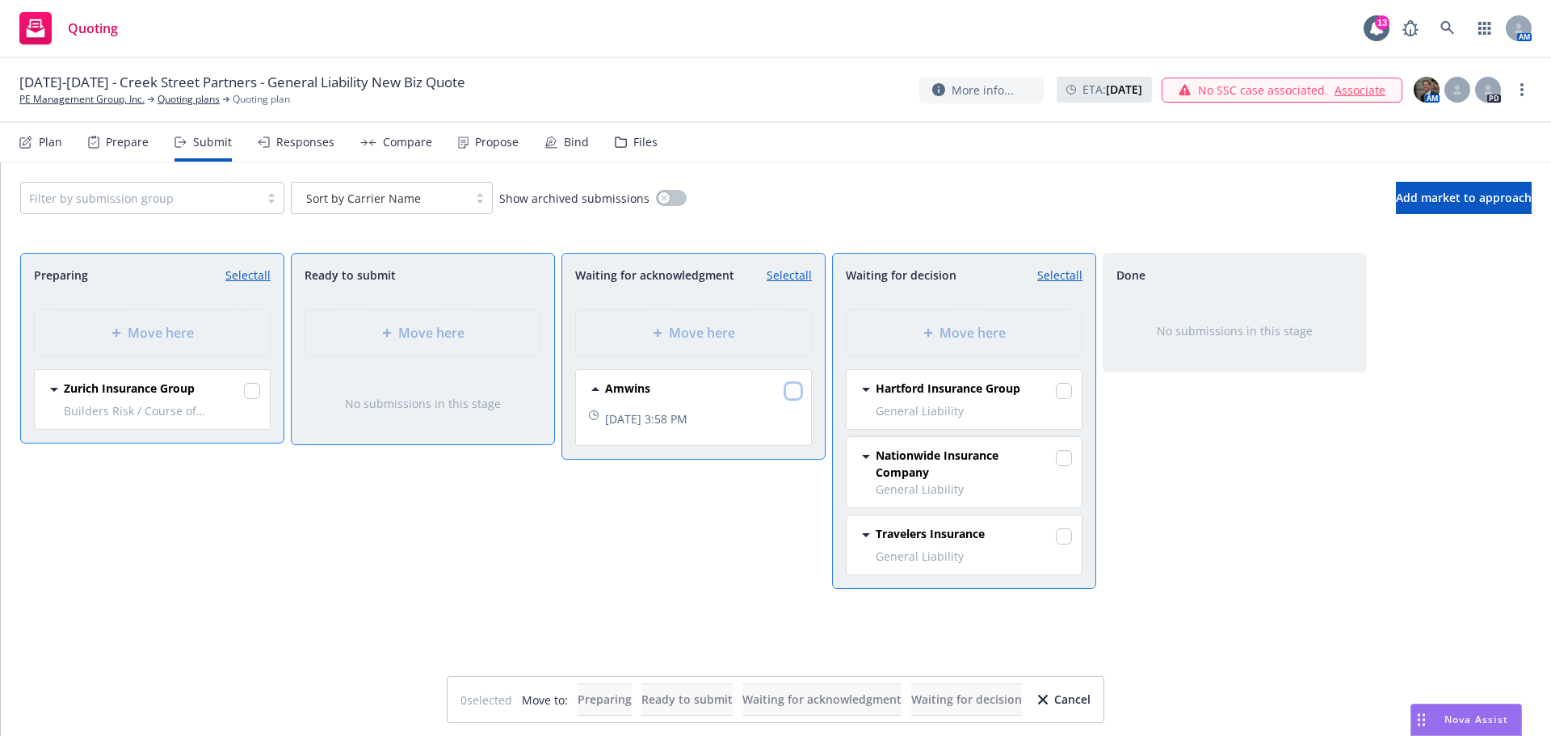
checkbox input "true"
click at [577, 703] on span "Preparing" at bounding box center [604, 698] width 54 height 15
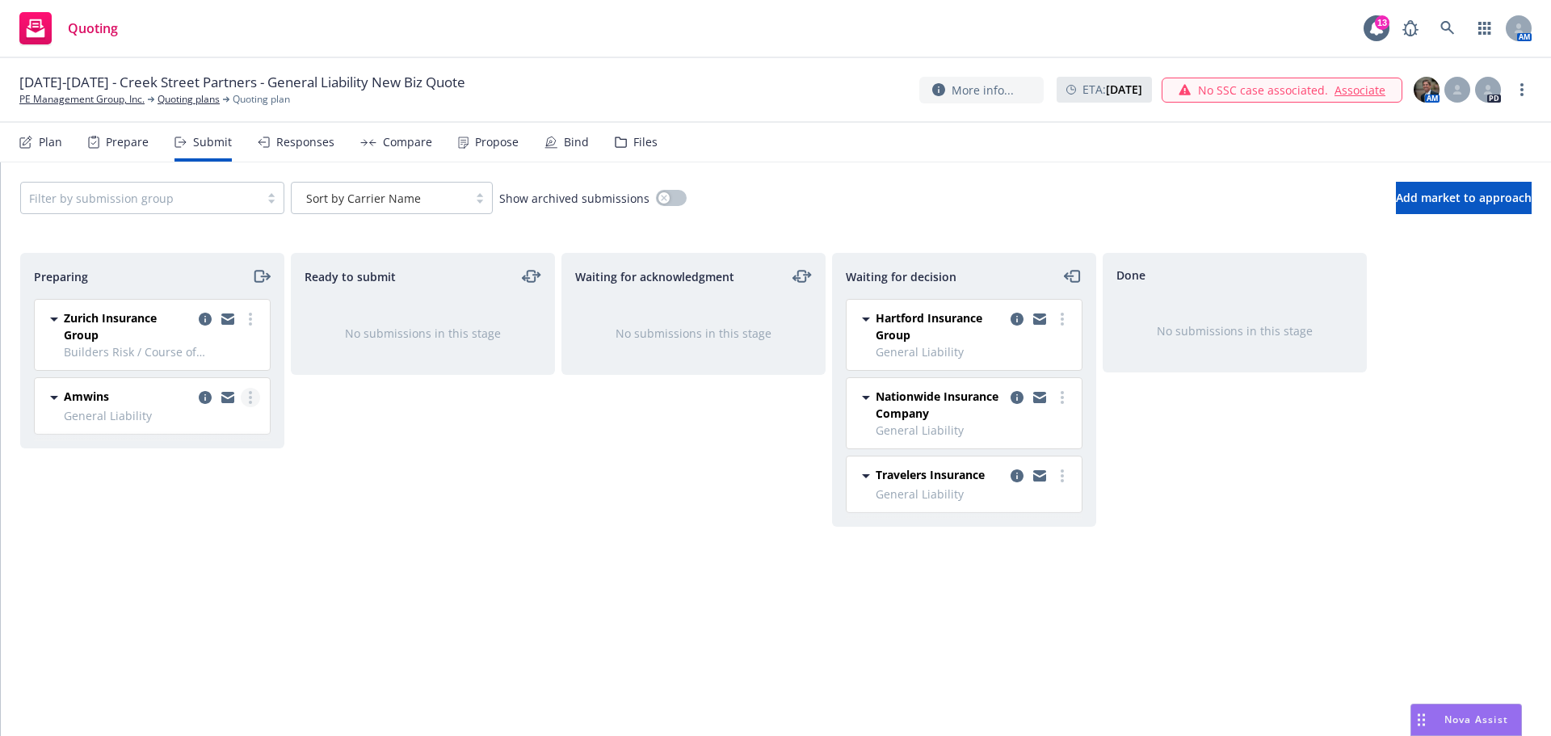
click at [250, 397] on circle "more" at bounding box center [250, 397] width 3 height 3
click at [149, 395] on div "Amwins" at bounding box center [162, 397] width 196 height 19
click at [430, 508] on div "Ready to submit No submissions in this stage" at bounding box center [423, 477] width 264 height 449
click at [111, 145] on div "Prepare" at bounding box center [127, 142] width 43 height 13
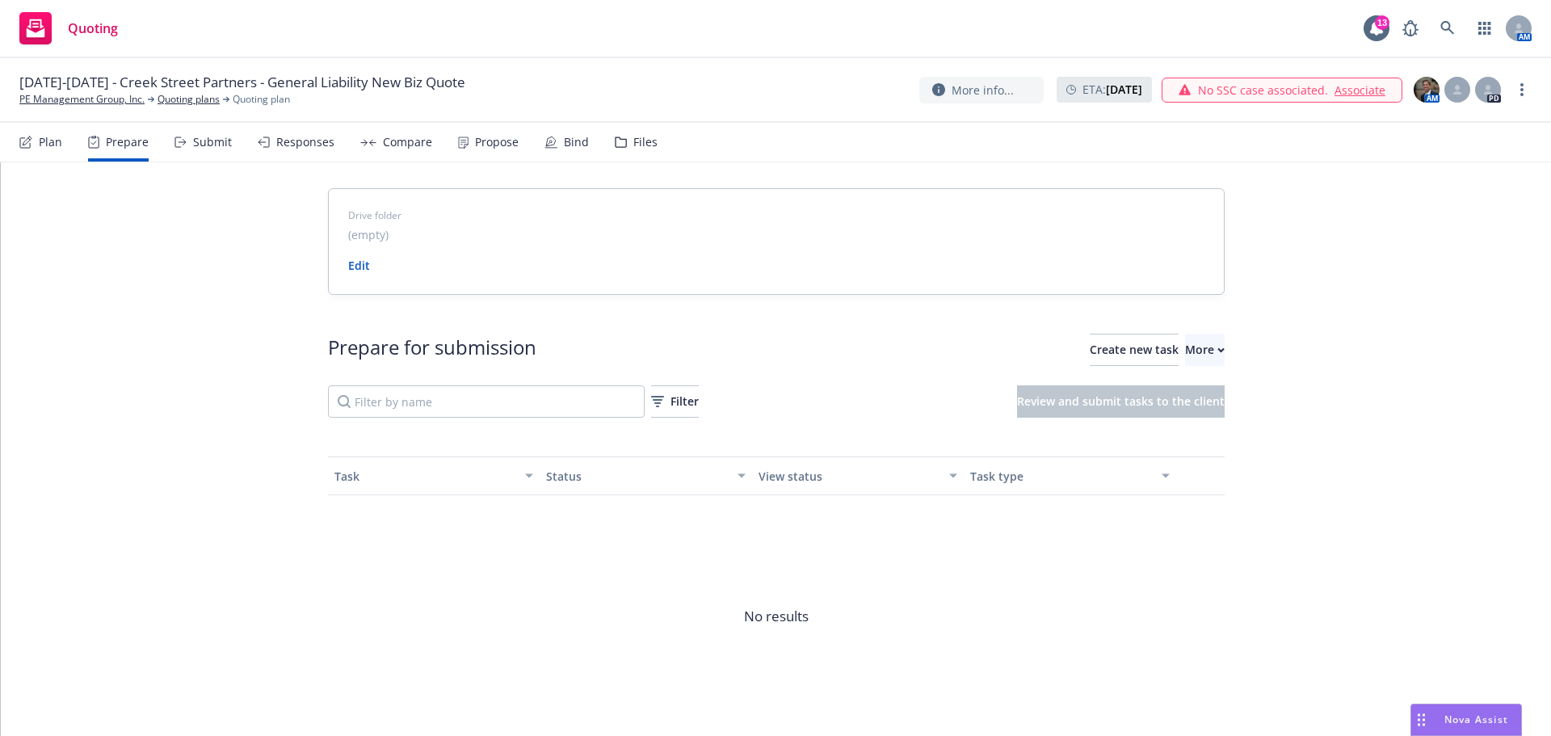
click at [47, 143] on div "Plan" at bounding box center [50, 142] width 23 height 13
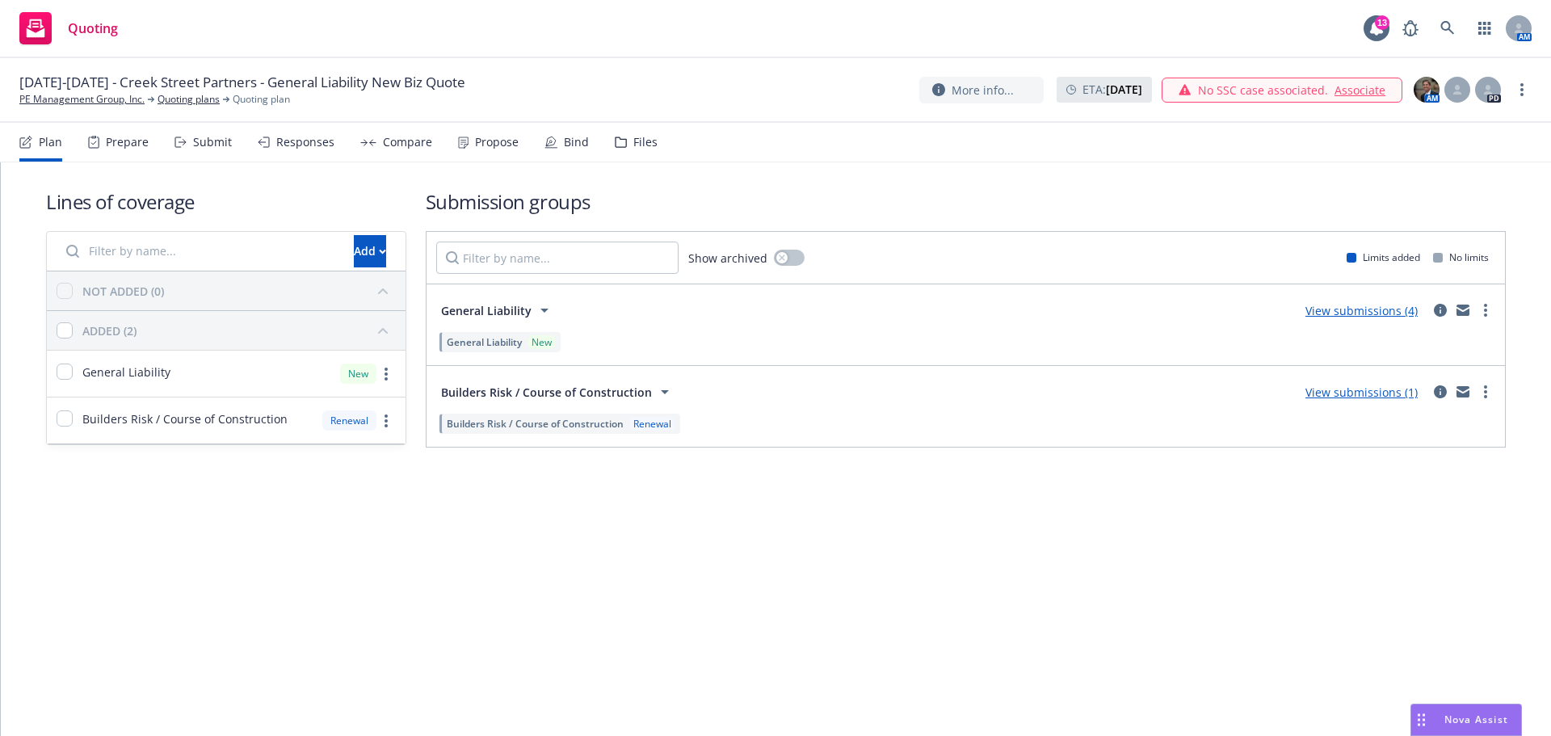
click at [546, 308] on icon at bounding box center [544, 310] width 8 height 4
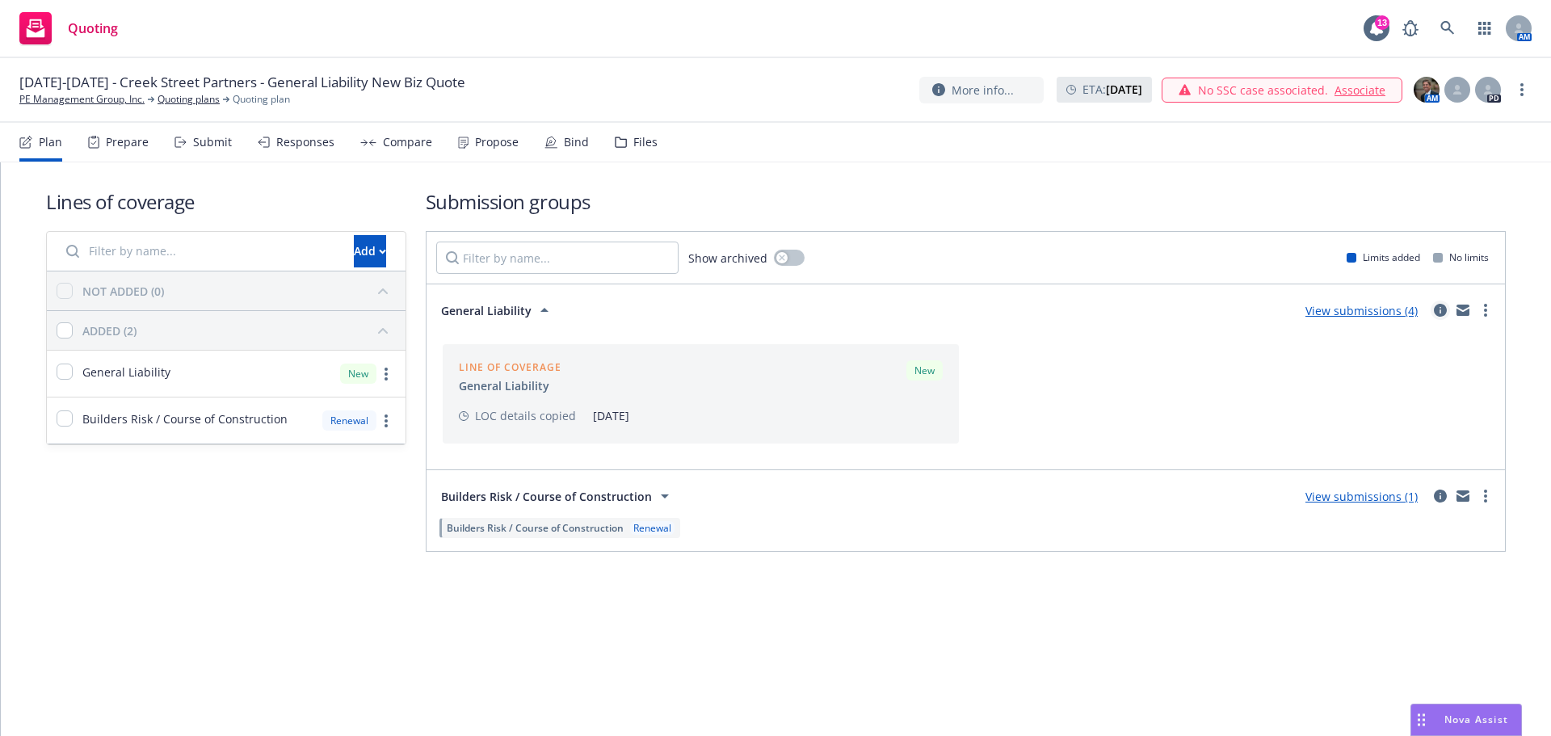
click at [1439, 305] on icon "circleInformation" at bounding box center [1439, 310] width 13 height 13
click at [1486, 311] on circle "more" at bounding box center [1485, 309] width 3 height 3
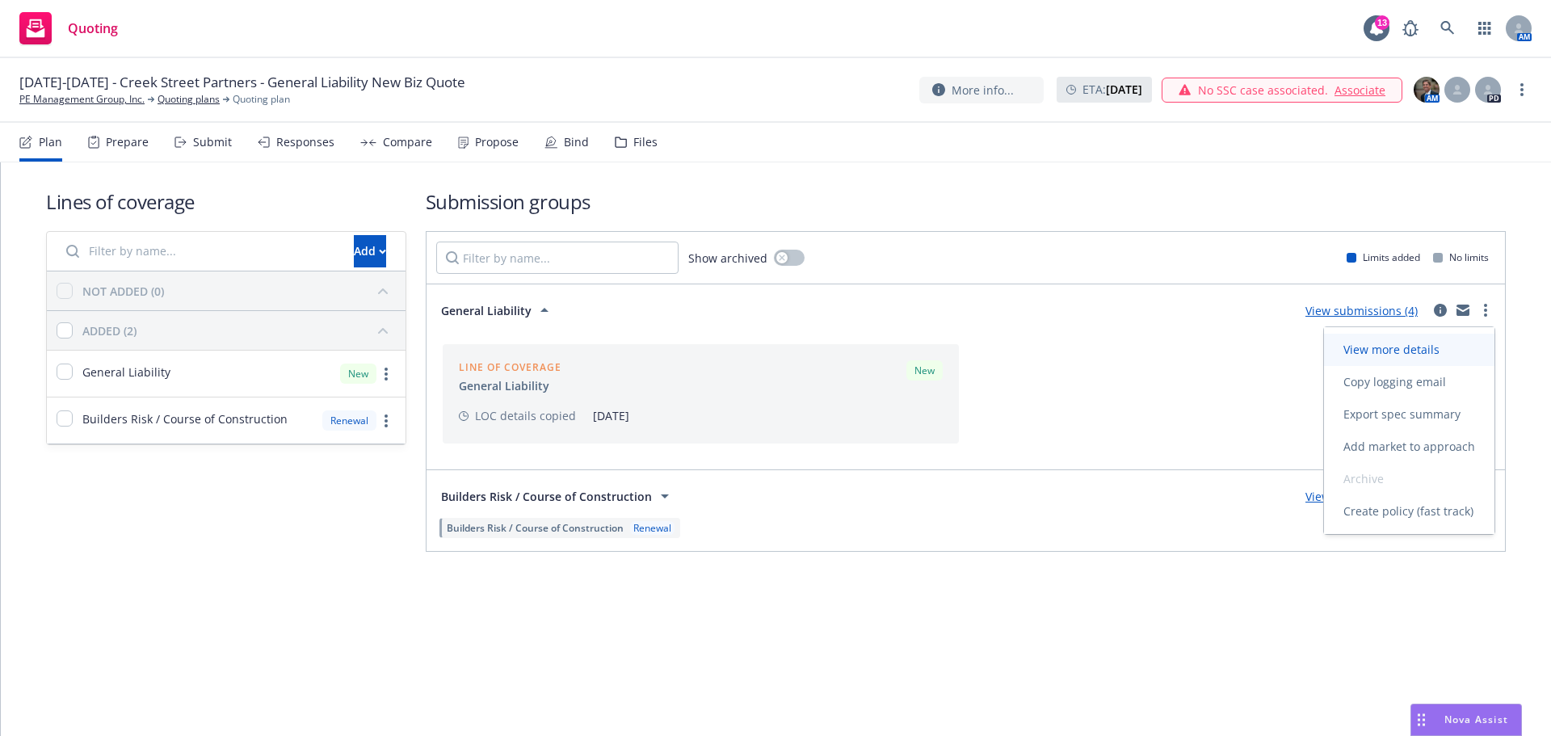
click at [1441, 350] on span "View more details" at bounding box center [1391, 349] width 135 height 15
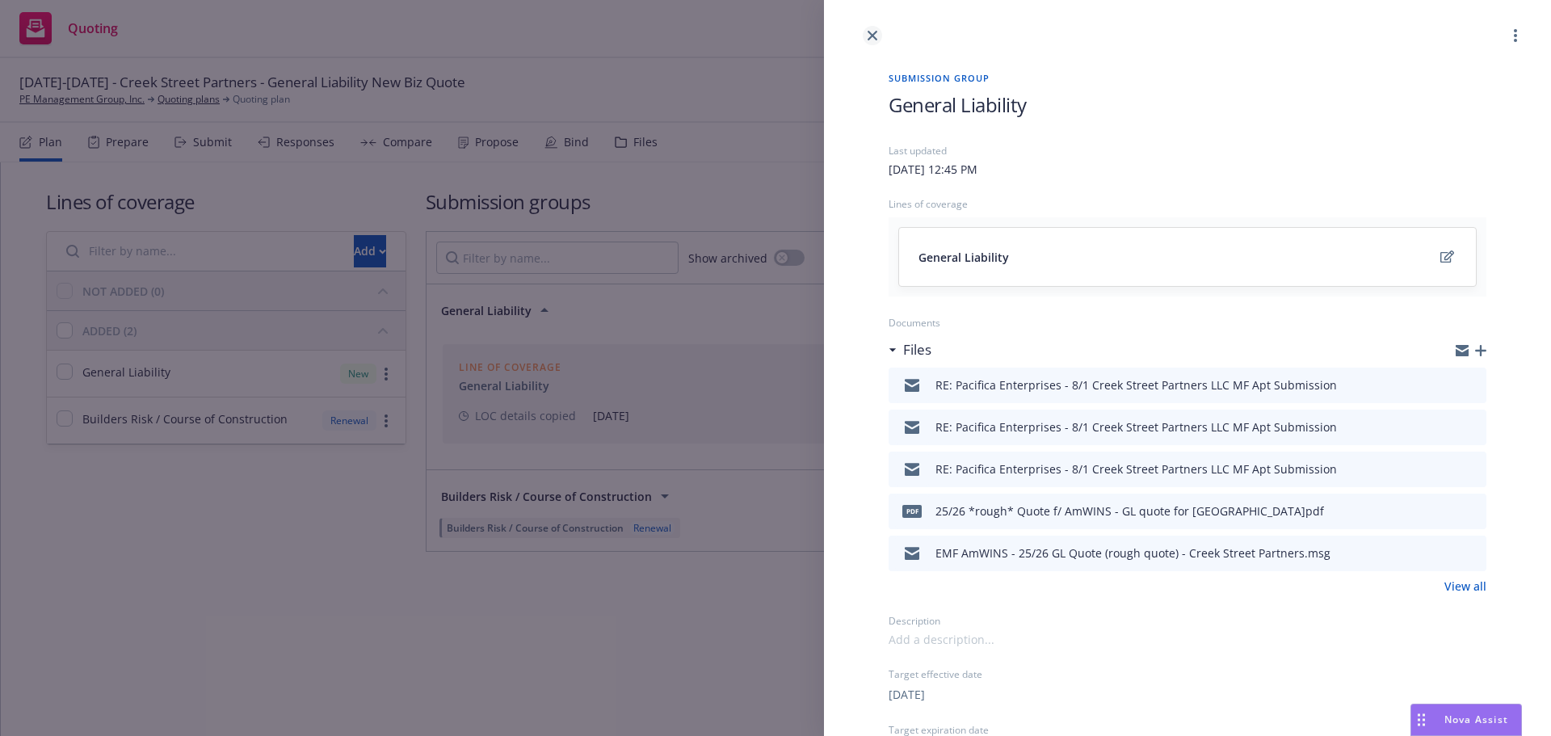
click at [868, 34] on icon "close" at bounding box center [872, 36] width 10 height 10
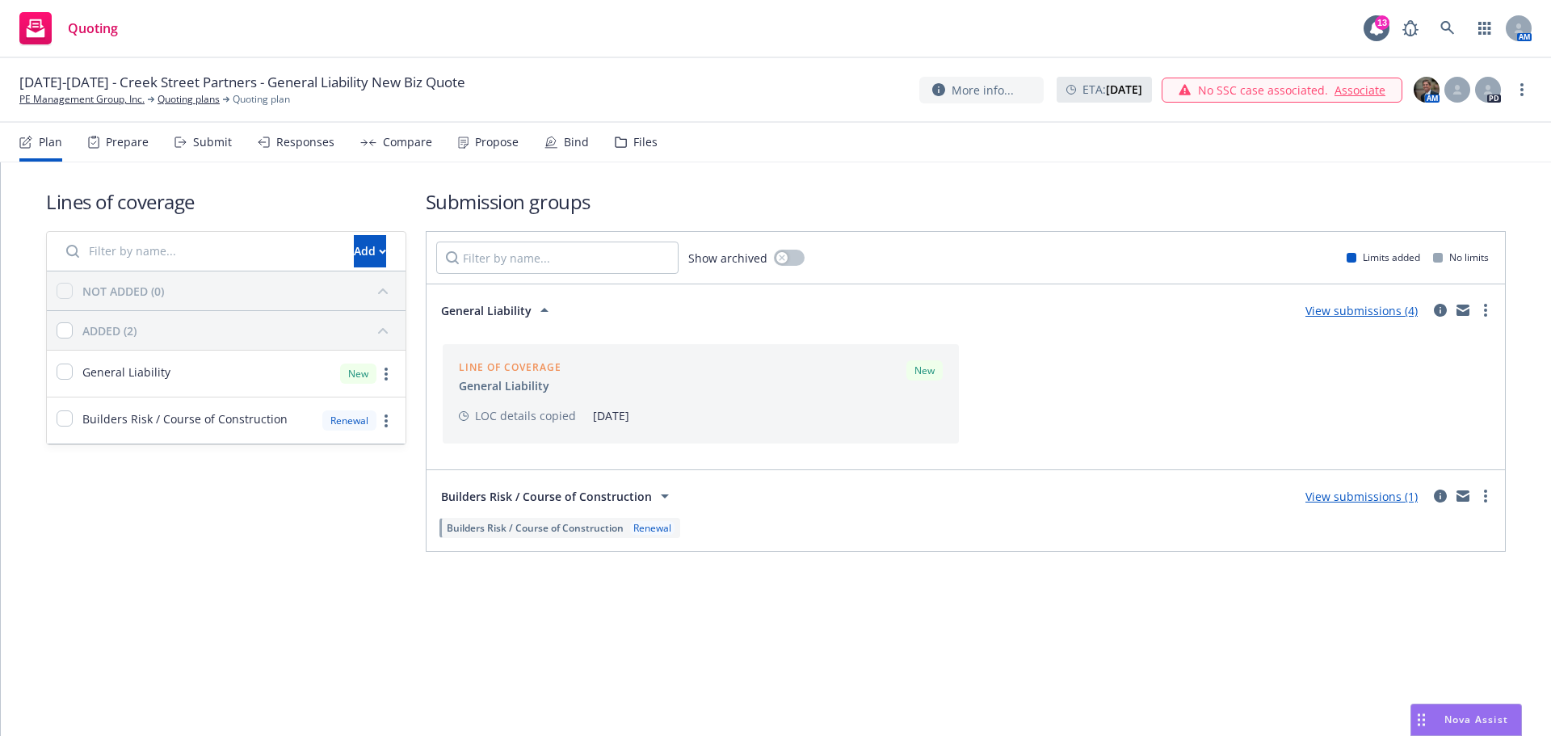
click at [1376, 308] on link "View submissions (4)" at bounding box center [1361, 310] width 112 height 15
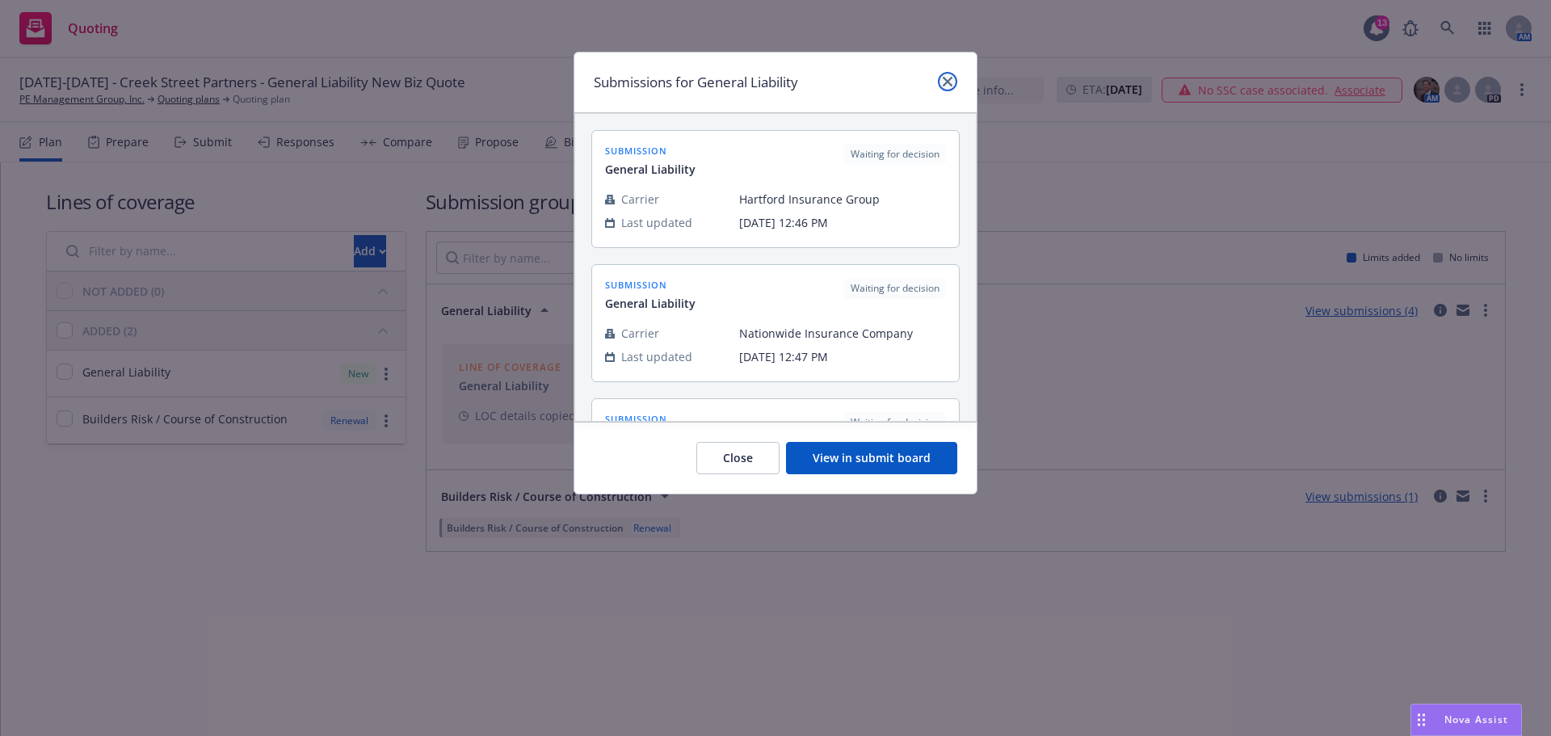
click at [948, 82] on icon "close" at bounding box center [947, 82] width 10 height 10
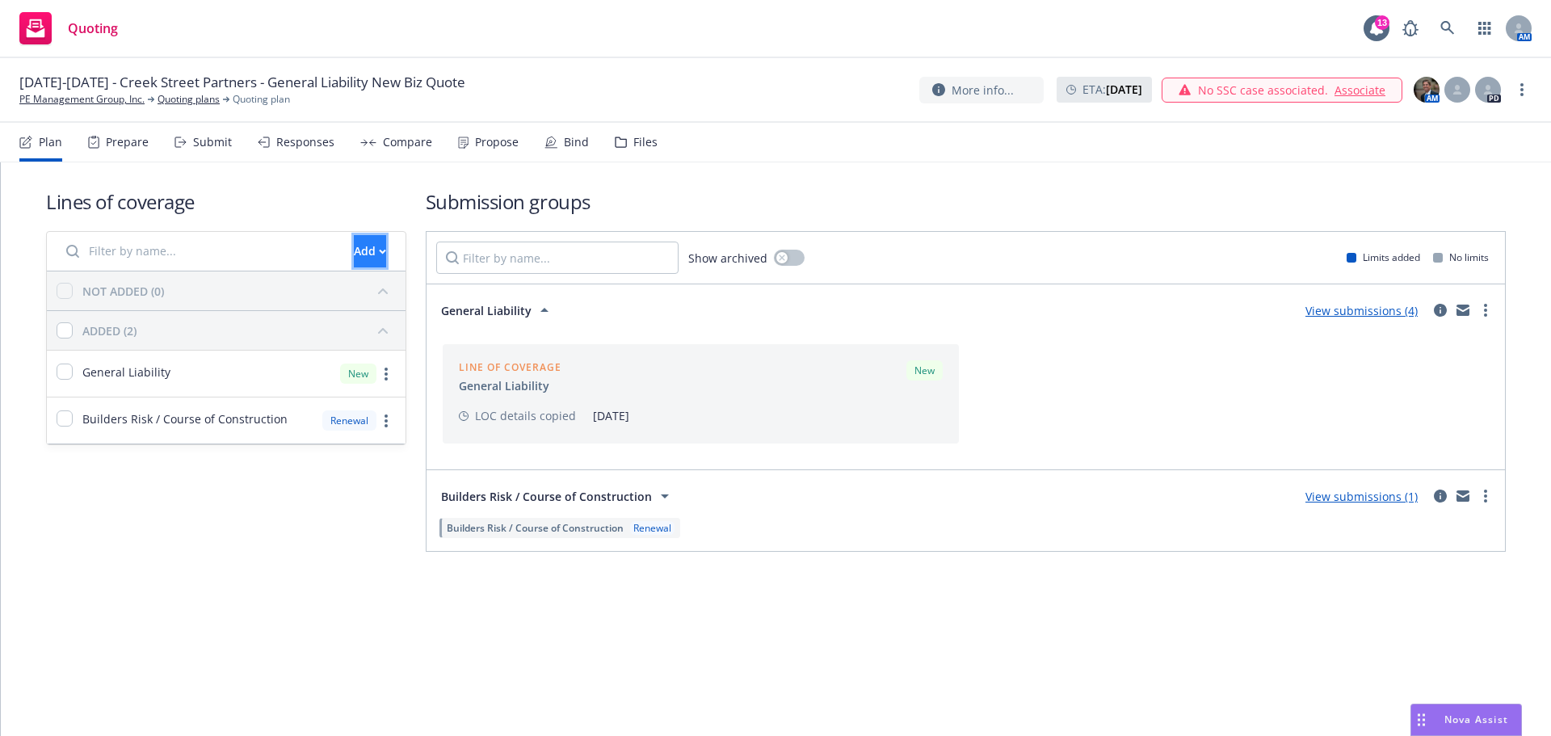
click at [354, 244] on div "Add" at bounding box center [370, 251] width 32 height 31
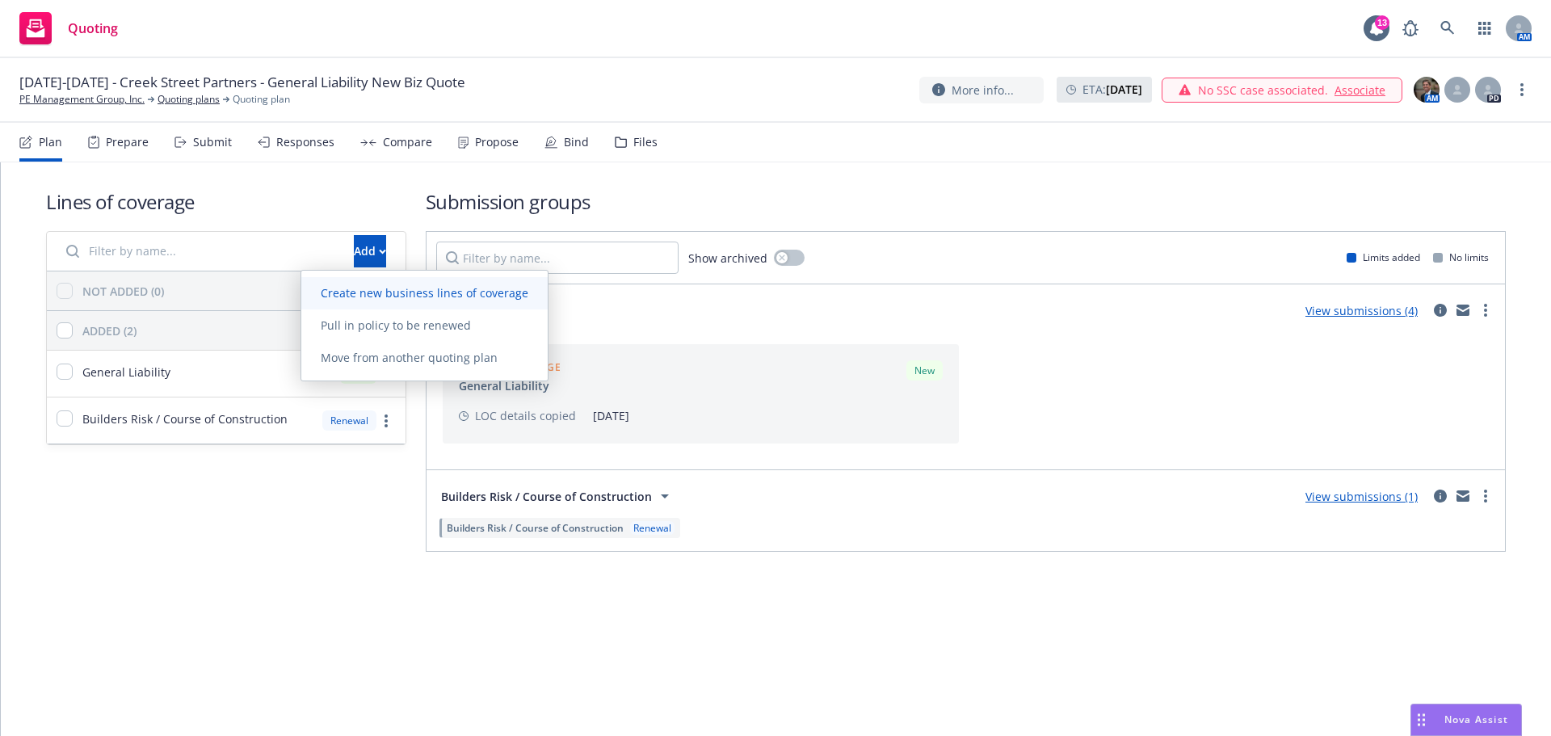
click at [384, 285] on span "Create new business lines of coverage" at bounding box center [424, 292] width 246 height 15
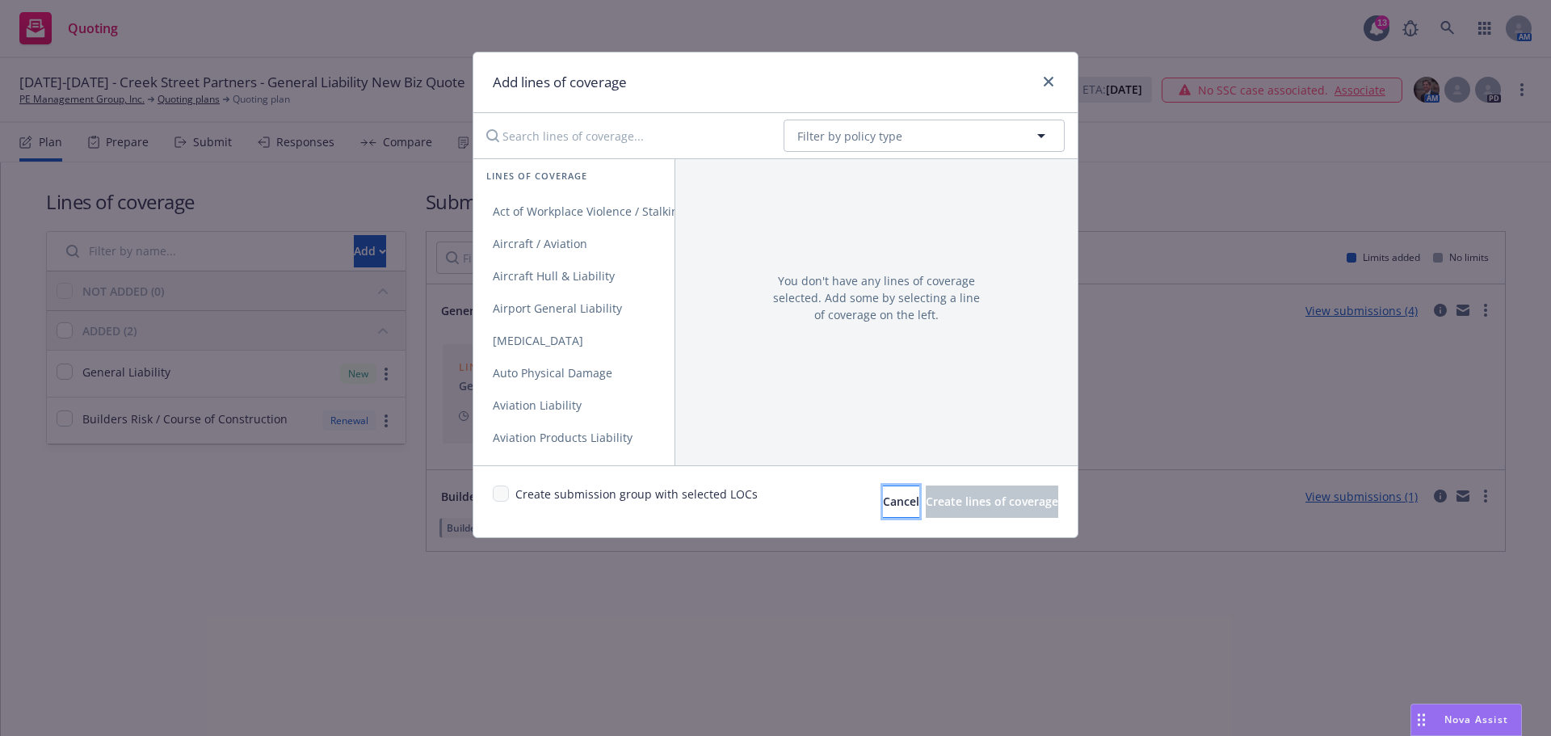
click at [883, 506] on button "Cancel" at bounding box center [901, 501] width 36 height 32
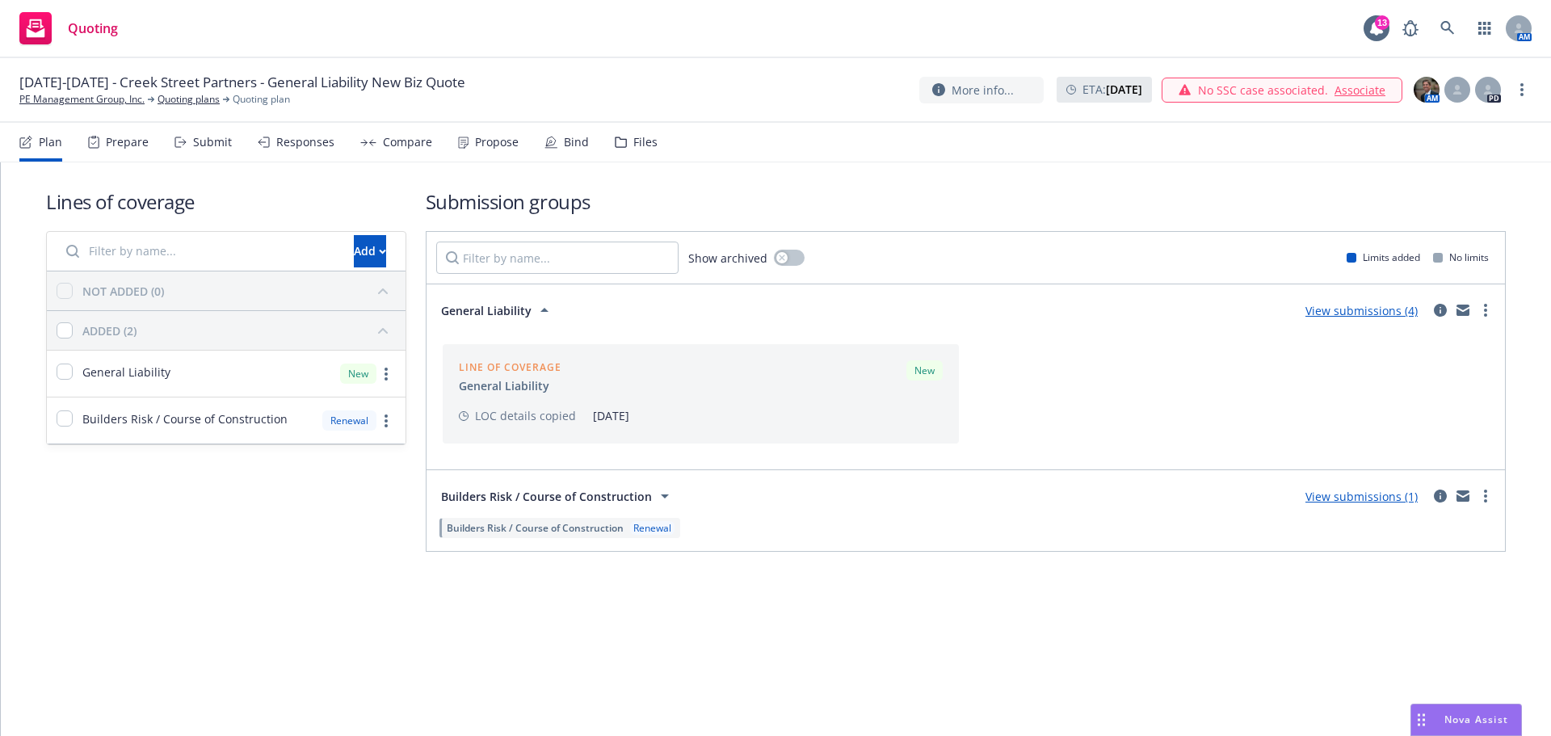
click at [543, 311] on icon at bounding box center [544, 310] width 8 height 4
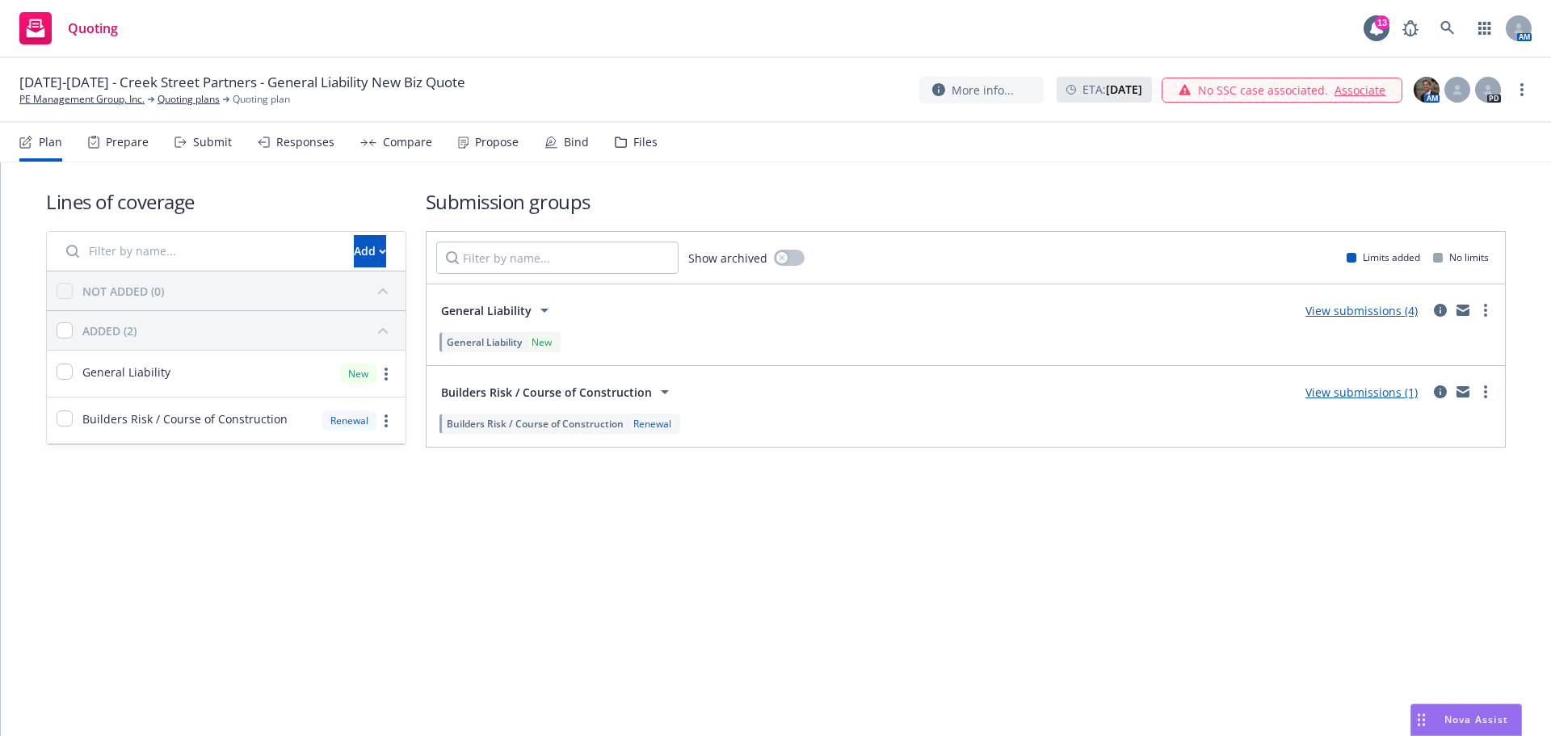
click at [546, 343] on div "New" at bounding box center [541, 342] width 27 height 14
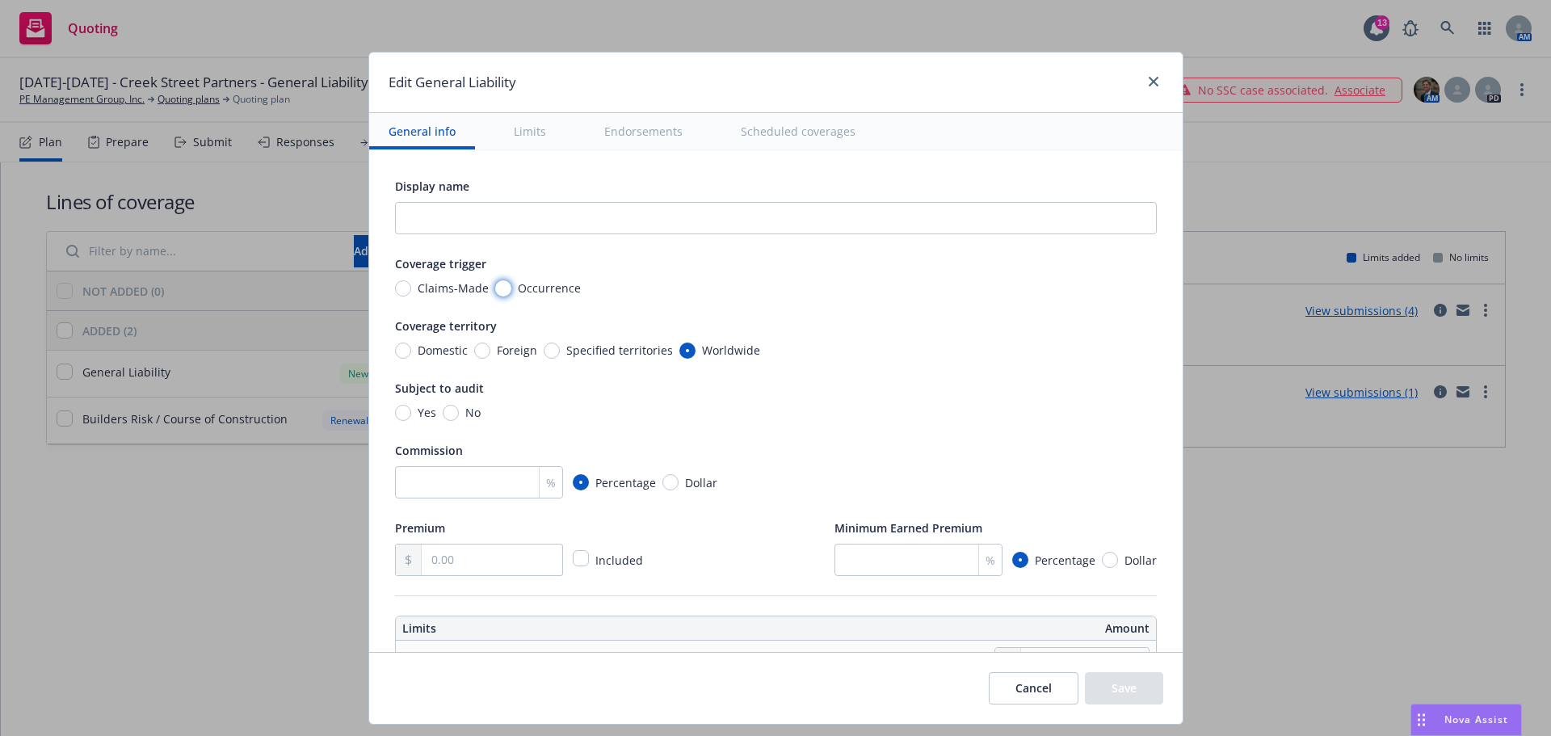
click at [495, 287] on input "Occurrence" at bounding box center [503, 288] width 16 height 16
radio input "true"
click at [395, 349] on input "Domestic" at bounding box center [403, 350] width 16 height 16
radio input "true"
click at [443, 407] on input "No" at bounding box center [451, 413] width 16 height 16
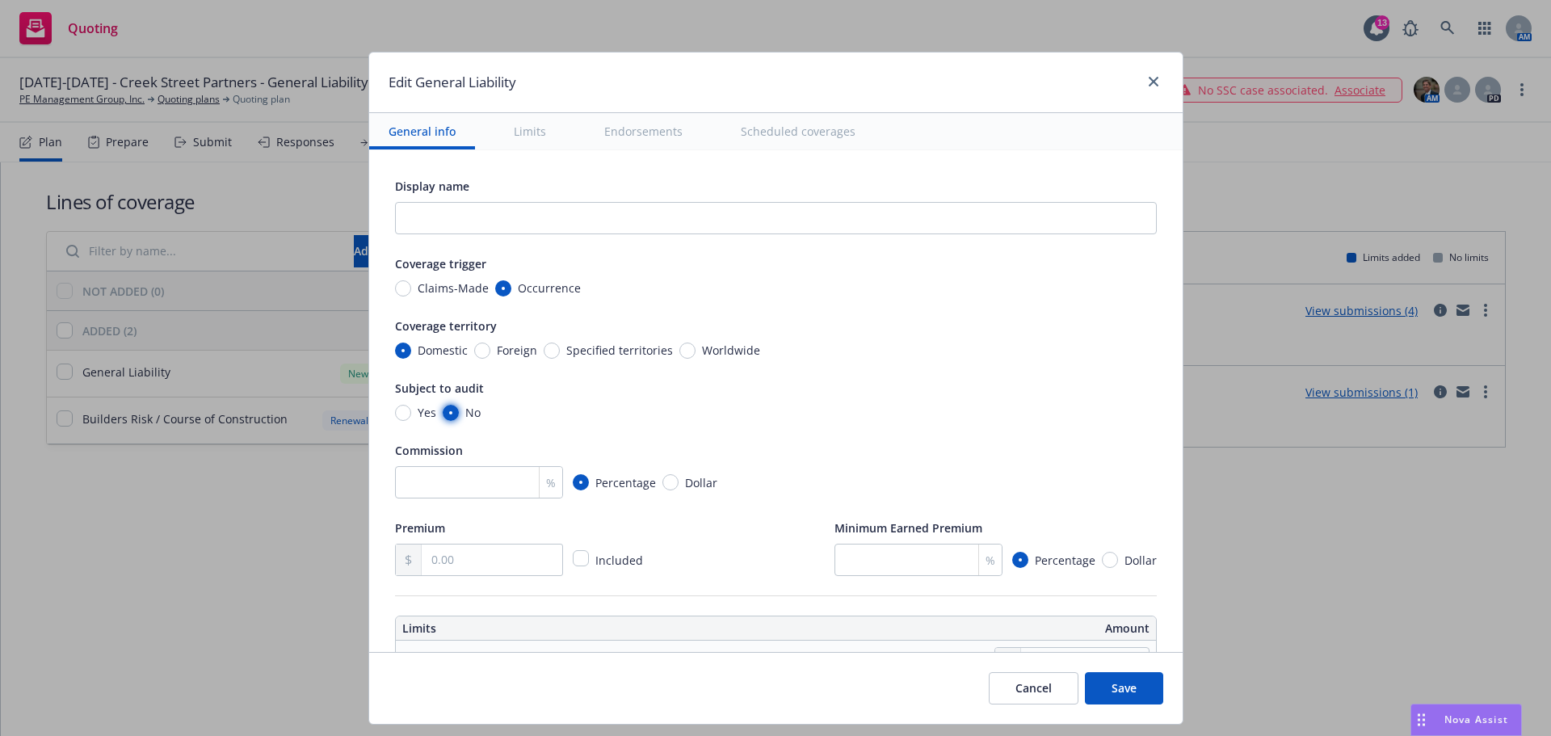
radio input "true"
click at [1154, 76] on link "close" at bounding box center [1153, 81] width 19 height 19
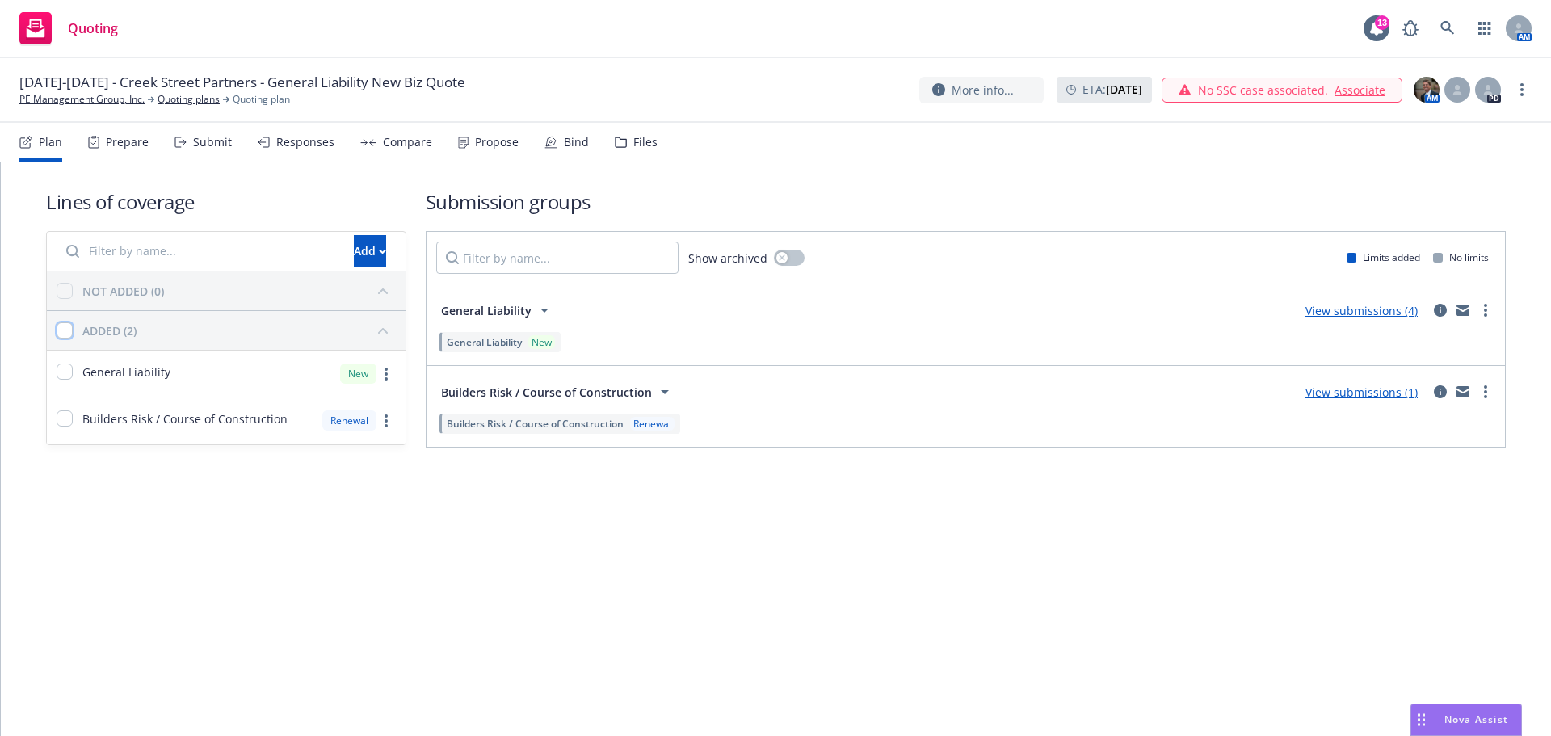
click at [67, 329] on input "checkbox" at bounding box center [65, 330] width 16 height 16
checkbox input "true"
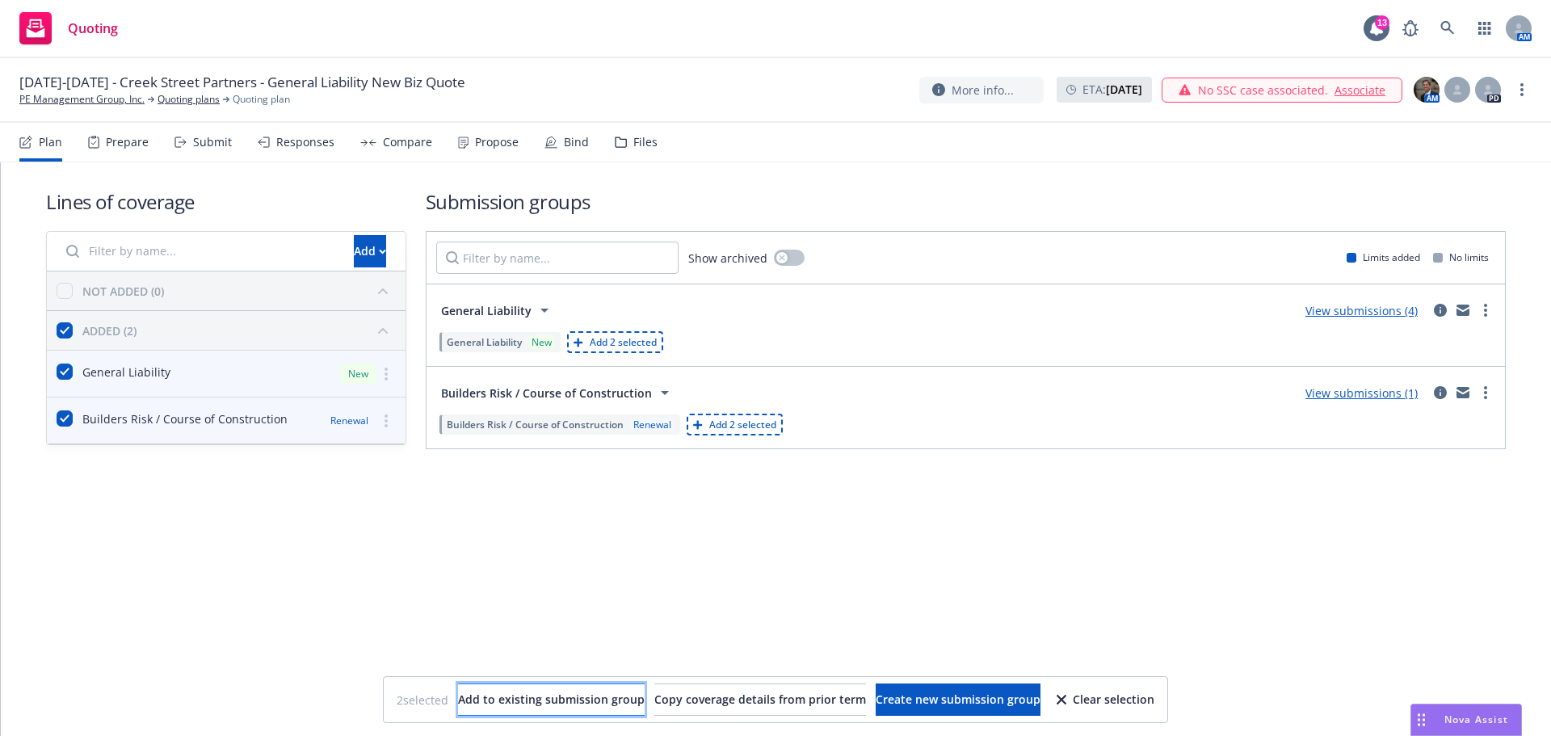
click at [513, 698] on span "Add to existing submission group" at bounding box center [551, 698] width 187 height 15
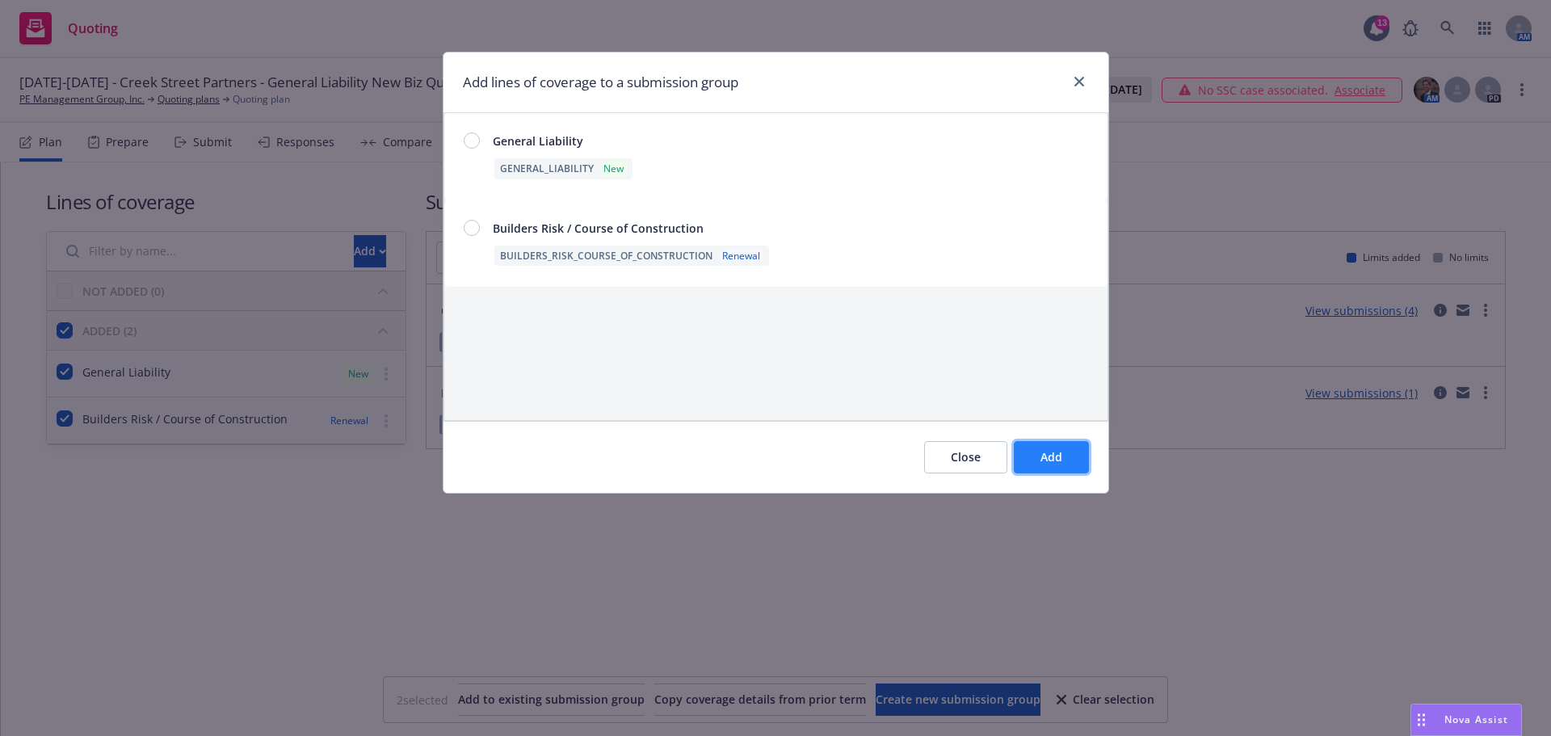
click at [1044, 460] on span "Add" at bounding box center [1051, 456] width 22 height 15
checkbox input "false"
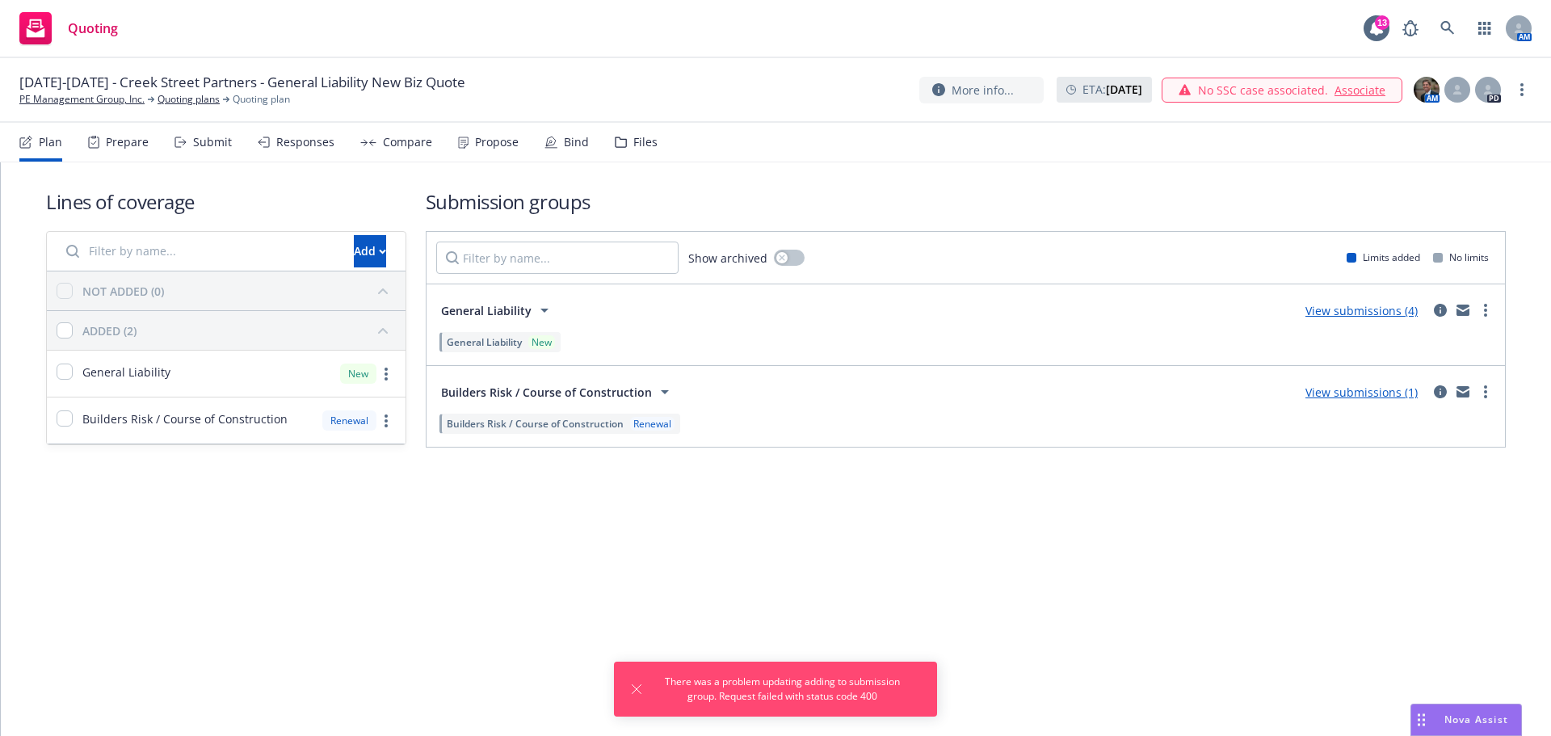
click at [794, 548] on div "Lines of coverage Add NOT ADDED (0) ADDED (2) General Liability New Builders Ri…" at bounding box center [776, 448] width 1550 height 573
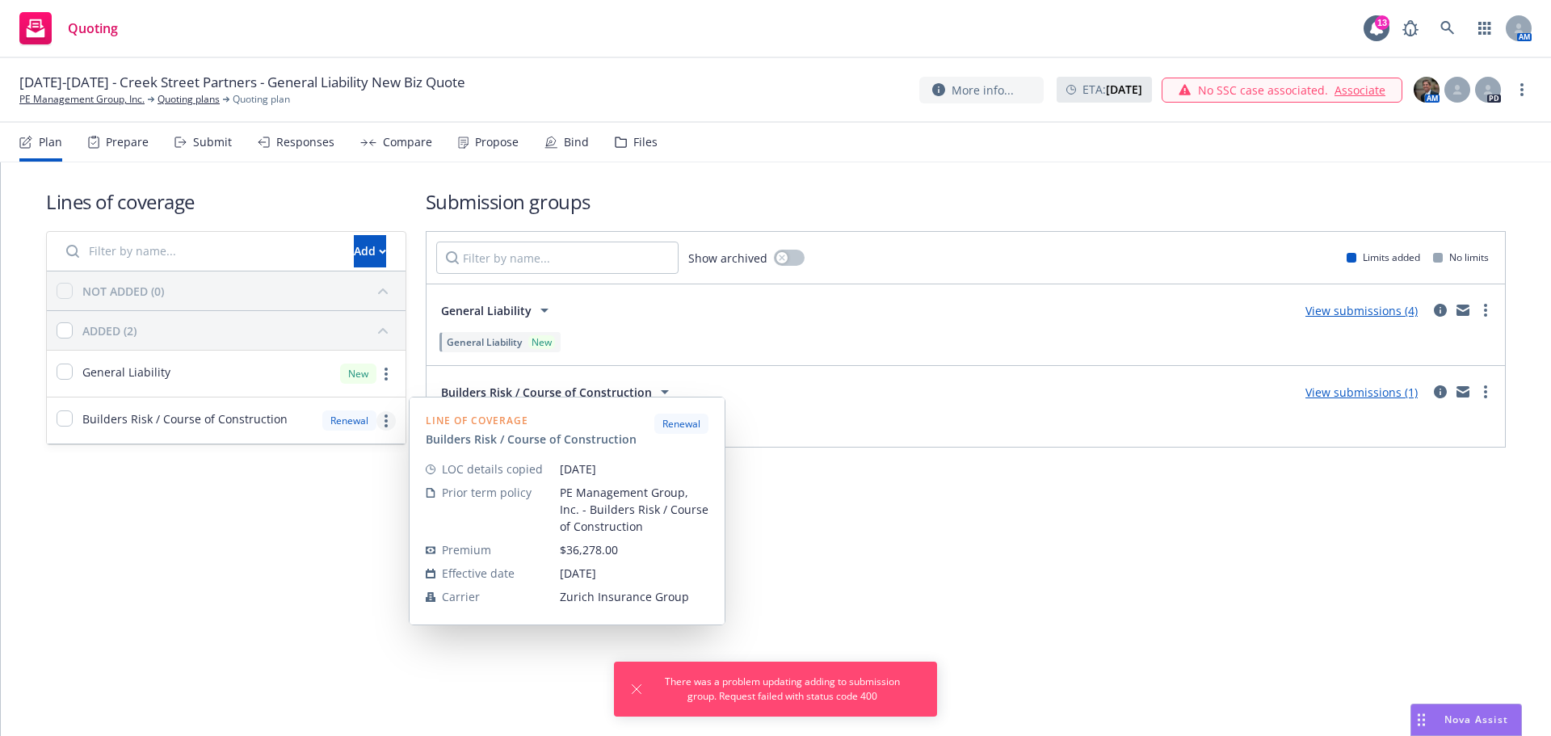
click at [389, 422] on link "more" at bounding box center [385, 420] width 19 height 19
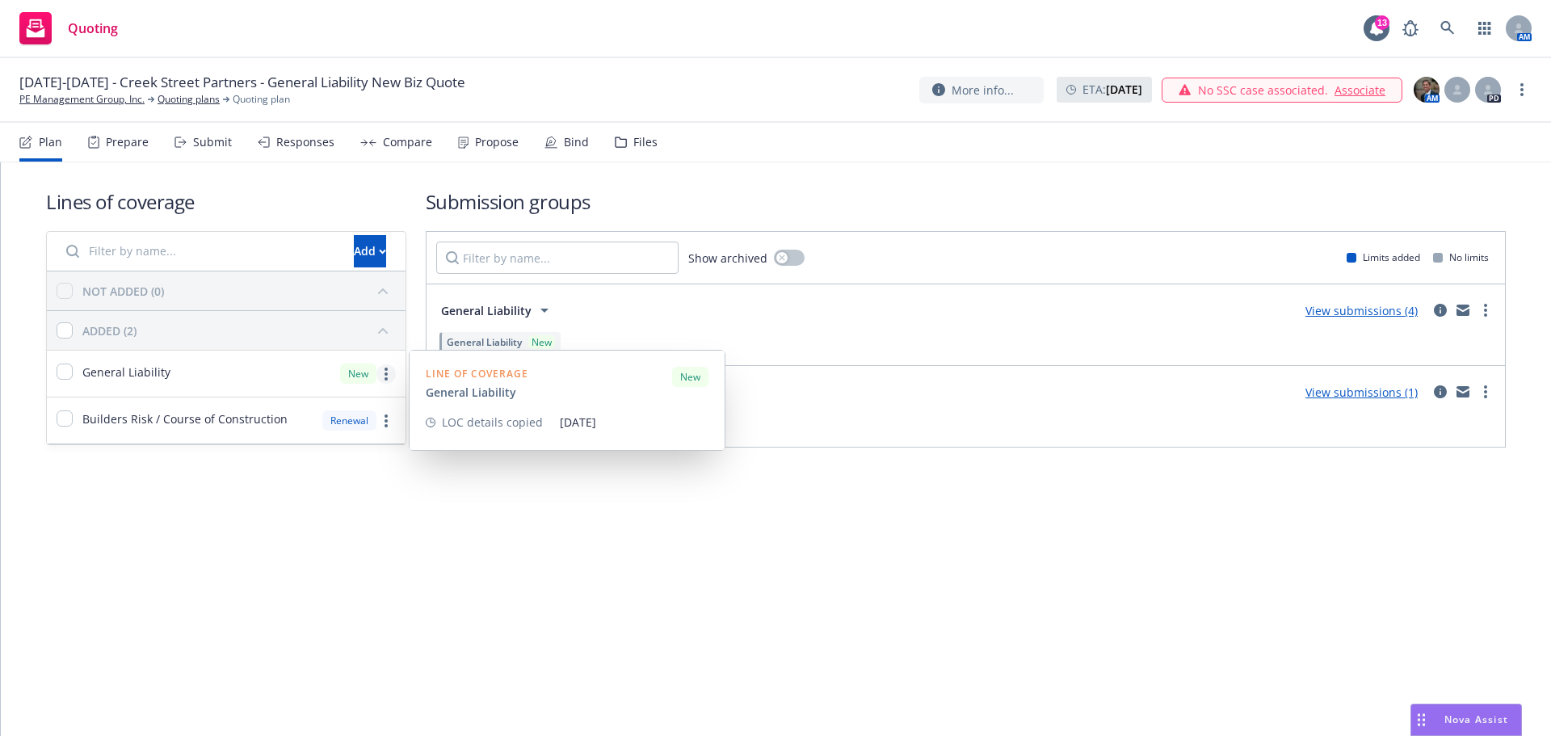
click at [387, 373] on circle "more" at bounding box center [385, 373] width 3 height 3
click at [308, 548] on span "Remove from all submission groups" at bounding box center [266, 542] width 233 height 15
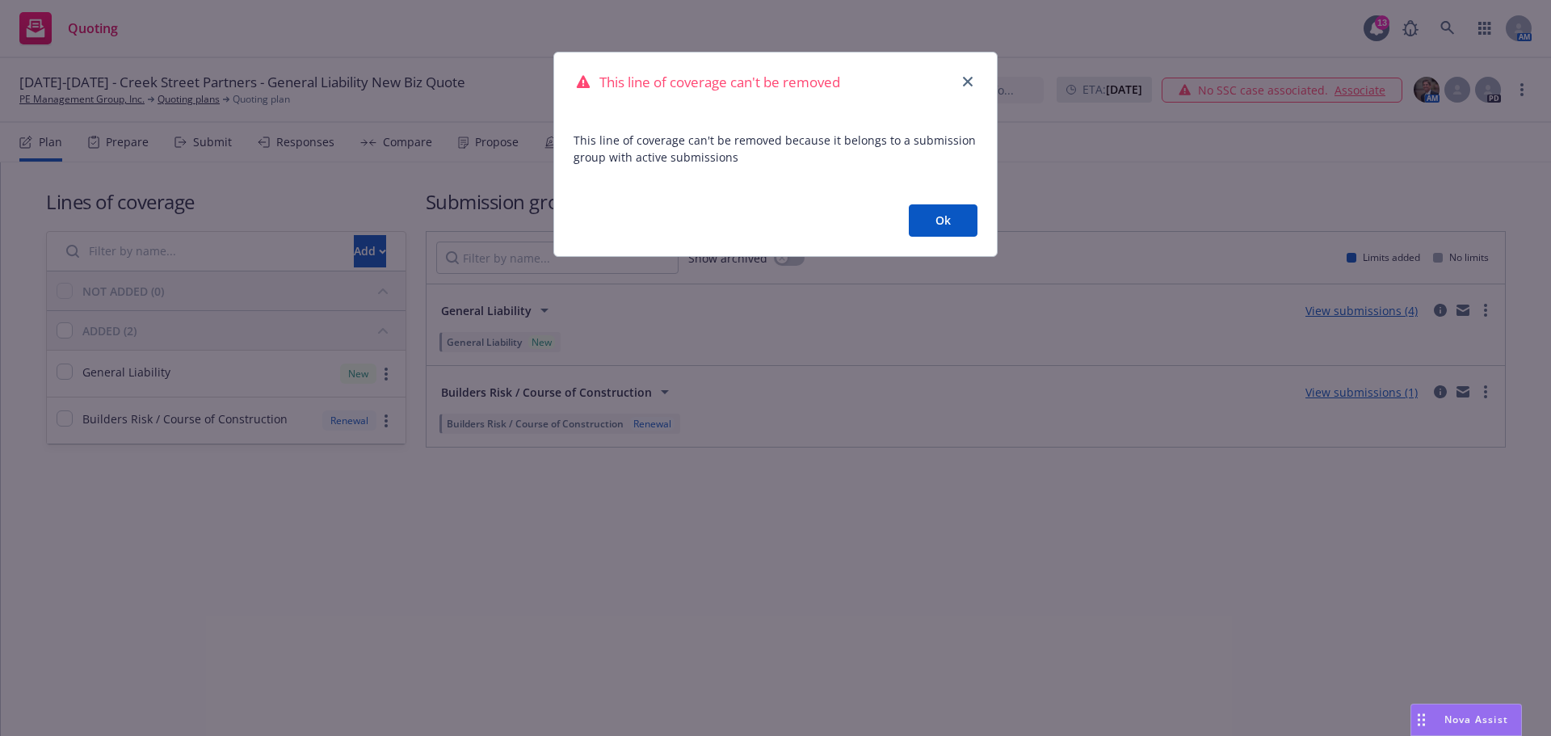
click at [942, 219] on button "Ok" at bounding box center [943, 220] width 69 height 32
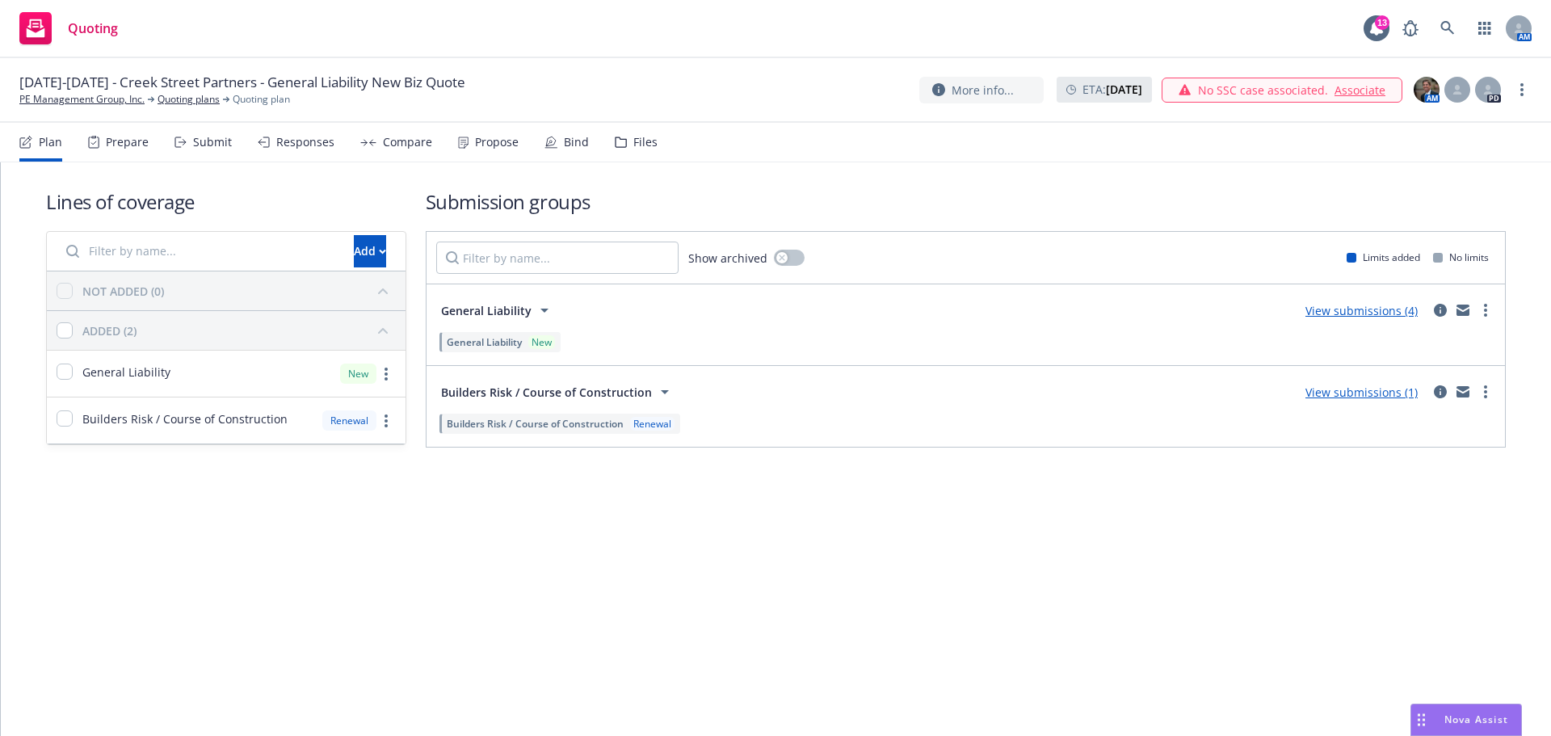
click at [545, 311] on icon at bounding box center [544, 310] width 8 height 4
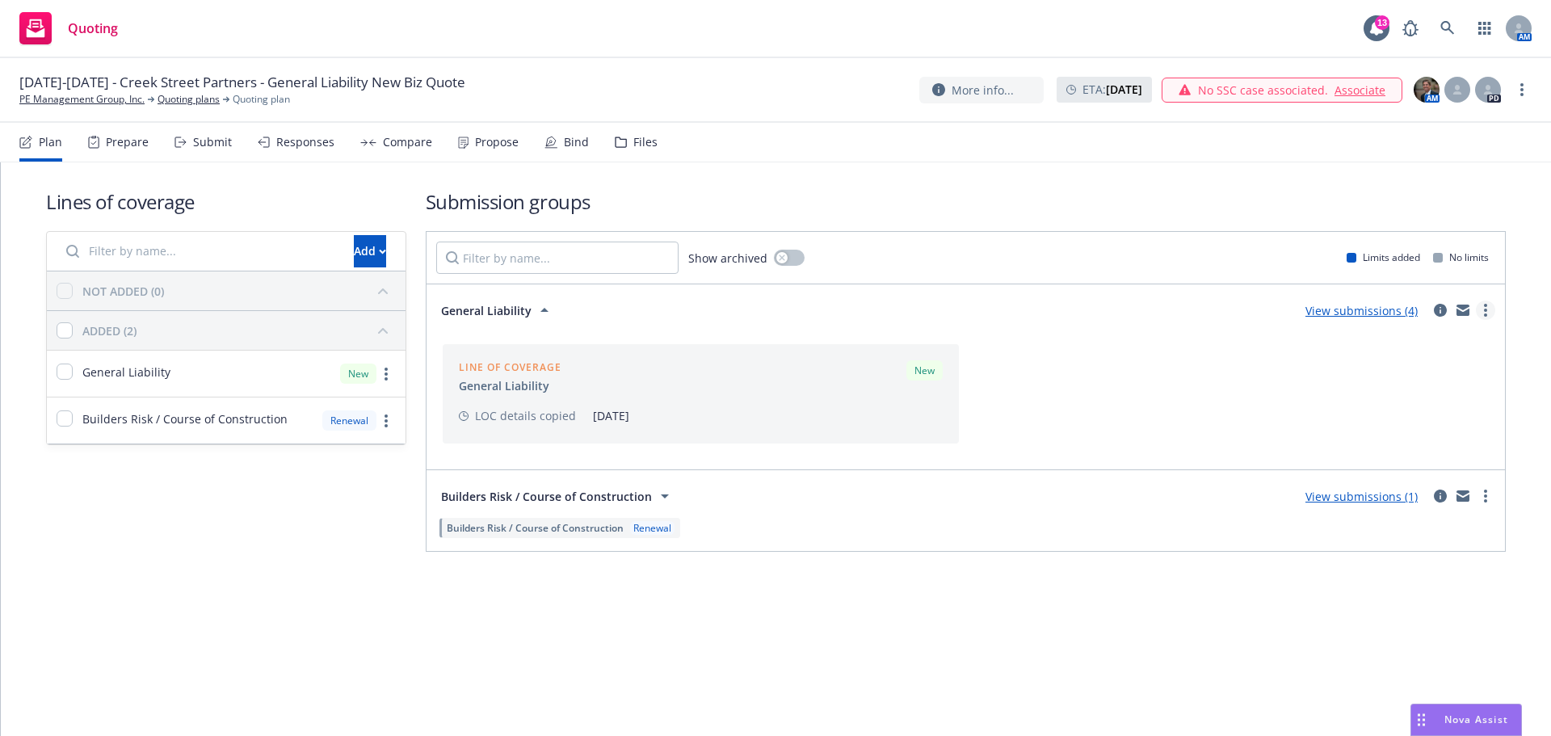
click at [1484, 308] on icon "more" at bounding box center [1485, 310] width 3 height 13
click at [1468, 202] on h1 "Submission groups" at bounding box center [966, 201] width 1080 height 27
